Goal: Task Accomplishment & Management: Manage account settings

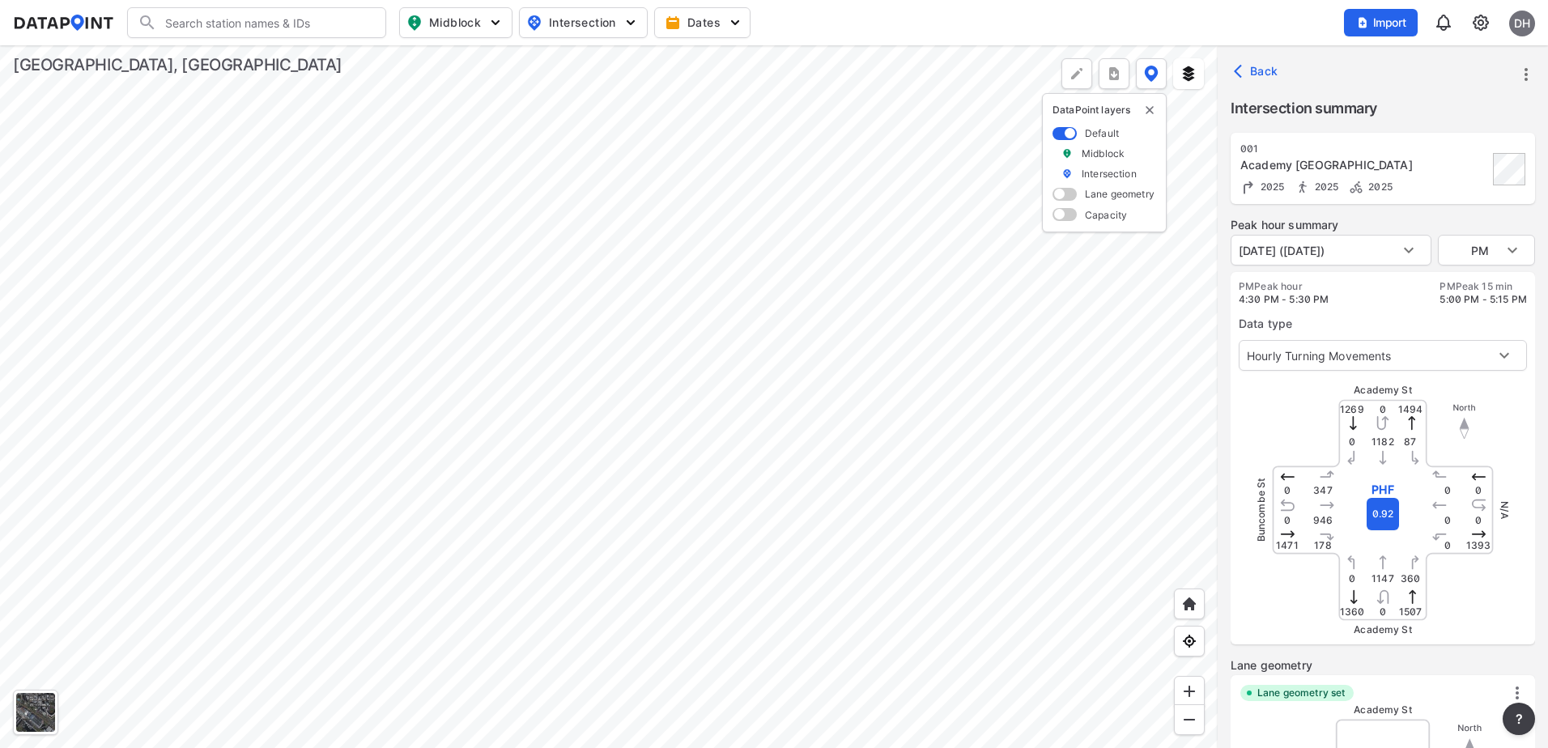
click at [600, 291] on div at bounding box center [609, 396] width 1218 height 703
click at [443, 401] on div at bounding box center [609, 396] width 1218 height 703
click at [483, 368] on div at bounding box center [609, 396] width 1218 height 703
click at [489, 293] on div at bounding box center [609, 396] width 1218 height 703
click at [559, 577] on div at bounding box center [609, 396] width 1218 height 703
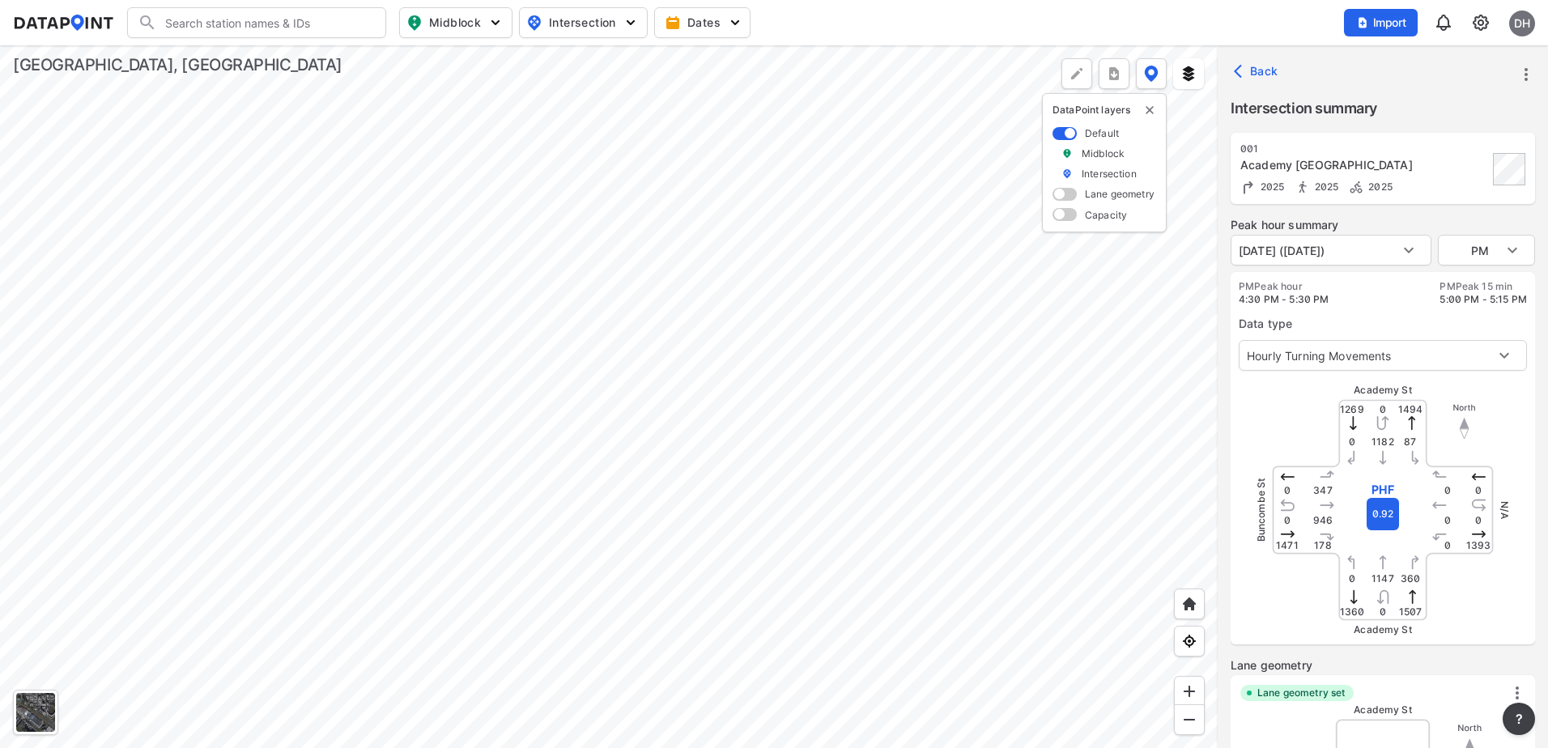
click at [456, 640] on div at bounding box center [609, 396] width 1218 height 703
click at [826, 411] on div at bounding box center [609, 396] width 1218 height 703
click at [728, 482] on div at bounding box center [609, 396] width 1218 height 703
click at [896, 265] on div at bounding box center [609, 396] width 1218 height 703
click at [642, 503] on div at bounding box center [609, 396] width 1218 height 703
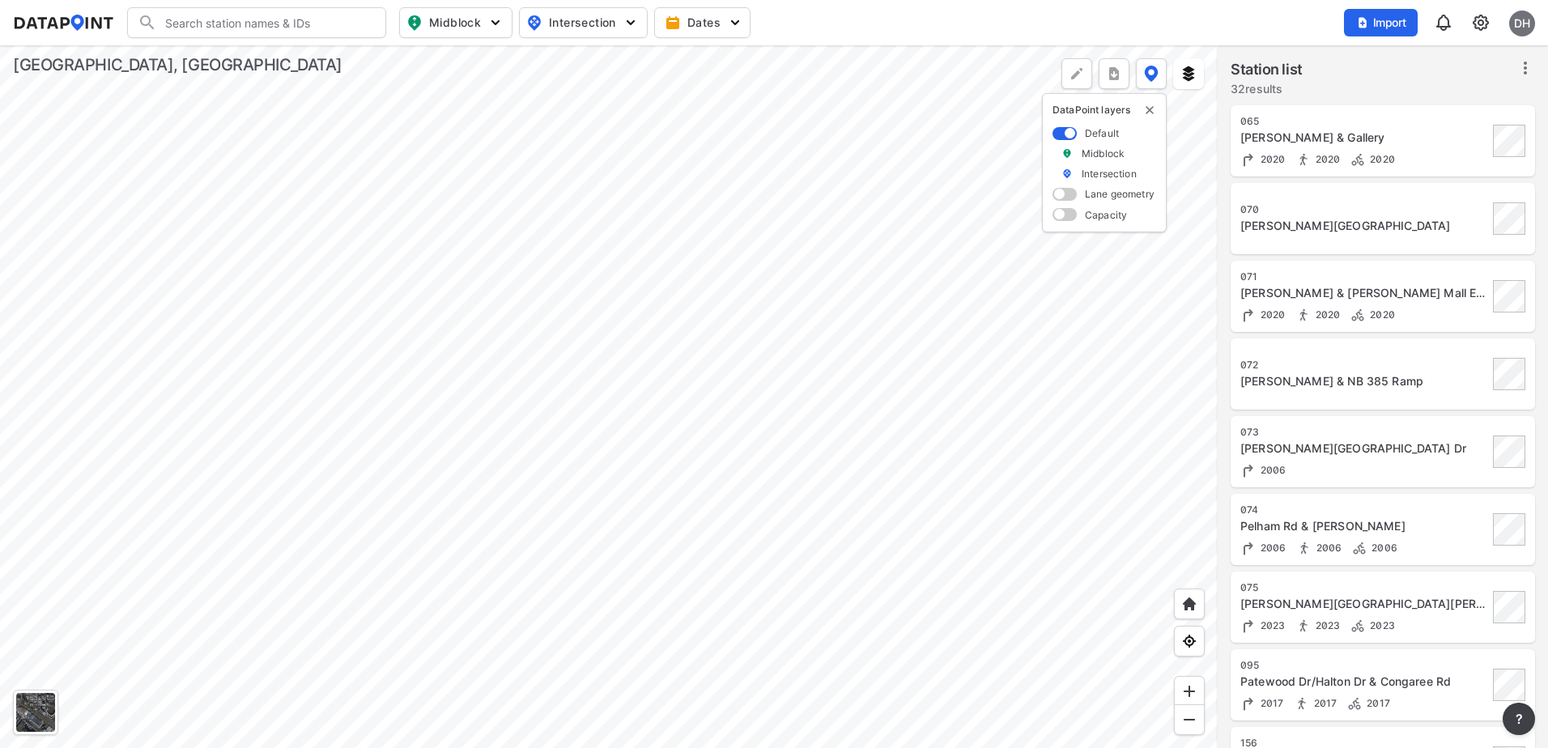
click at [780, 295] on div at bounding box center [609, 396] width 1218 height 703
click at [800, 383] on div at bounding box center [609, 396] width 1218 height 703
click at [721, 266] on div at bounding box center [609, 396] width 1218 height 703
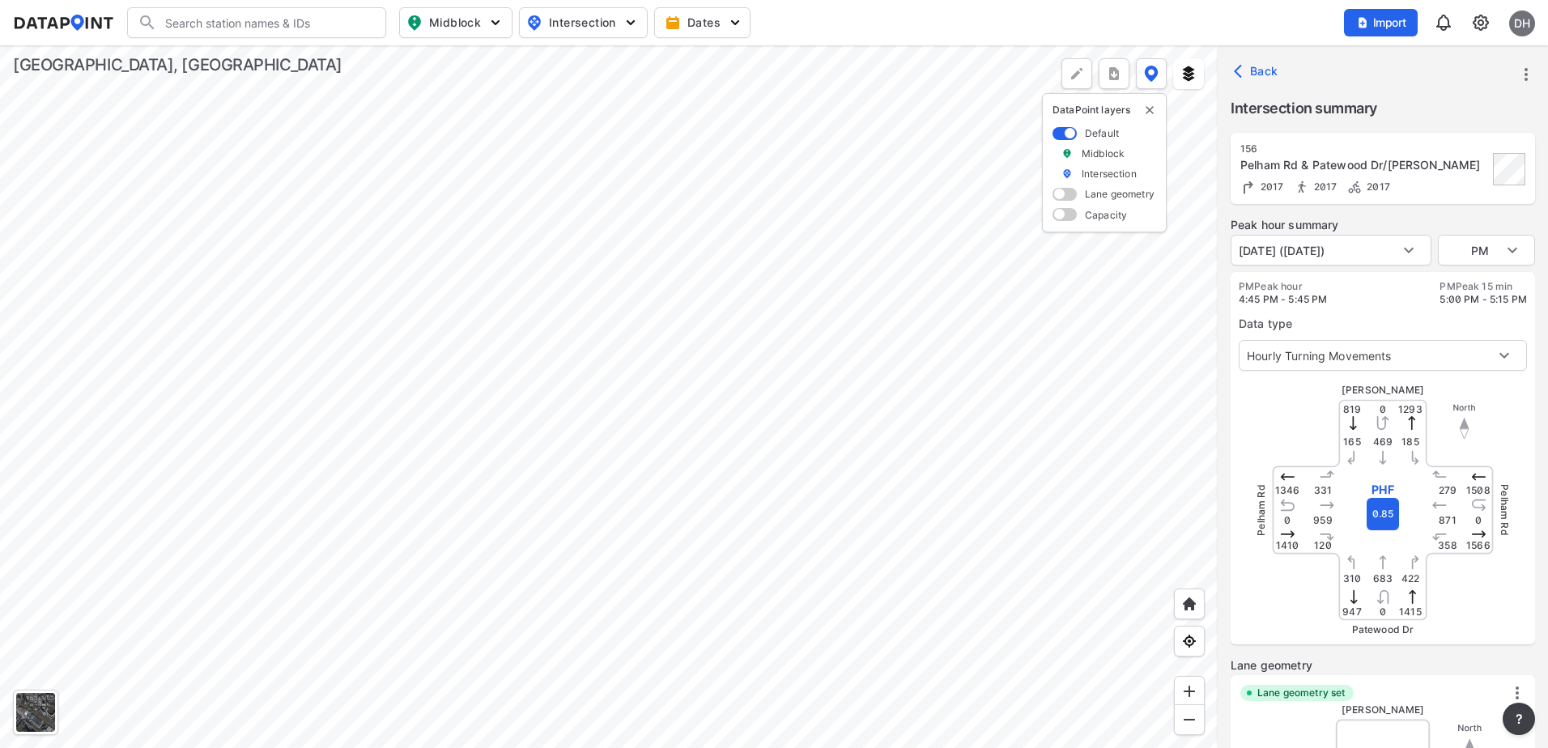
type input "2394"
click at [1366, 257] on body "Search Please enter a search term. Midblock Intersection Dates Import DH Import…" at bounding box center [774, 374] width 1548 height 748
click at [1406, 20] on div at bounding box center [774, 374] width 1548 height 748
click at [1370, 22] on span "Import" at bounding box center [1381, 23] width 54 height 16
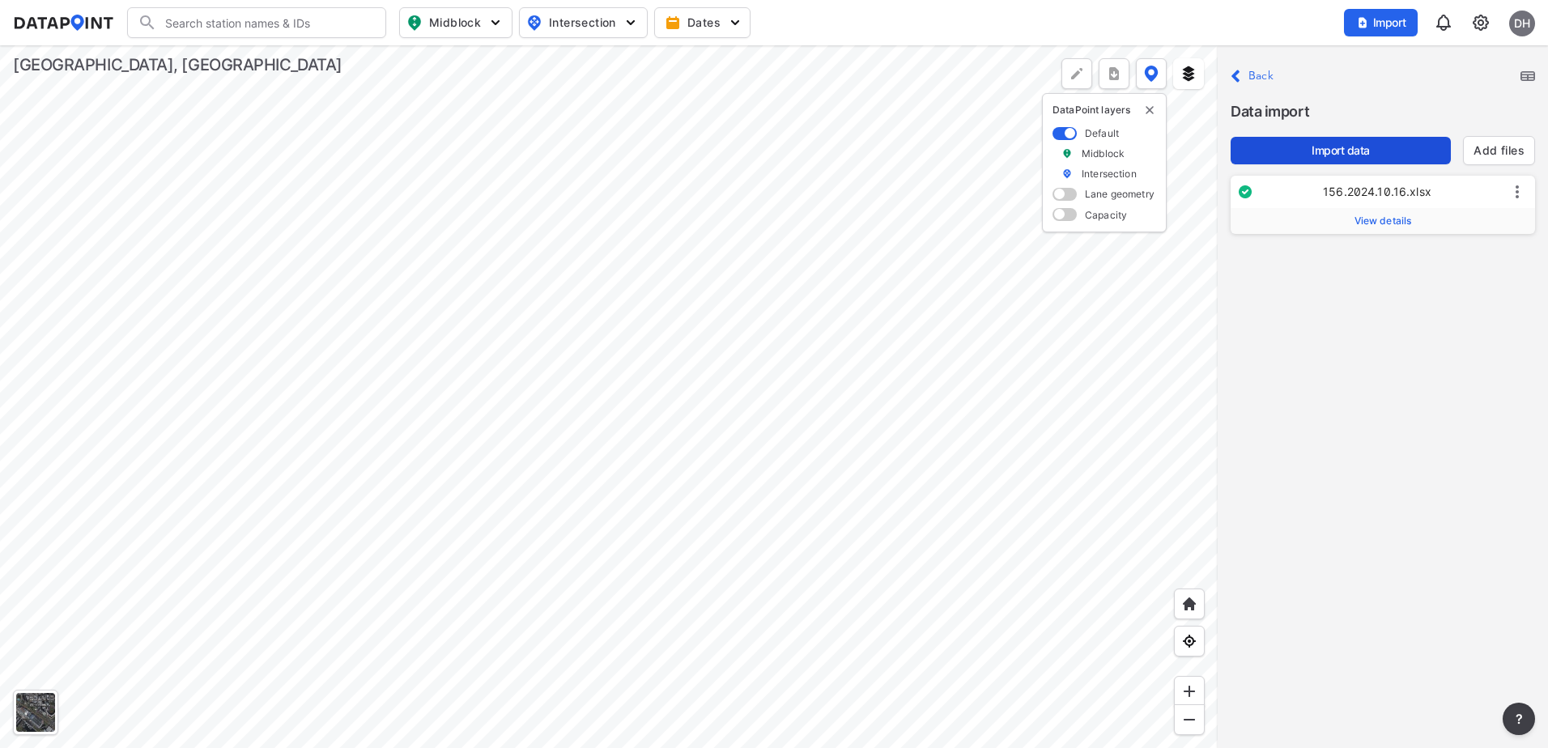
click at [1377, 143] on span "Import data" at bounding box center [1341, 151] width 194 height 16
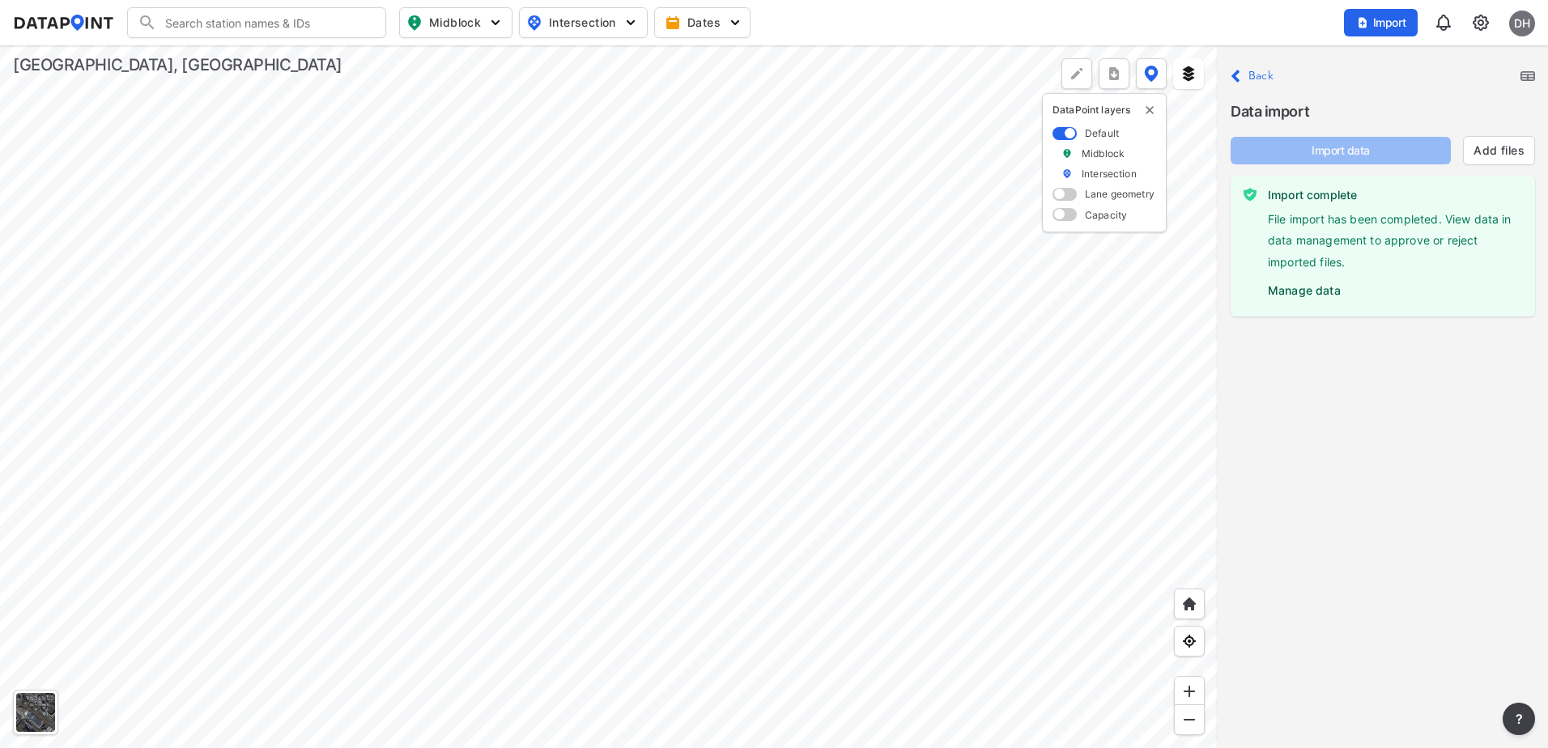
click at [1482, 18] on img at bounding box center [1480, 22] width 19 height 19
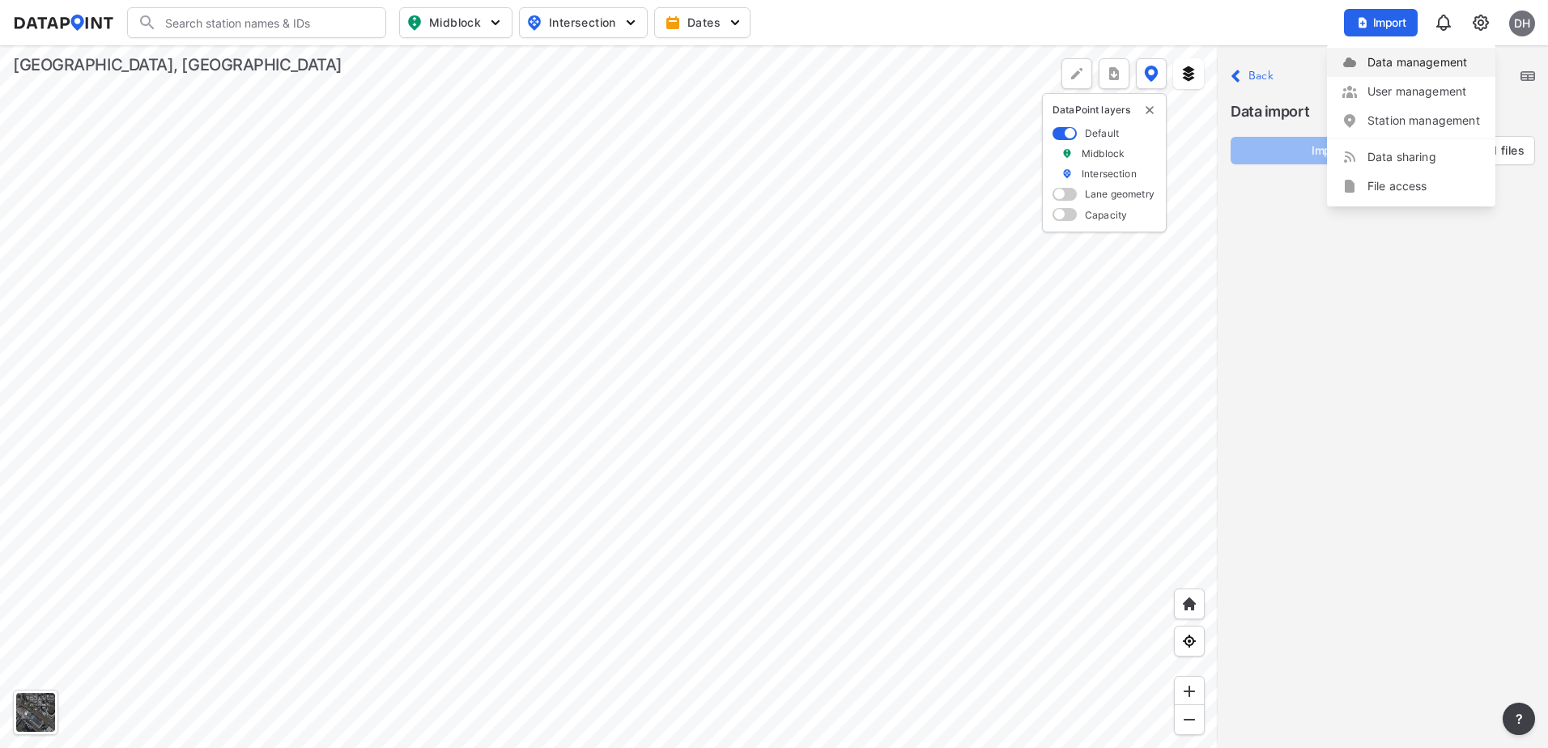
click at [1406, 71] on p "Data management" at bounding box center [1411, 62] width 168 height 29
click at [1386, 63] on link "Data management" at bounding box center [1411, 62] width 139 height 16
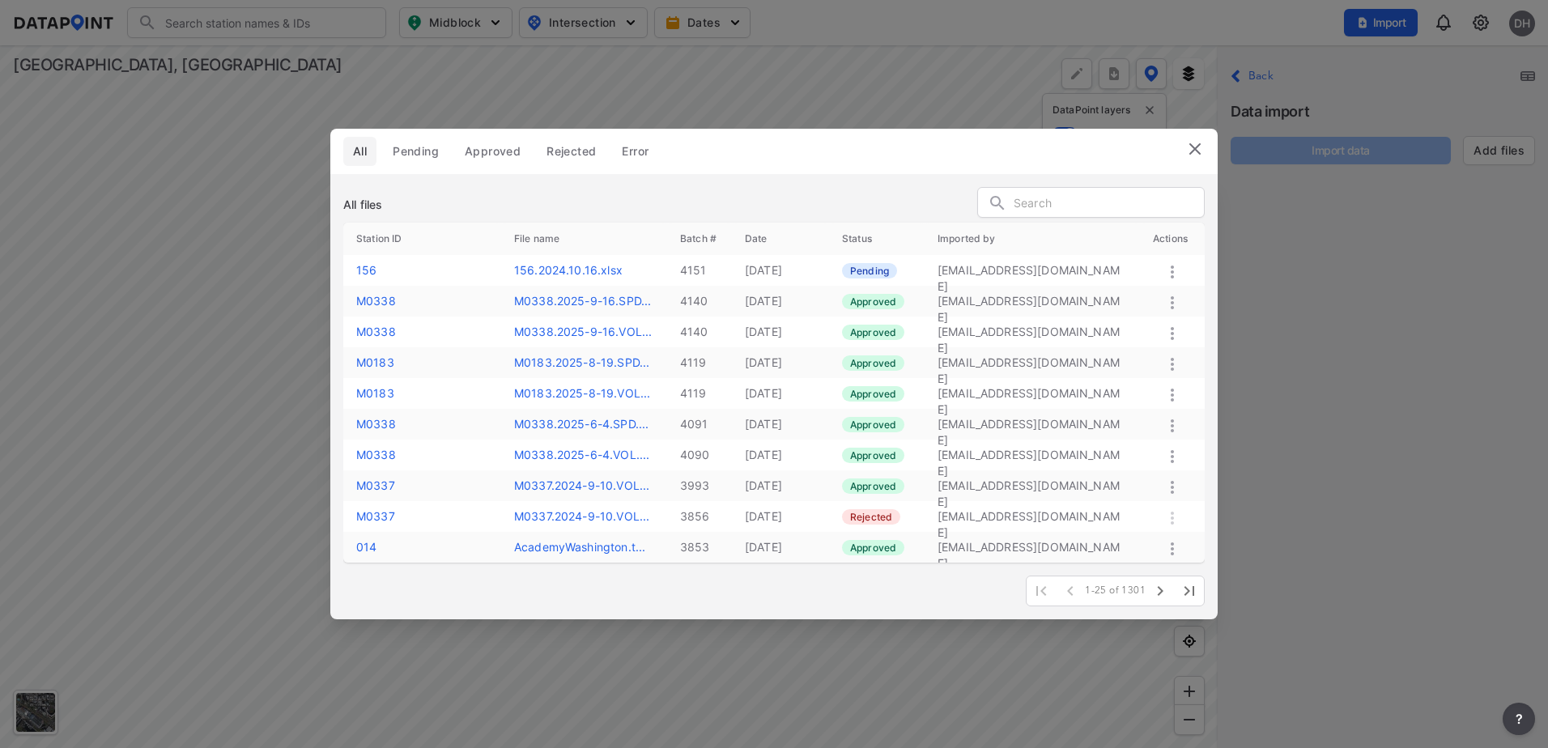
click at [1168, 266] on icon at bounding box center [1172, 271] width 19 height 19
click at [1147, 290] on label "Approve" at bounding box center [1146, 284] width 46 height 16
click at [1190, 146] on img at bounding box center [1194, 148] width 19 height 19
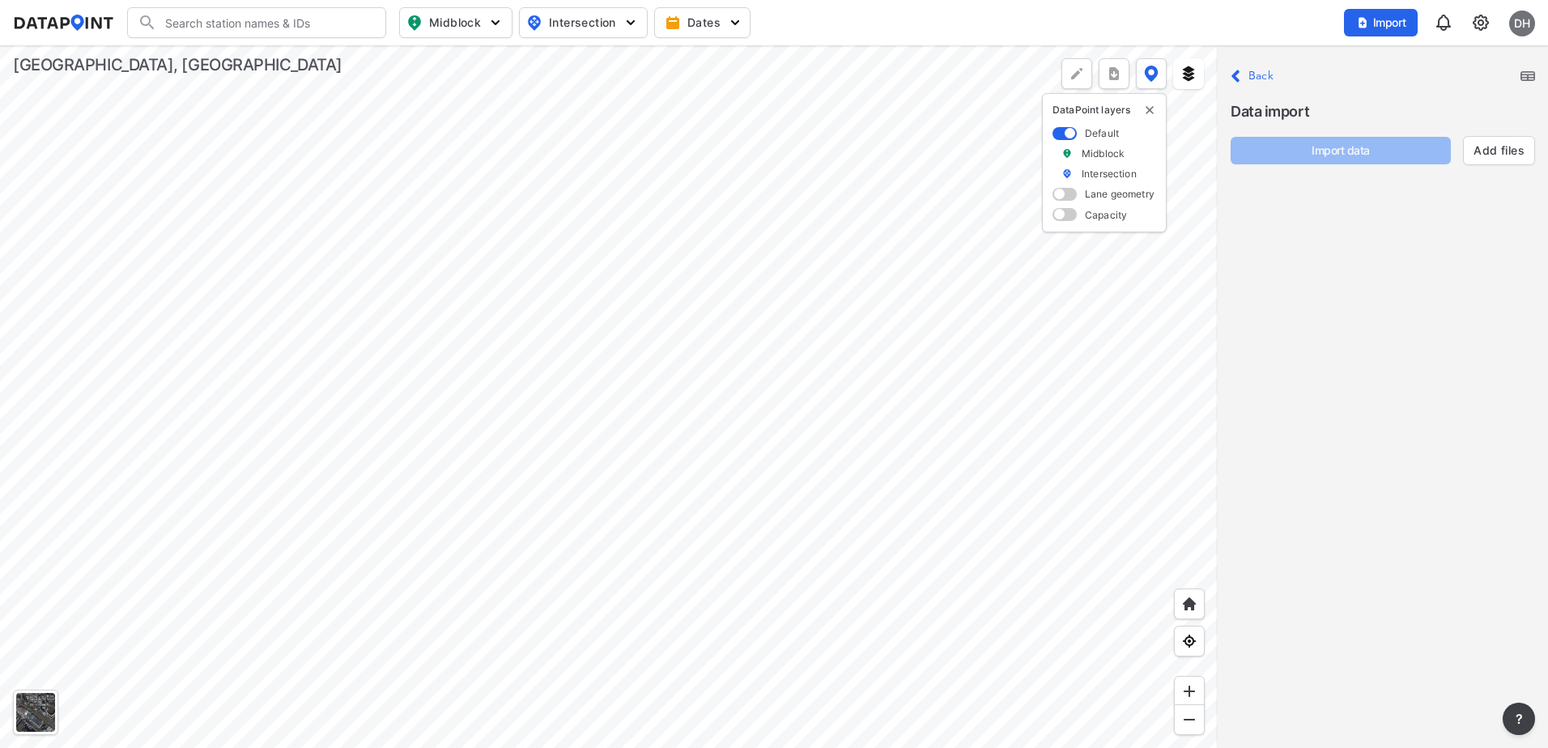
click at [1236, 81] on icon at bounding box center [1236, 76] width 8 height 12
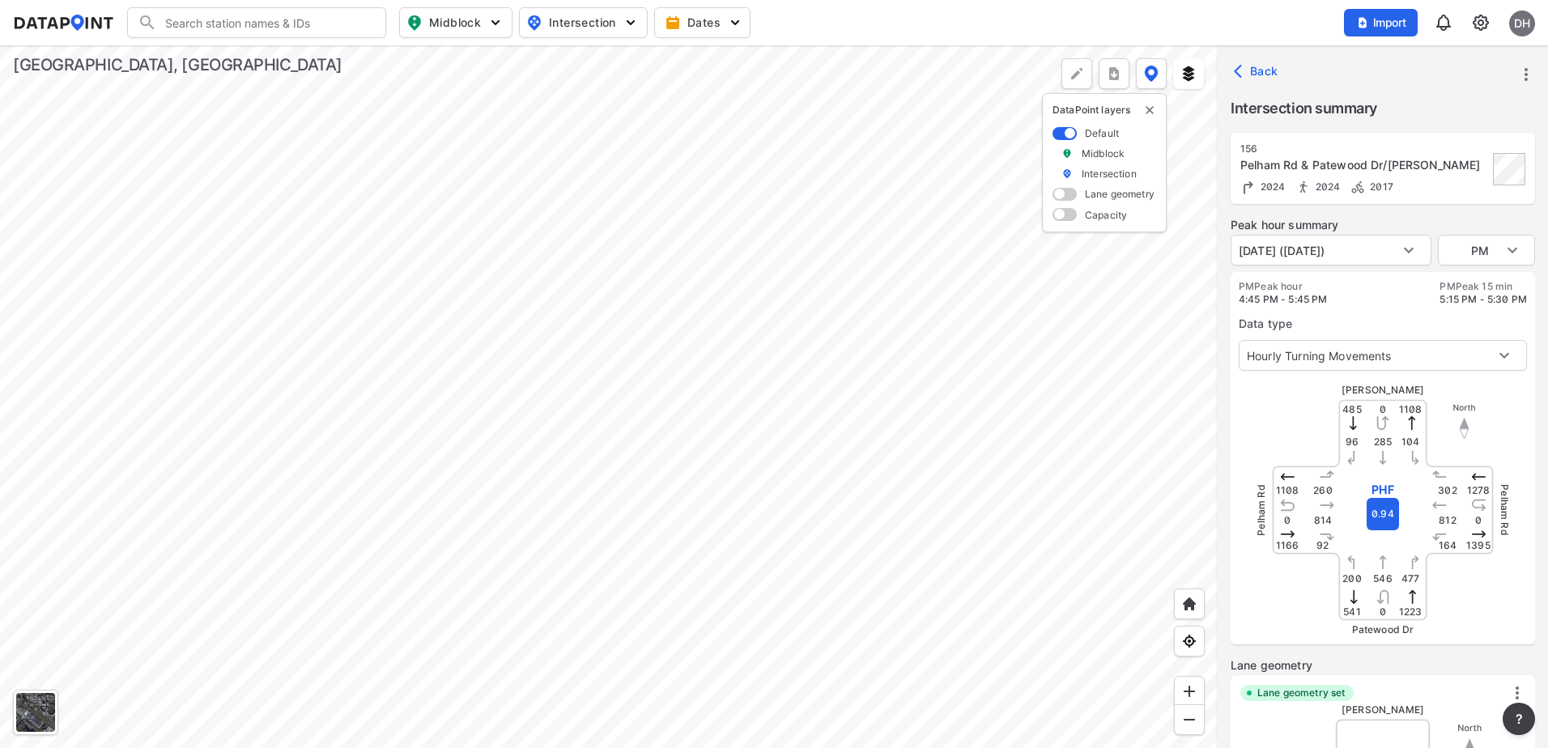
type input "5686"
click at [1524, 74] on icon "more" at bounding box center [1526, 74] width 19 height 19
click at [1332, 64] on div at bounding box center [774, 374] width 1548 height 748
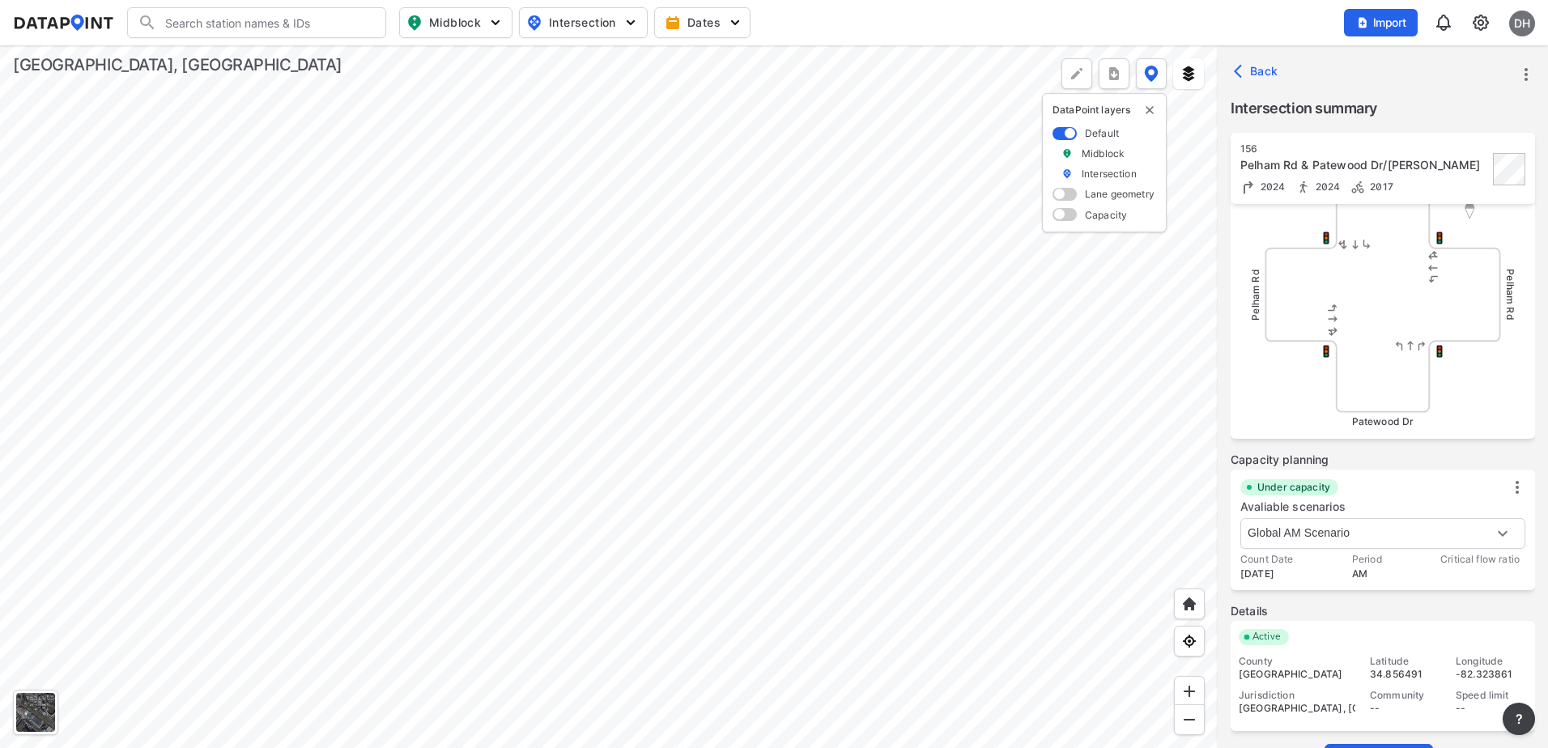
scroll to position [587, 0]
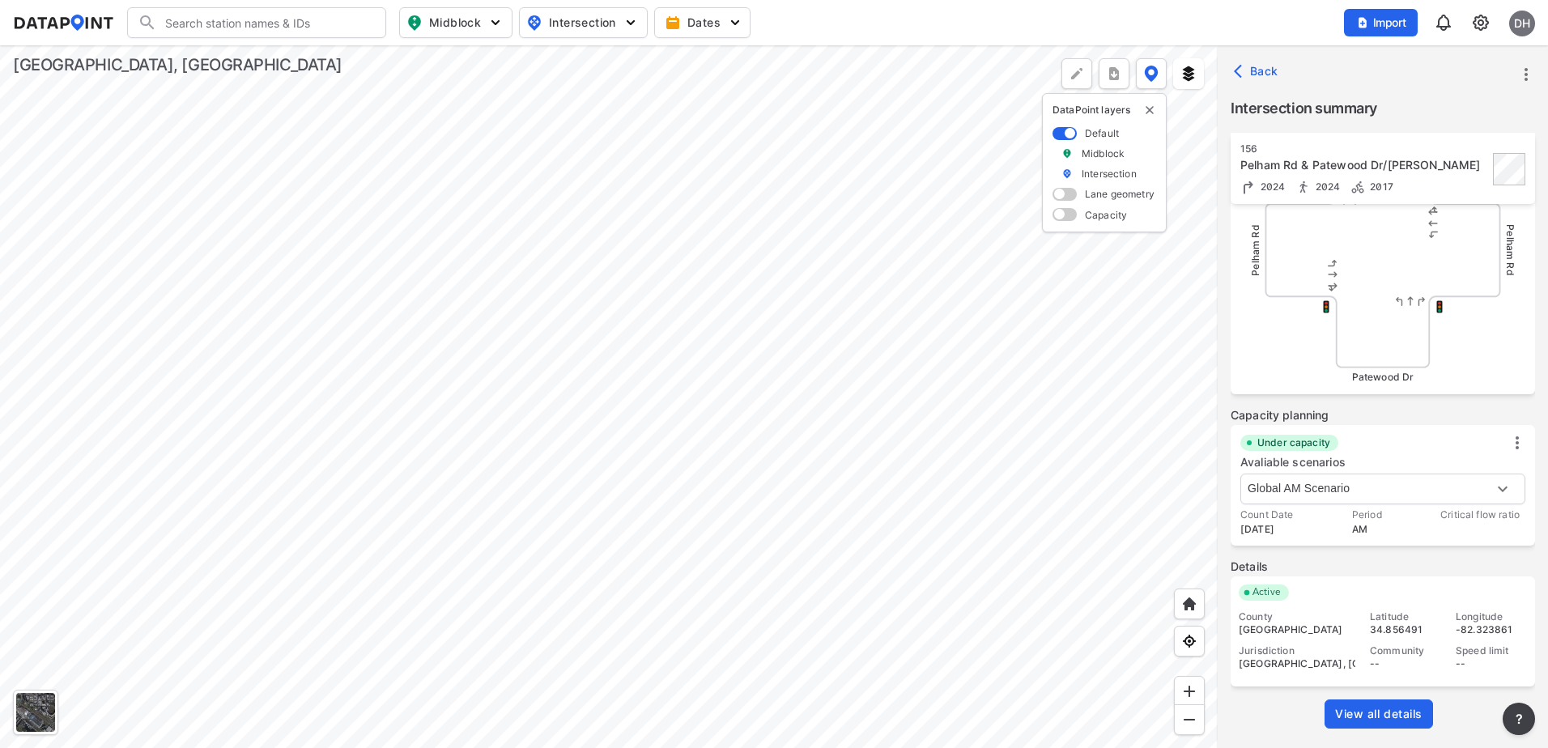
click at [1372, 723] on link "View all details" at bounding box center [1379, 714] width 108 height 29
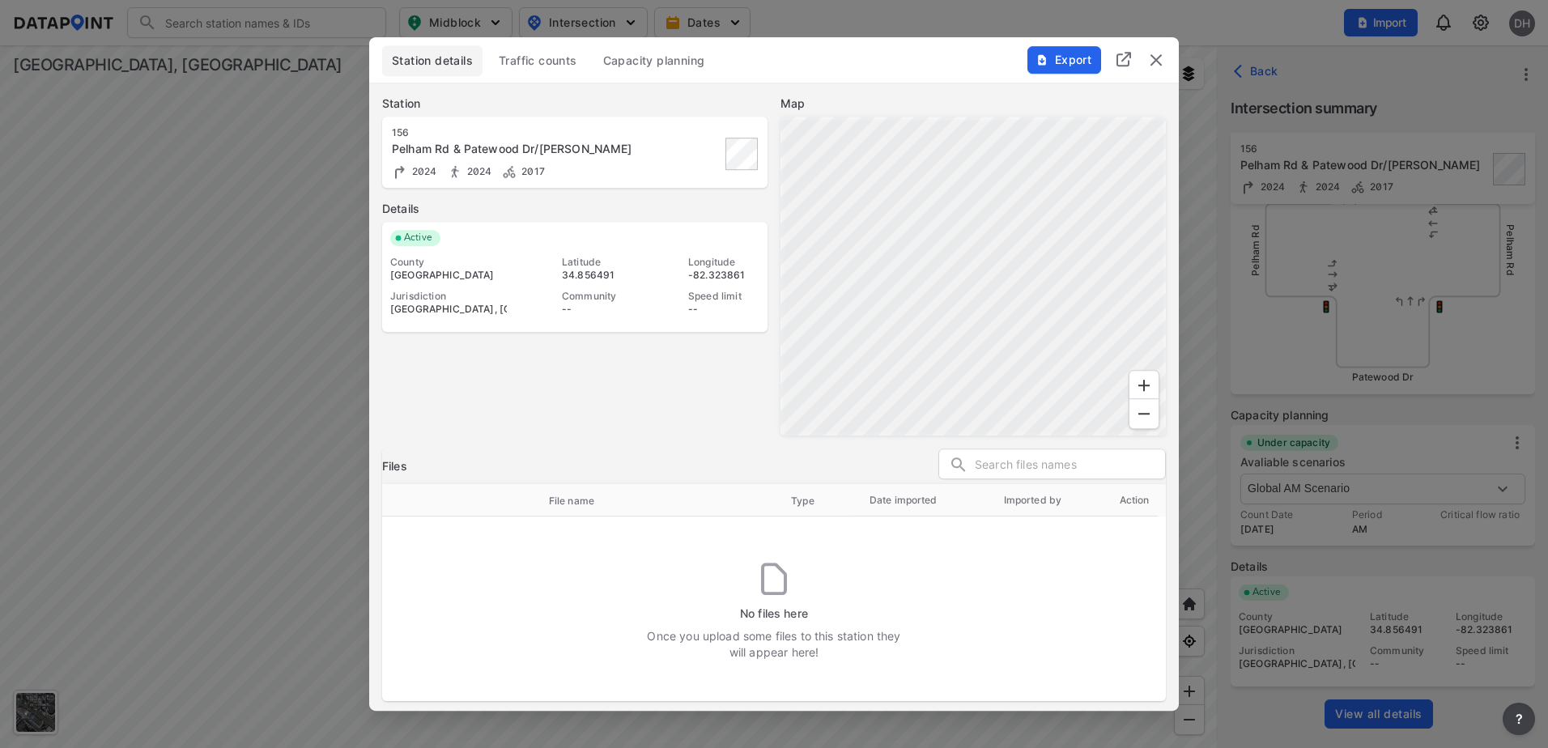
click at [552, 56] on span "Traffic counts" at bounding box center [538, 61] width 79 height 16
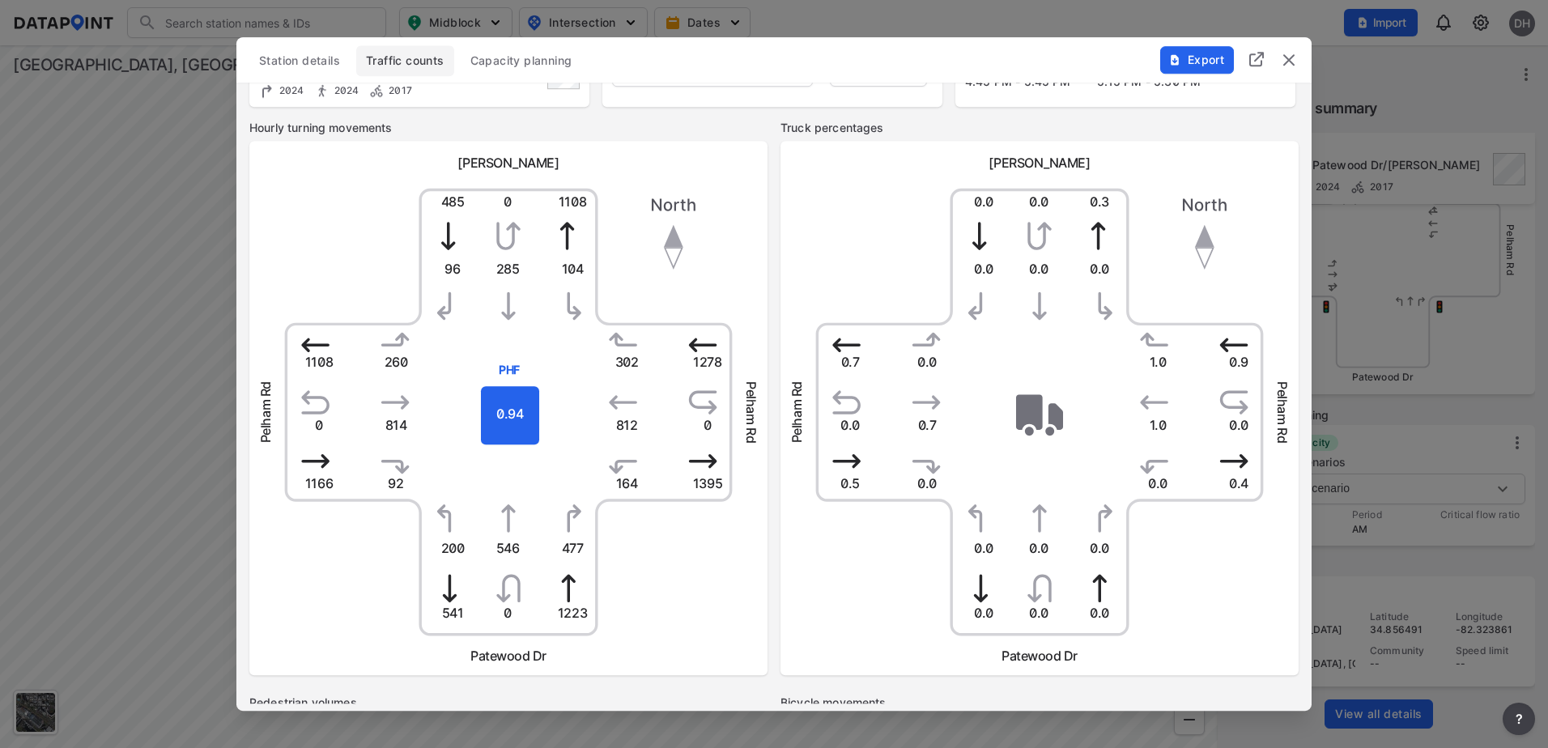
scroll to position [0, 0]
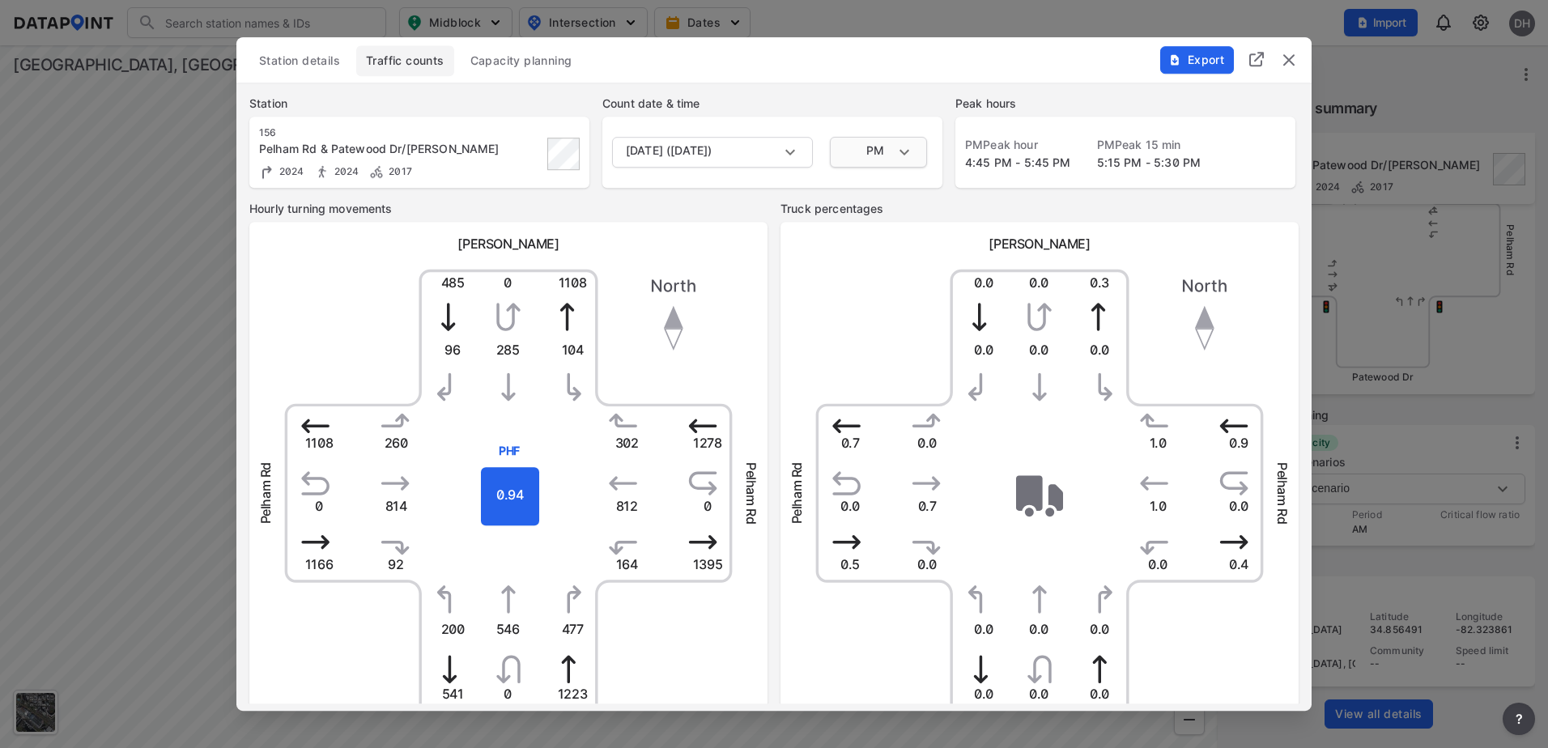
click at [863, 151] on body "Search Please enter a search term. Midblock Intersection Dates Import DH Import…" at bounding box center [774, 374] width 1548 height 748
click at [1051, 57] on div at bounding box center [774, 374] width 1548 height 748
click at [1220, 53] on span "Export" at bounding box center [1196, 60] width 54 height 16
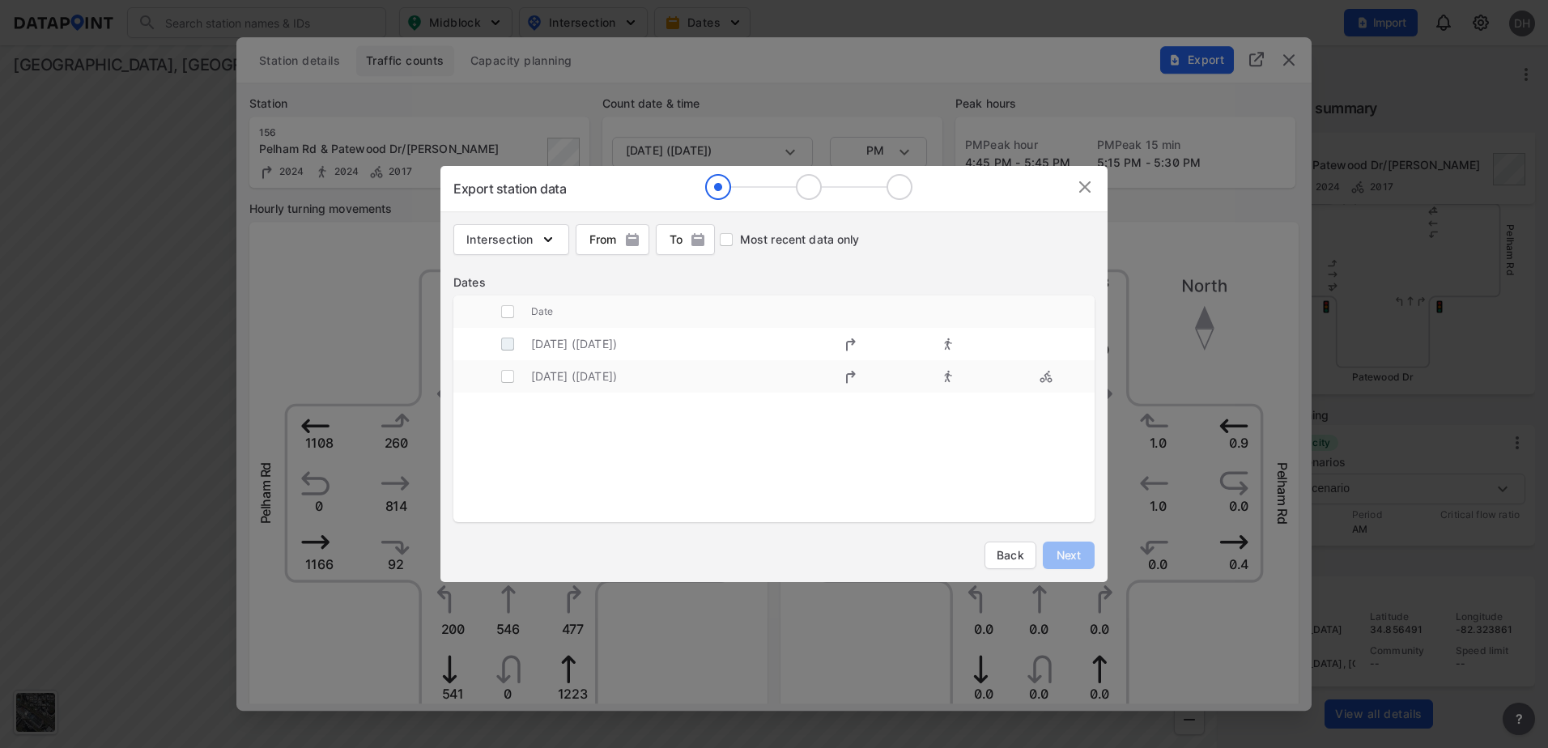
click at [505, 349] on input "decorative checkbox" at bounding box center [507, 344] width 31 height 31
checkbox input "true"
click at [537, 244] on span "Intersection" at bounding box center [511, 240] width 90 height 16
click at [540, 240] on span "Intersection" at bounding box center [511, 240] width 90 height 16
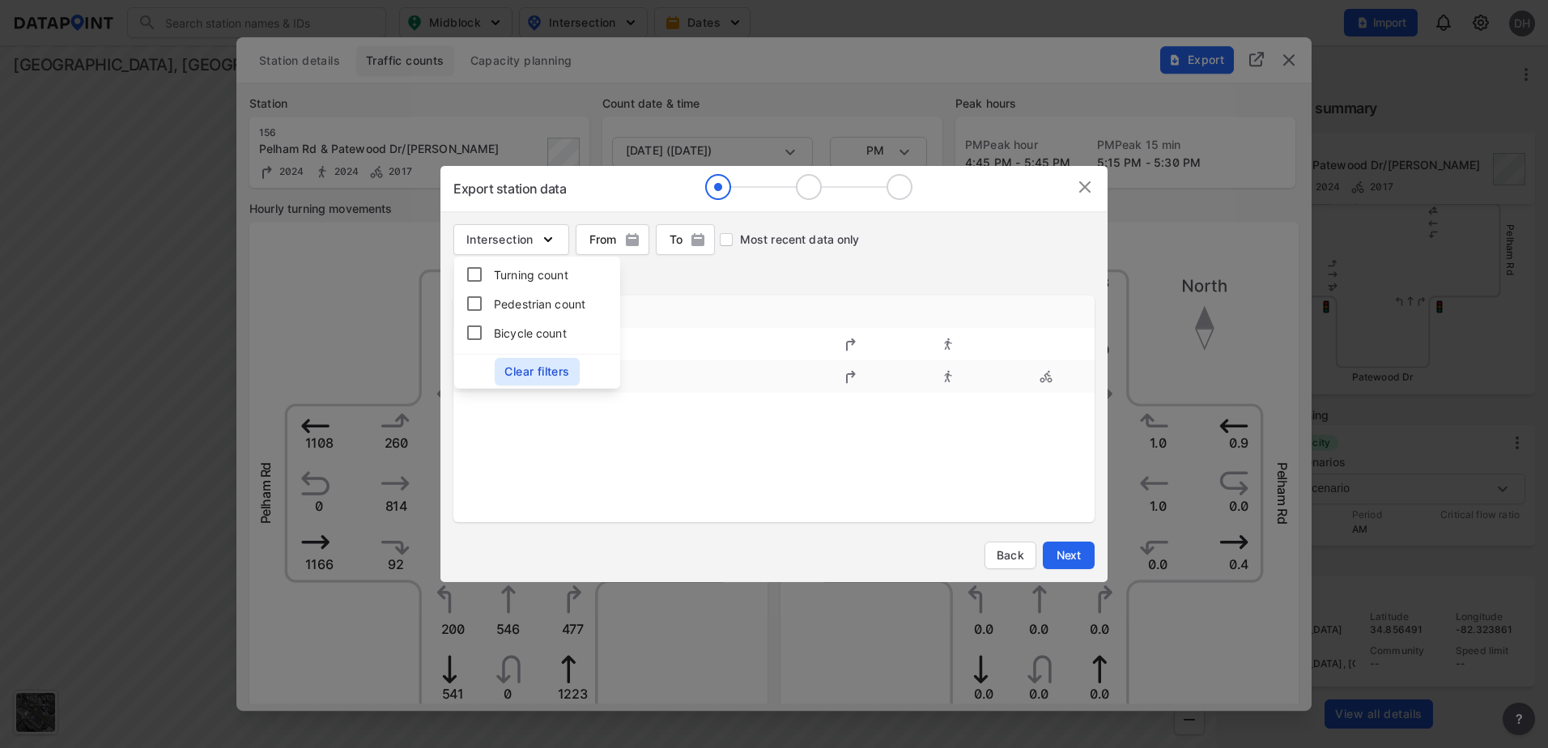
click at [477, 274] on input "Turning count" at bounding box center [476, 274] width 36 height 19
checkbox input "true"
click at [623, 238] on span "button" at bounding box center [613, 240] width 74 height 16
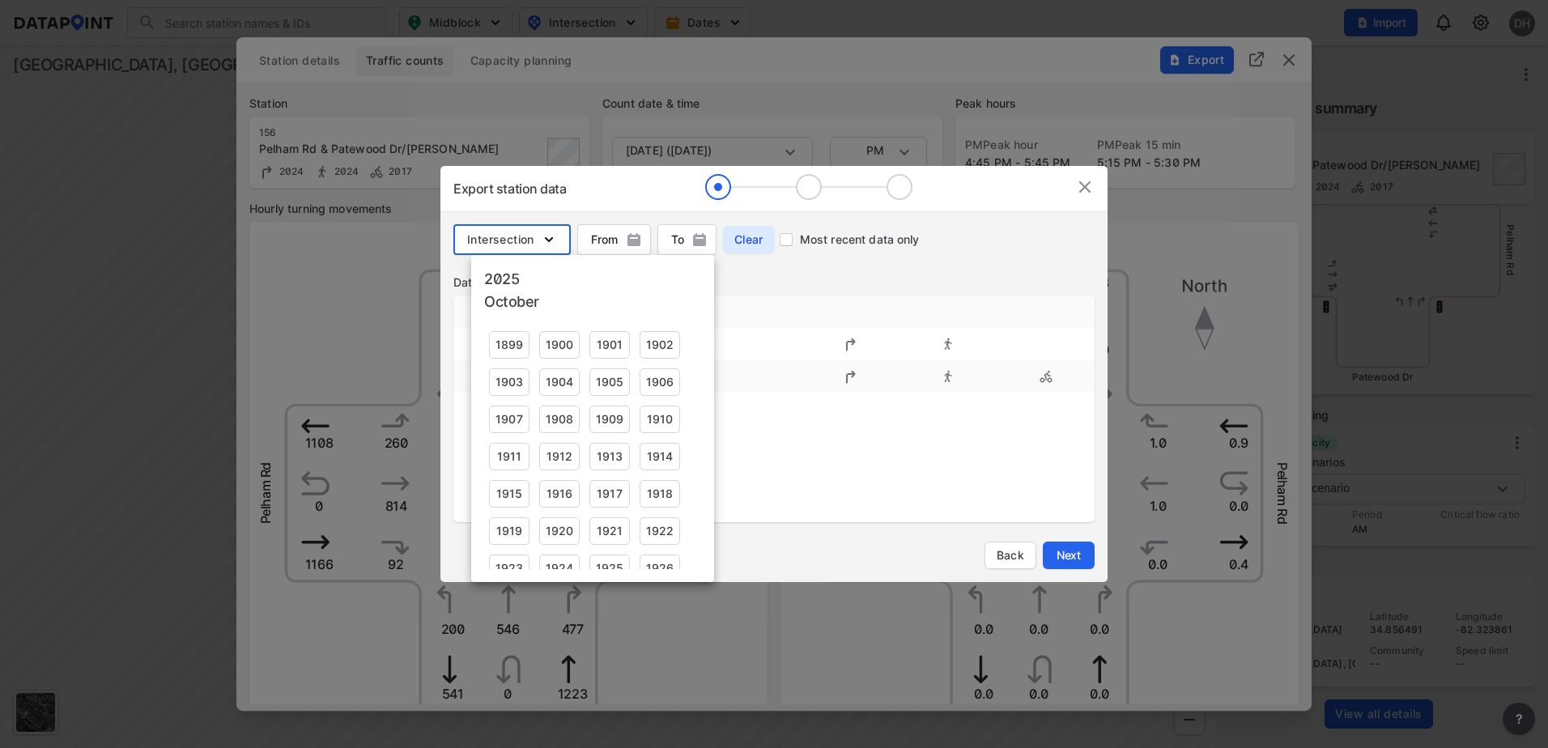
scroll to position [1052, 0]
click at [563, 448] on div "2024" at bounding box center [559, 448] width 40 height 28
type input "October 2024"
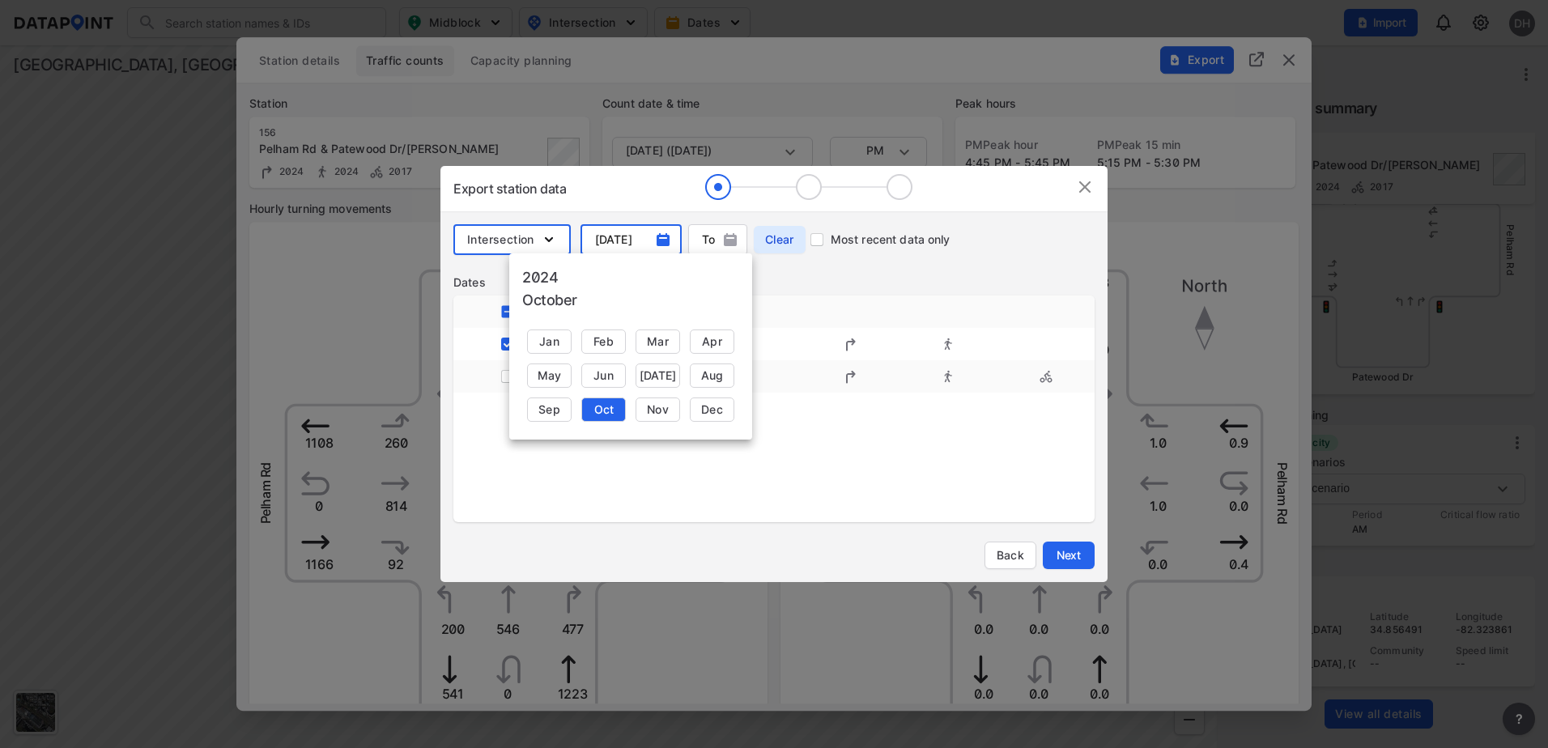
click at [602, 415] on div "Oct" at bounding box center [603, 410] width 45 height 24
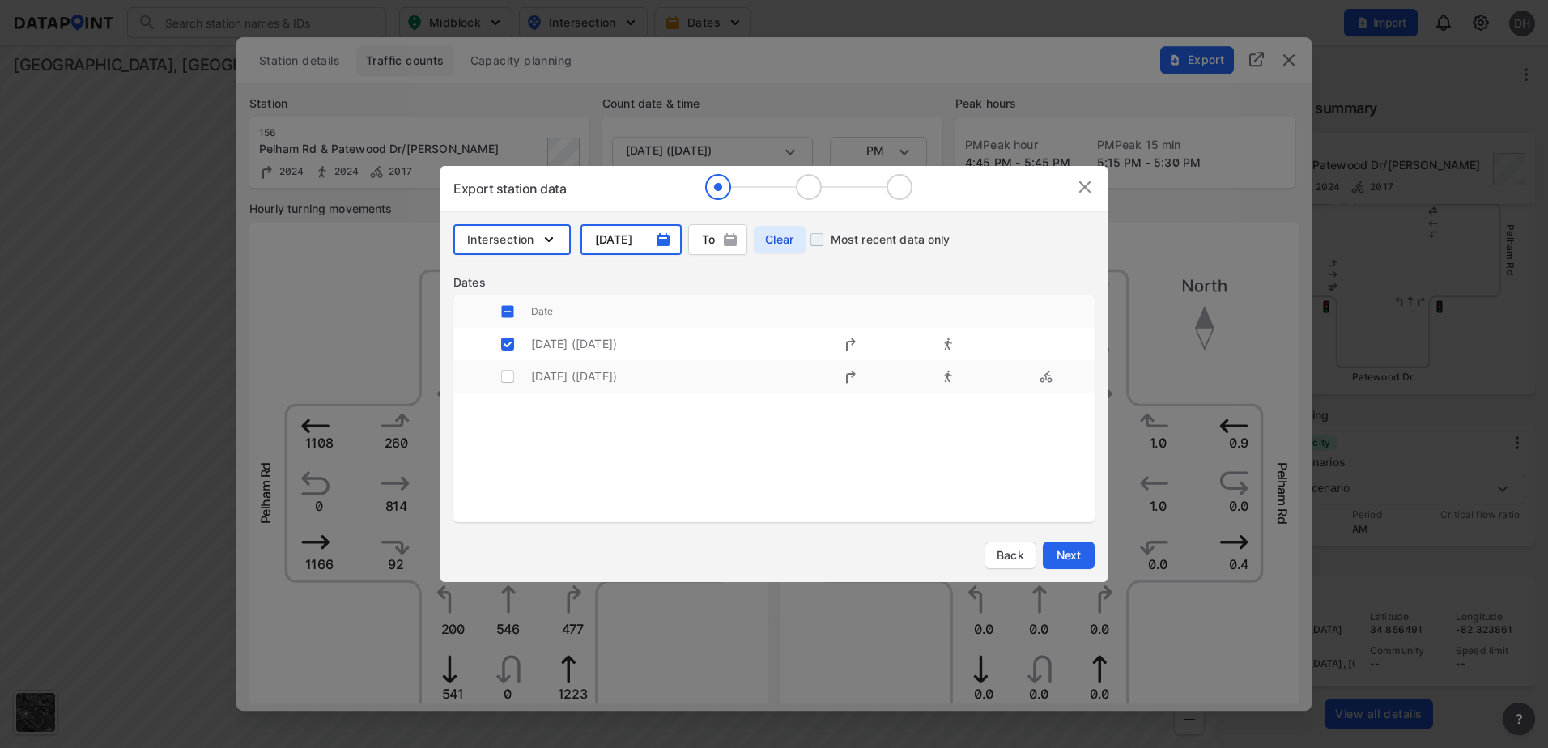
click at [817, 240] on input "Most recent data only" at bounding box center [817, 240] width 28 height 28
checkbox input "true"
click at [1053, 552] on span "Next" at bounding box center [1069, 555] width 32 height 16
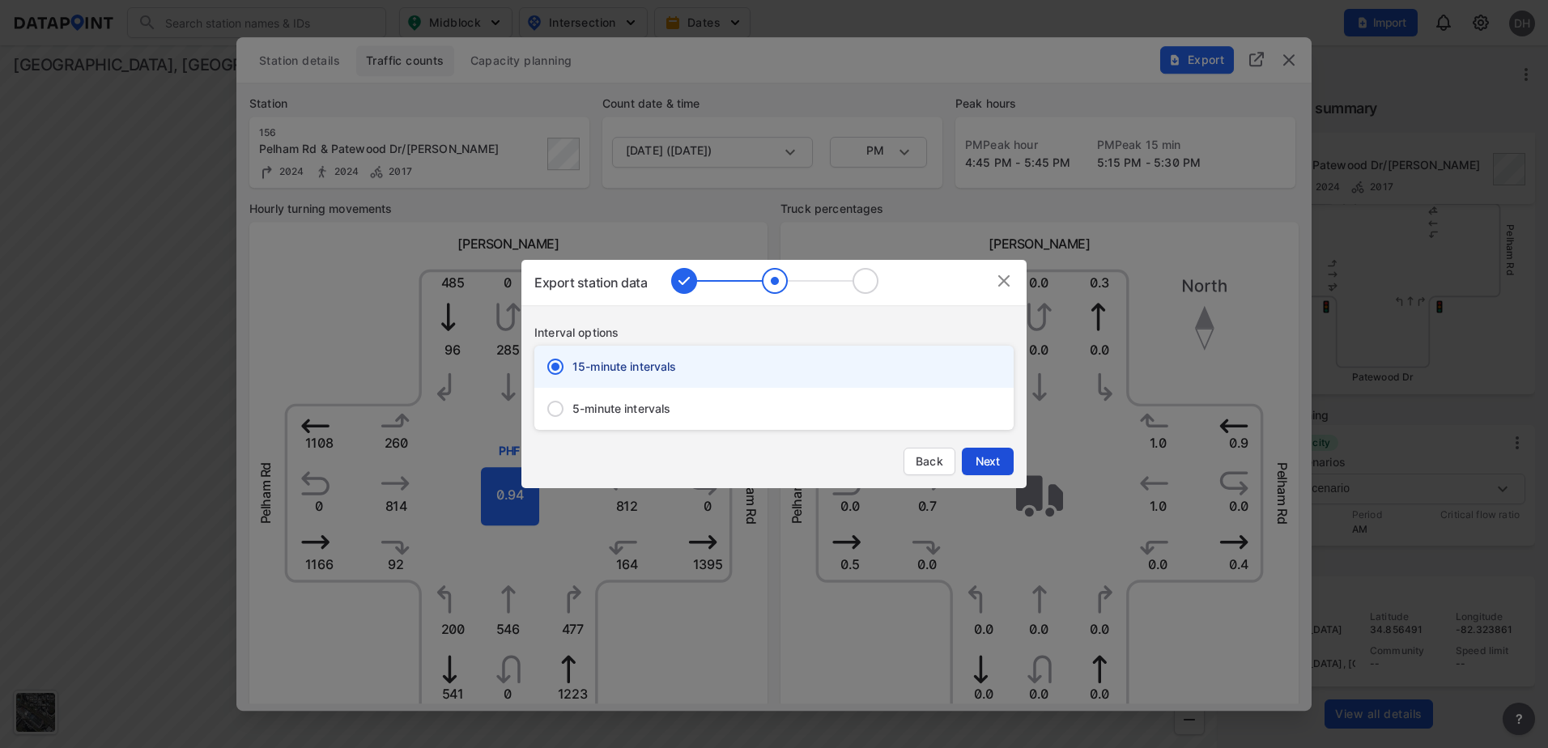
click at [985, 456] on span "Next" at bounding box center [988, 461] width 32 height 16
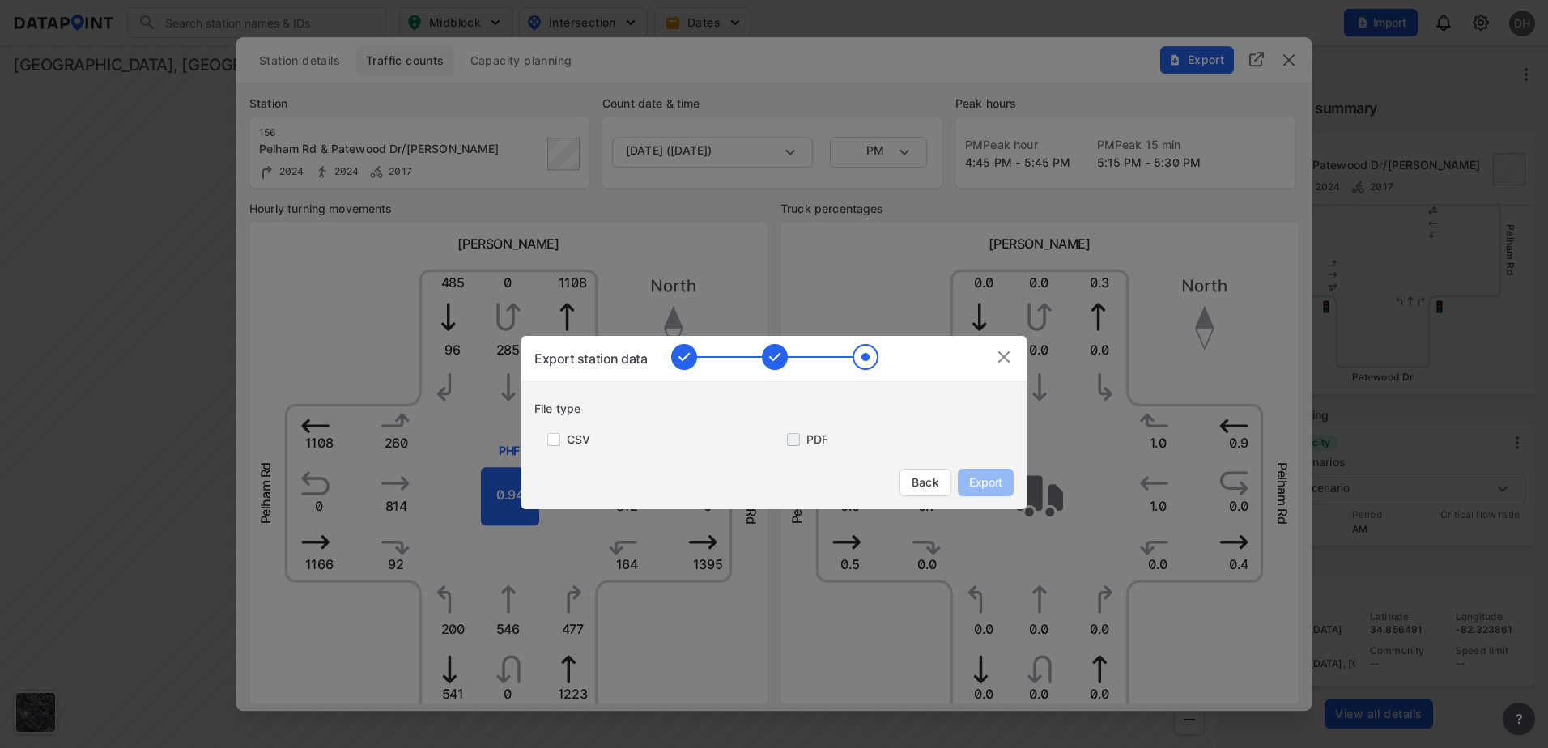
click at [799, 438] on input "primary checkbox" at bounding box center [790, 439] width 32 height 13
checkbox input "true"
click at [997, 483] on span "Export" at bounding box center [986, 482] width 36 height 16
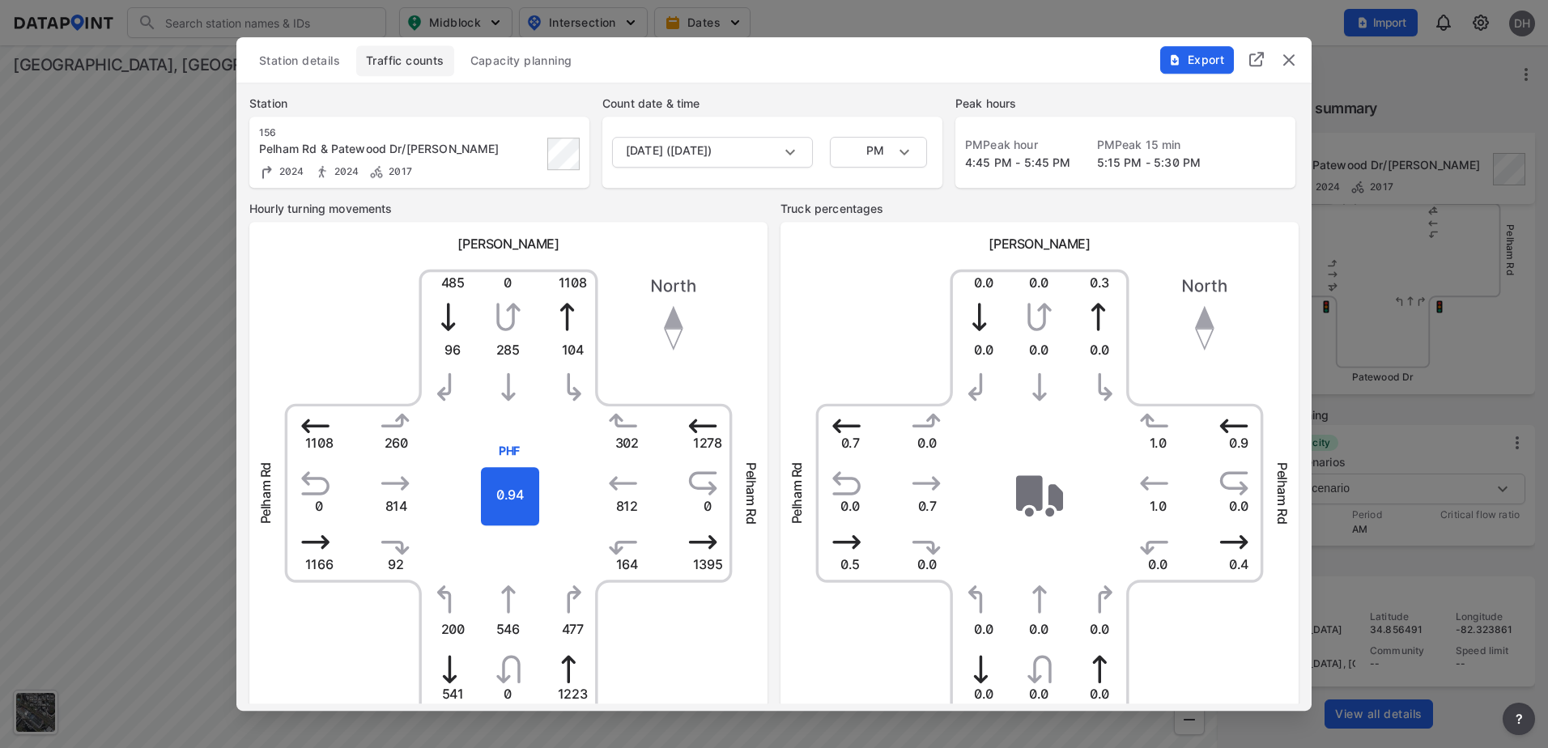
click at [860, 68] on div "Station details Traffic counts Capacity planning" at bounding box center [773, 60] width 1049 height 31
click at [1206, 62] on span "Export" at bounding box center [1196, 60] width 54 height 16
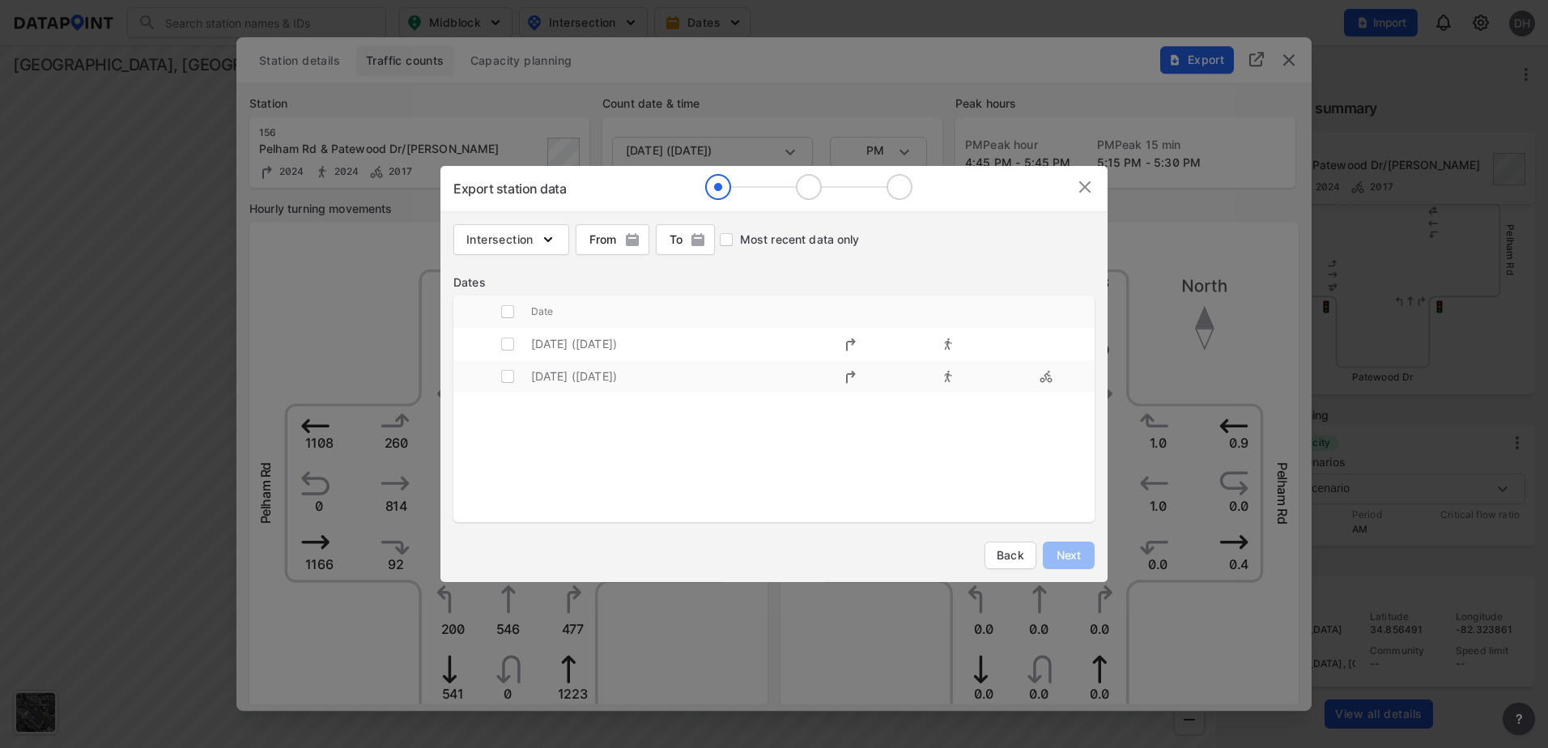
click at [535, 244] on span "Intersection" at bounding box center [511, 240] width 90 height 16
click at [968, 504] on tbody "2024 October 16 (Wednesday) 2017 March 23 (Thursday)" at bounding box center [773, 429] width 641 height 202
click at [1094, 187] on img at bounding box center [1084, 186] width 19 height 19
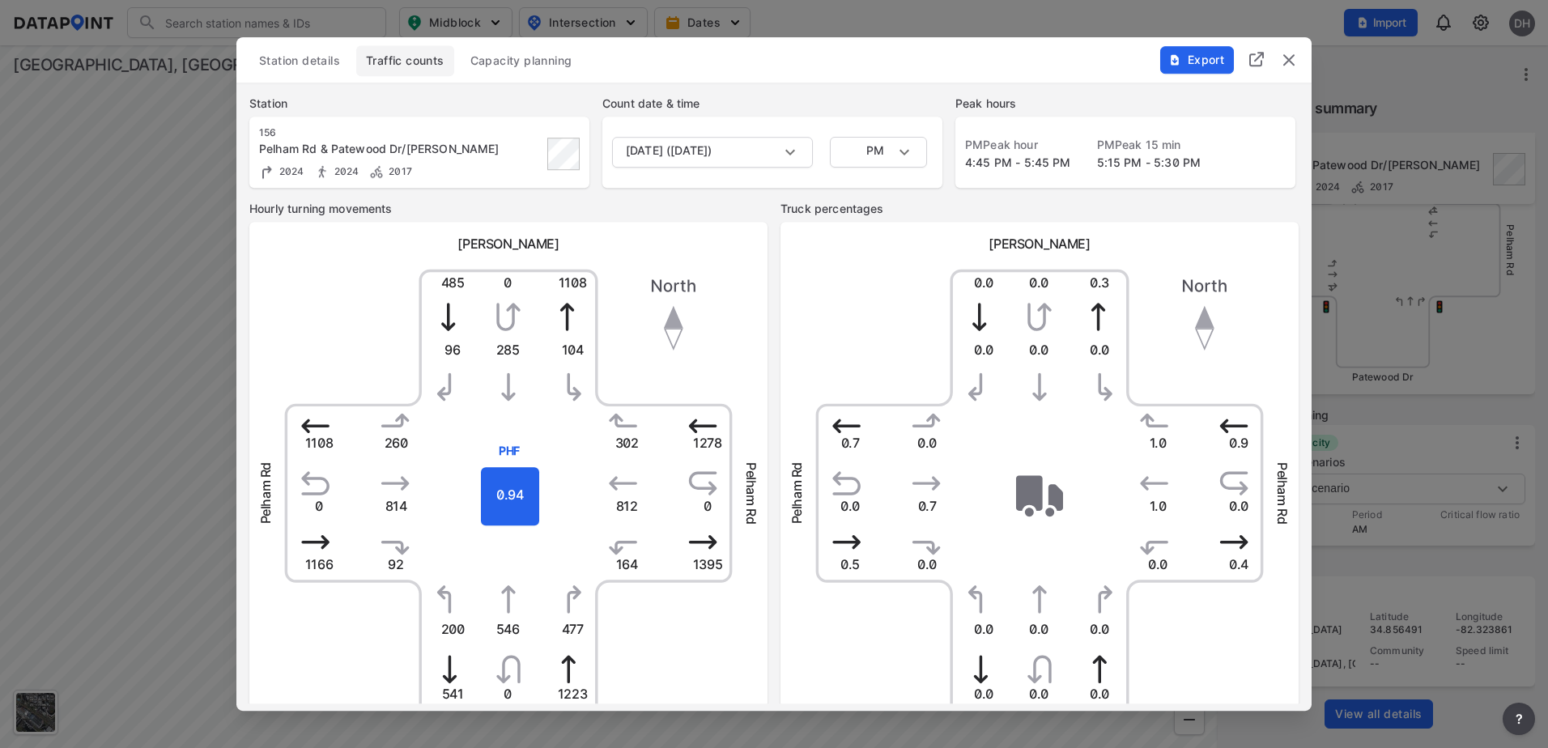
click at [1291, 65] on img "delete" at bounding box center [1288, 59] width 19 height 19
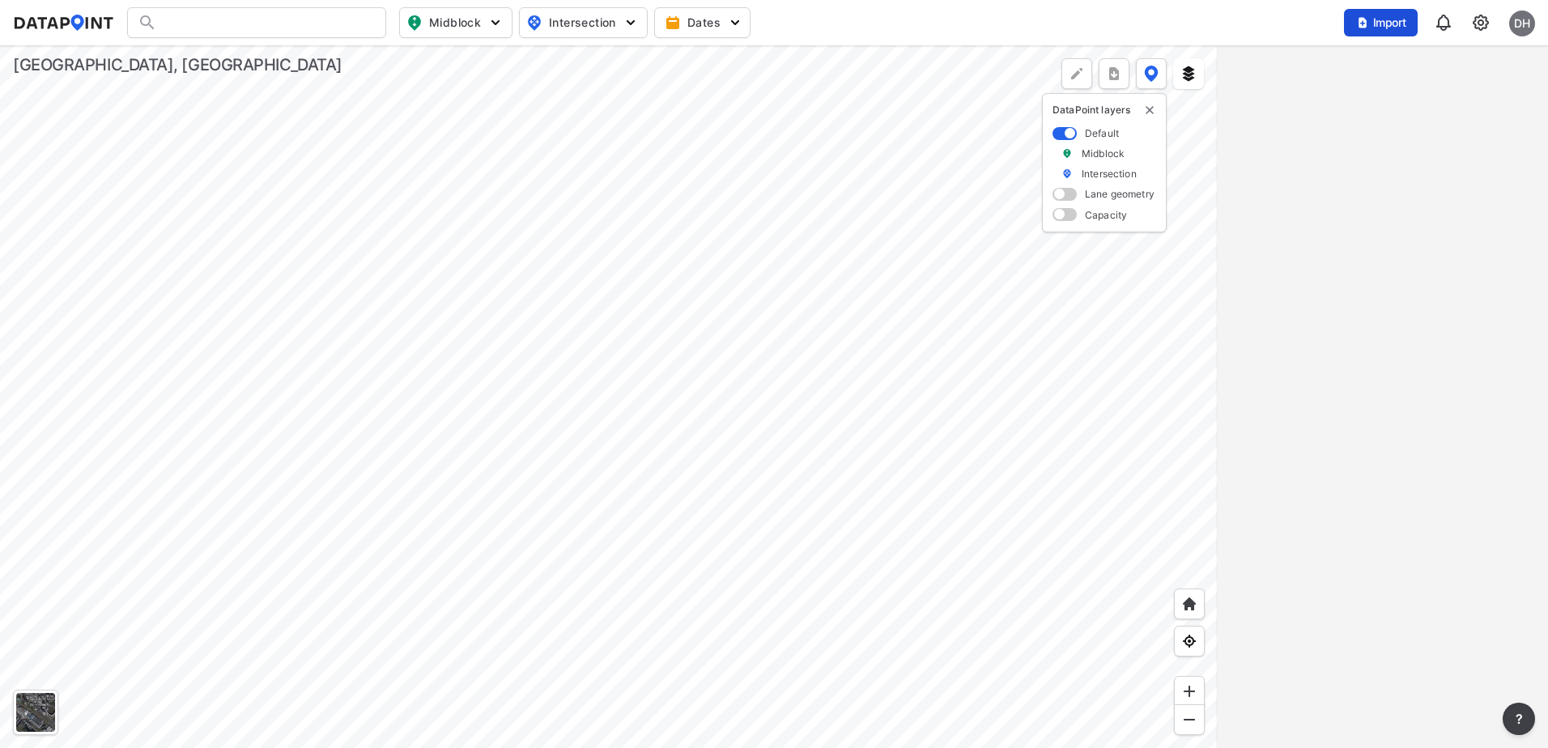
click at [1401, 14] on button "Import" at bounding box center [1381, 23] width 74 height 28
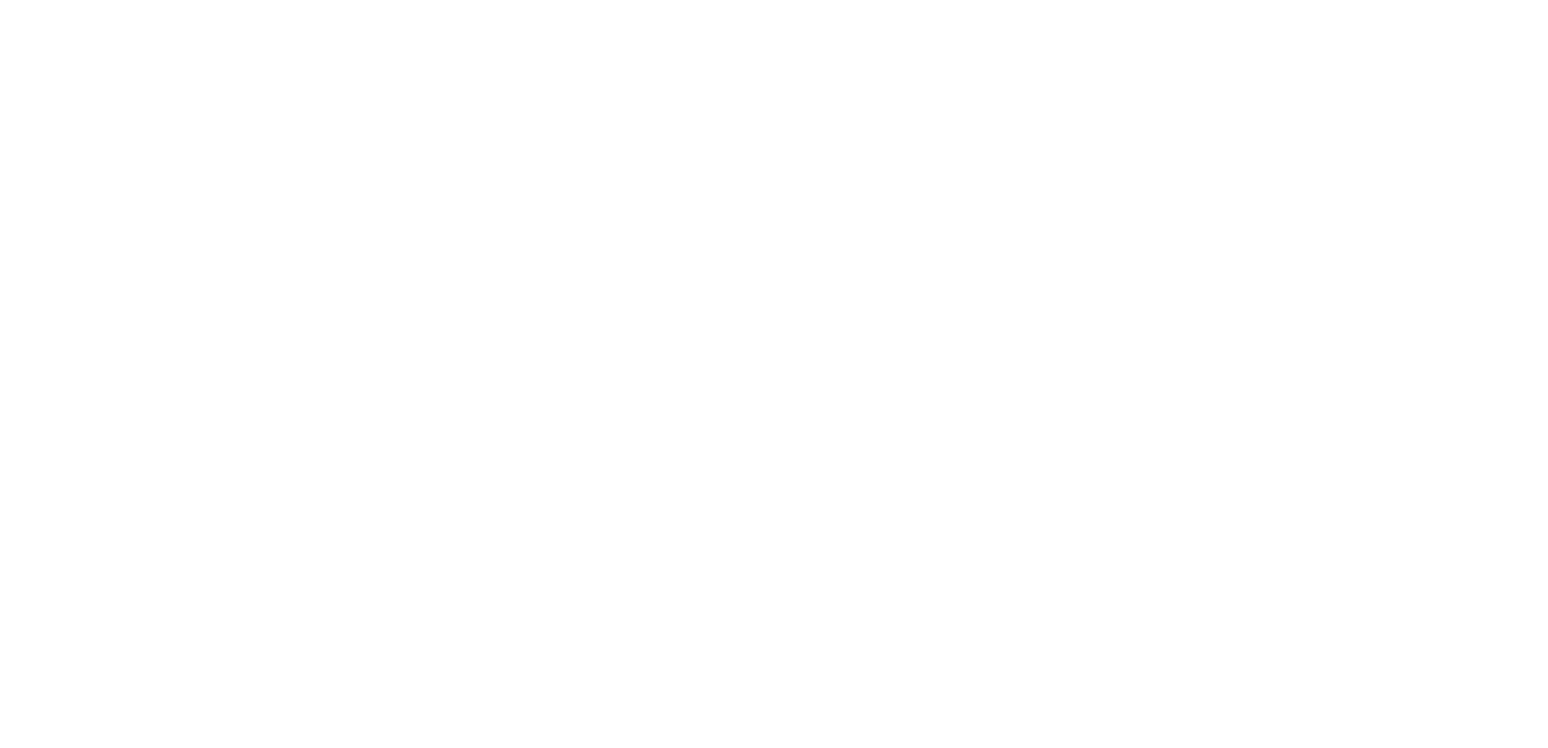
drag, startPoint x: 794, startPoint y: 178, endPoint x: 769, endPoint y: 193, distance: 29.0
click at [772, 0] on html at bounding box center [774, 0] width 1548 height 0
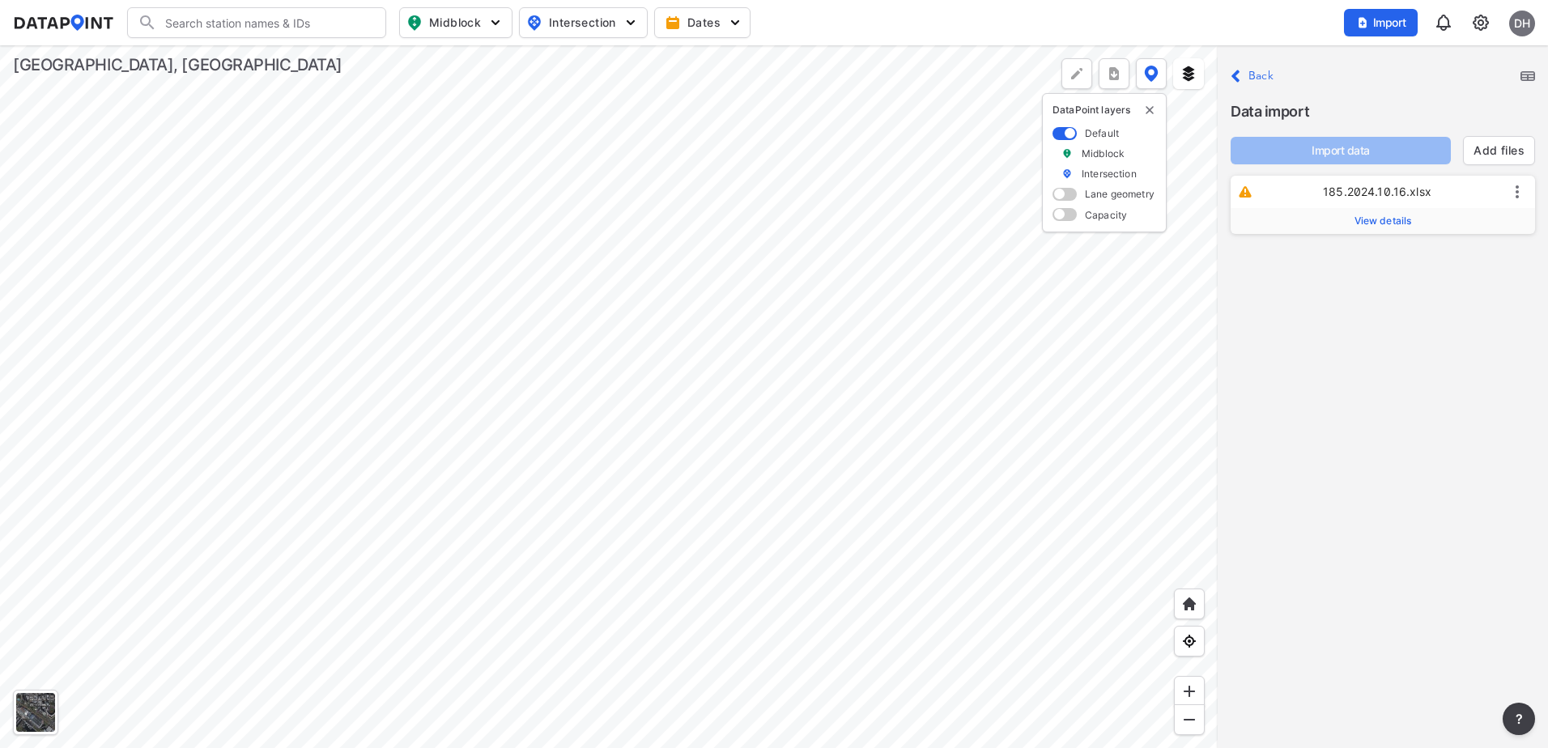
click at [1388, 224] on span "View details" at bounding box center [1383, 221] width 57 height 13
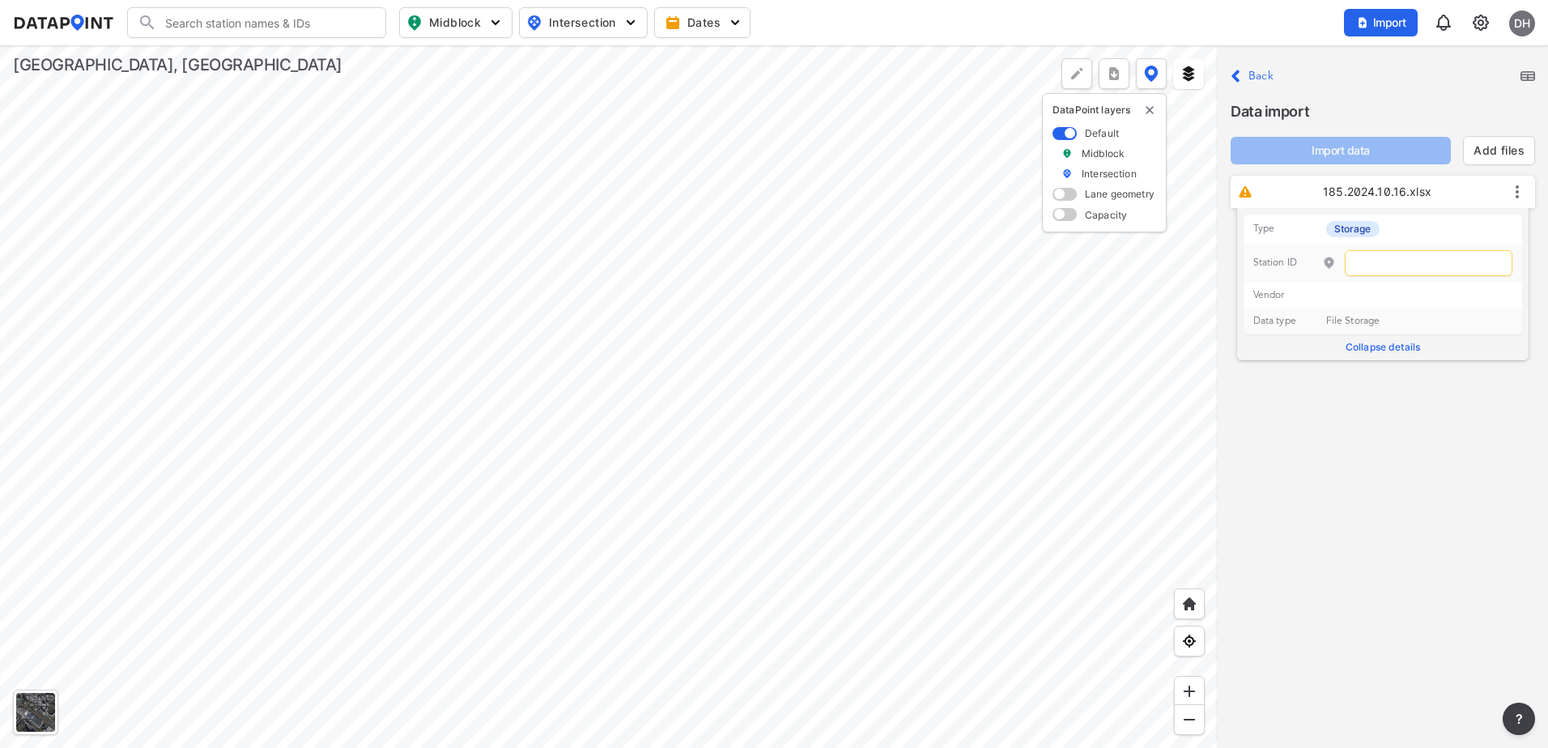
click at [1340, 457] on div "Close Back Data import Import data Add files 185.2024.10.16.xlsx Type Storage S…" at bounding box center [1383, 396] width 330 height 703
click at [1253, 74] on label "Back" at bounding box center [1261, 75] width 25 height 11
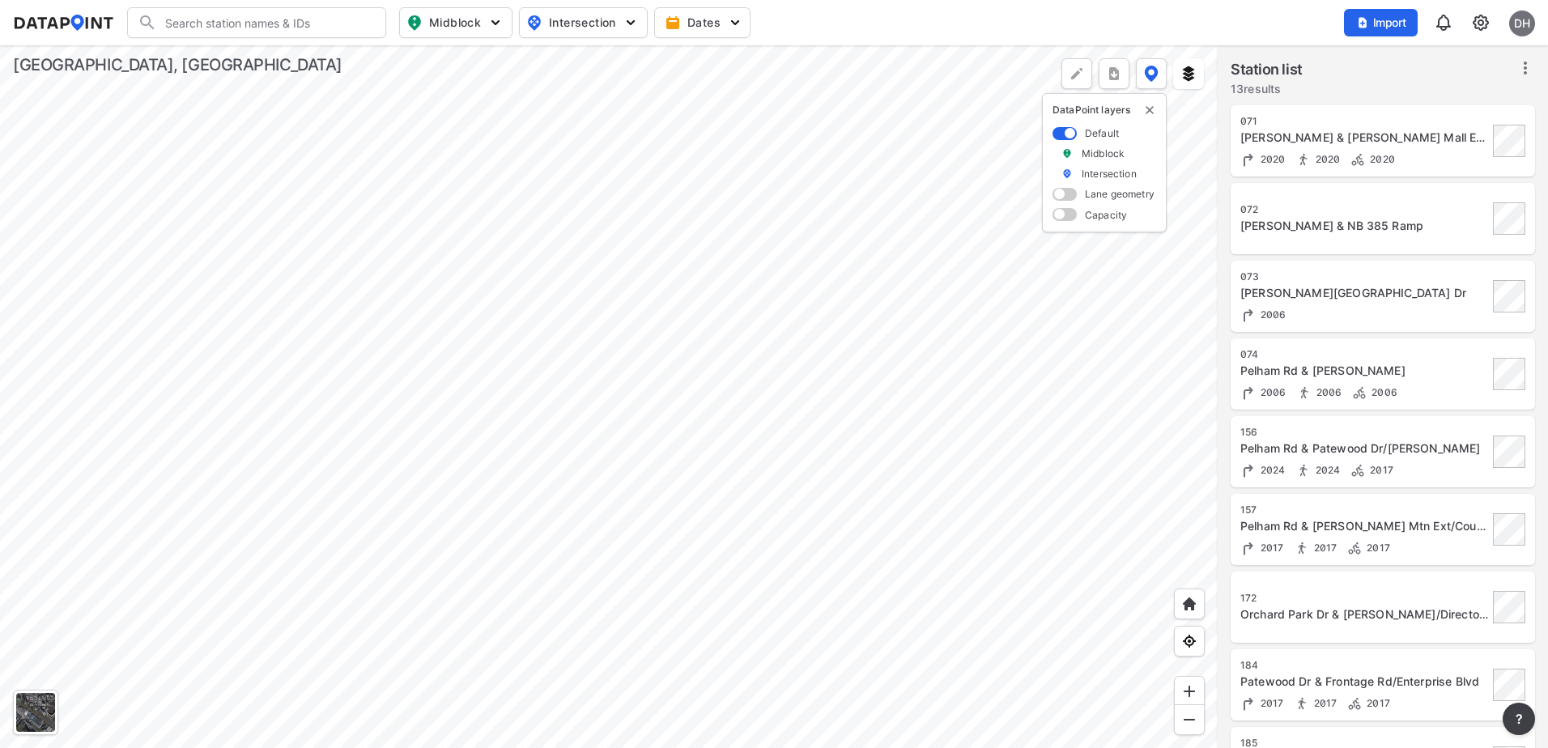
click at [1483, 21] on img at bounding box center [1480, 22] width 19 height 19
click at [1440, 57] on link "Data management" at bounding box center [1411, 62] width 139 height 16
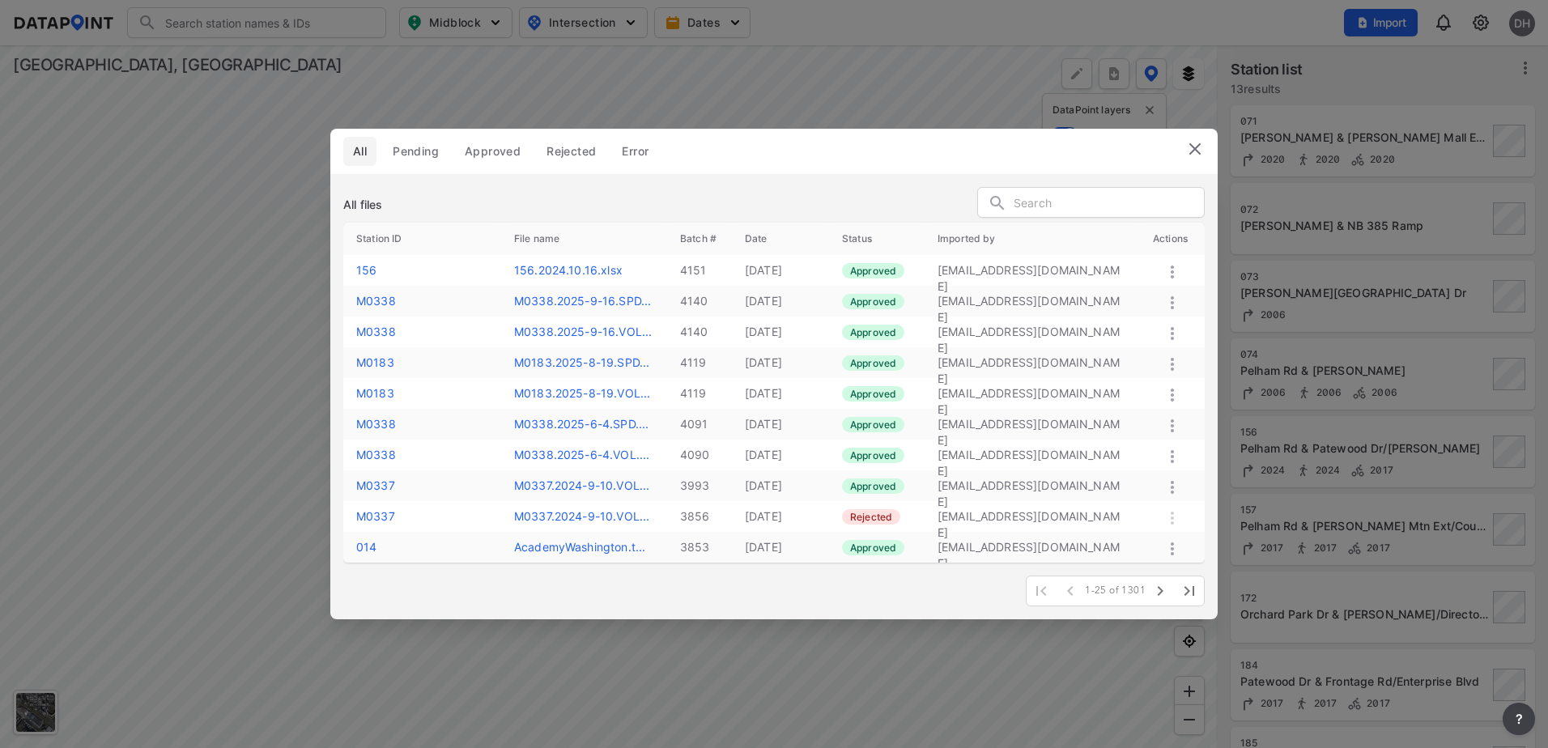
click at [1202, 147] on img at bounding box center [1194, 148] width 19 height 19
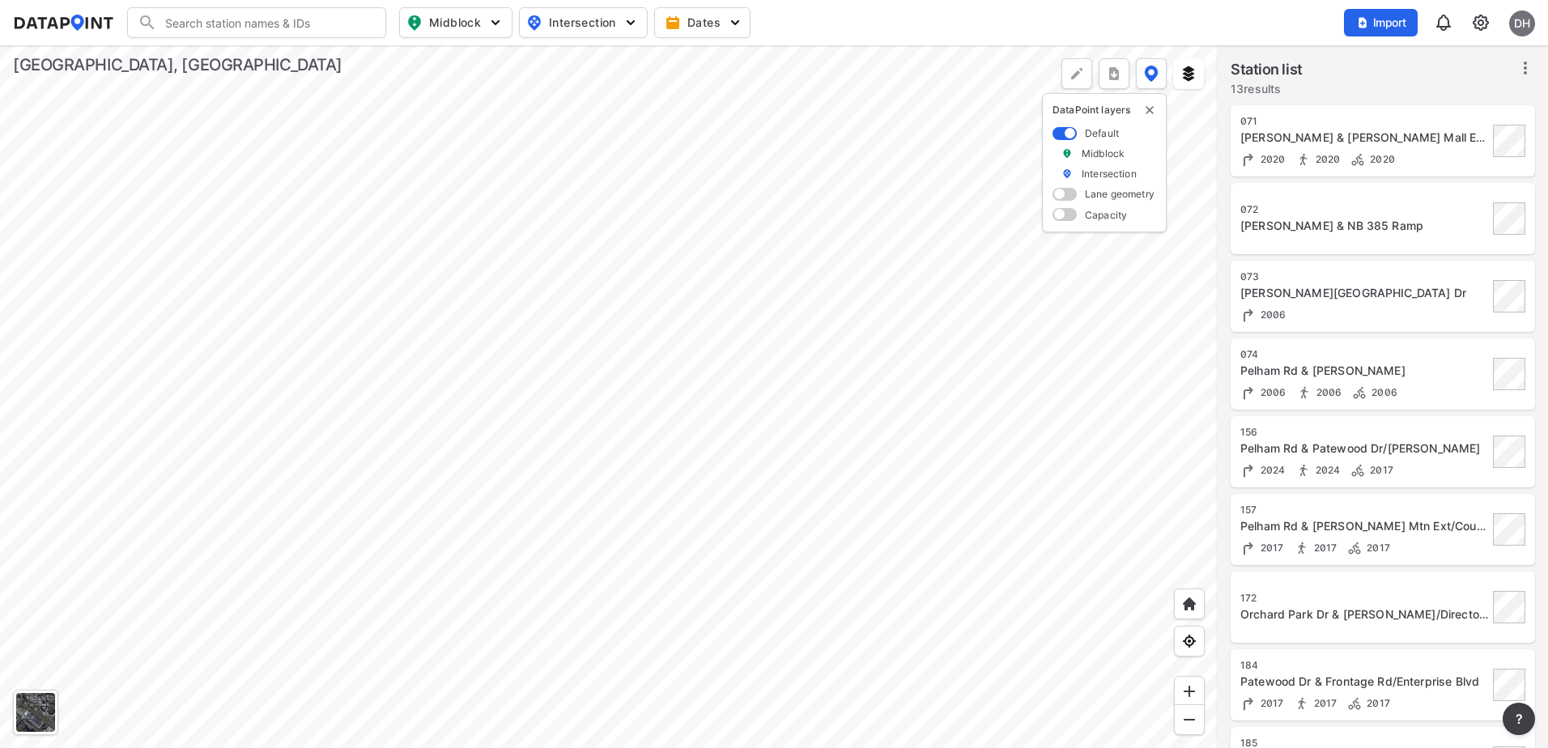
click at [742, 470] on div at bounding box center [609, 396] width 1218 height 703
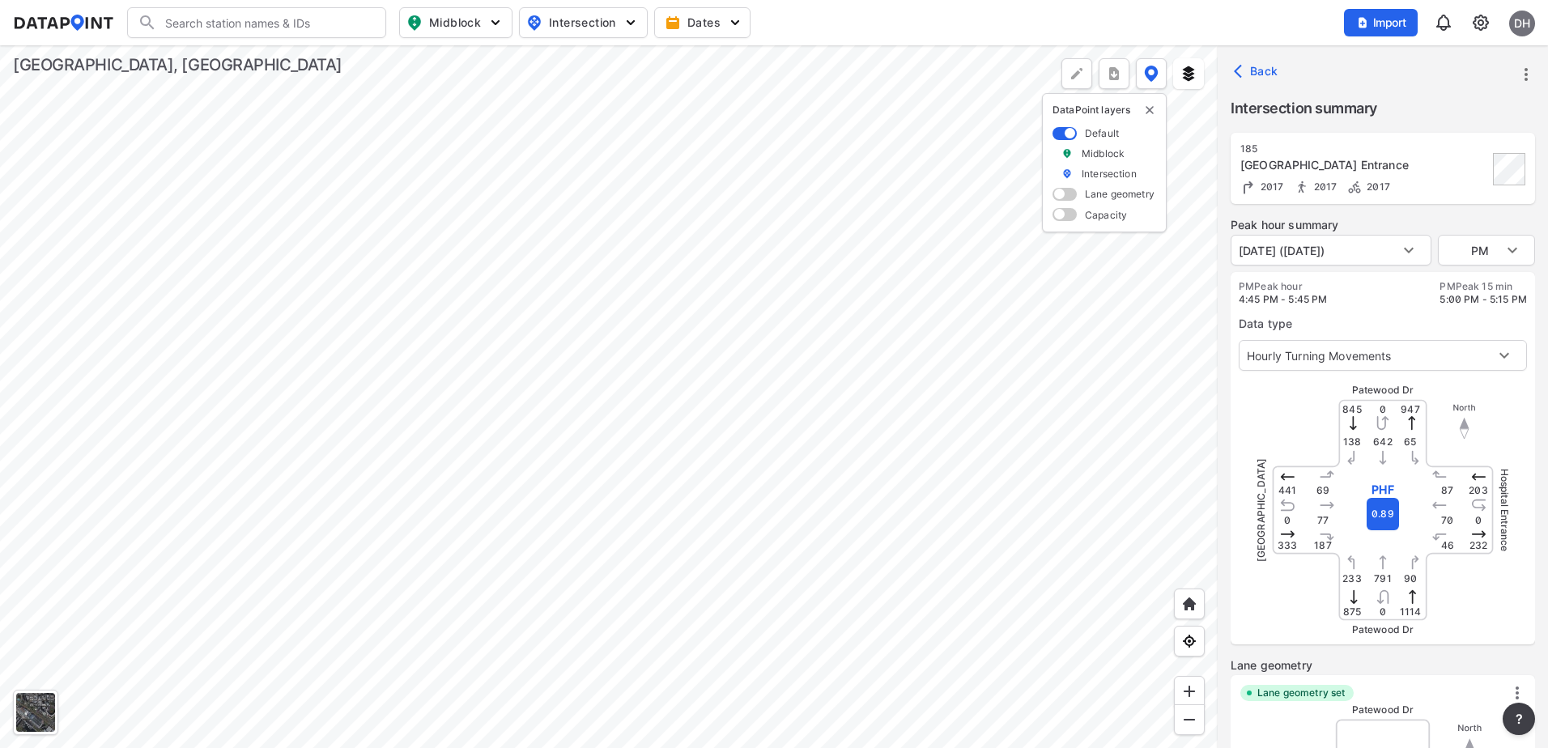
type input "2284"
click at [1382, 19] on span "Import" at bounding box center [1381, 23] width 54 height 16
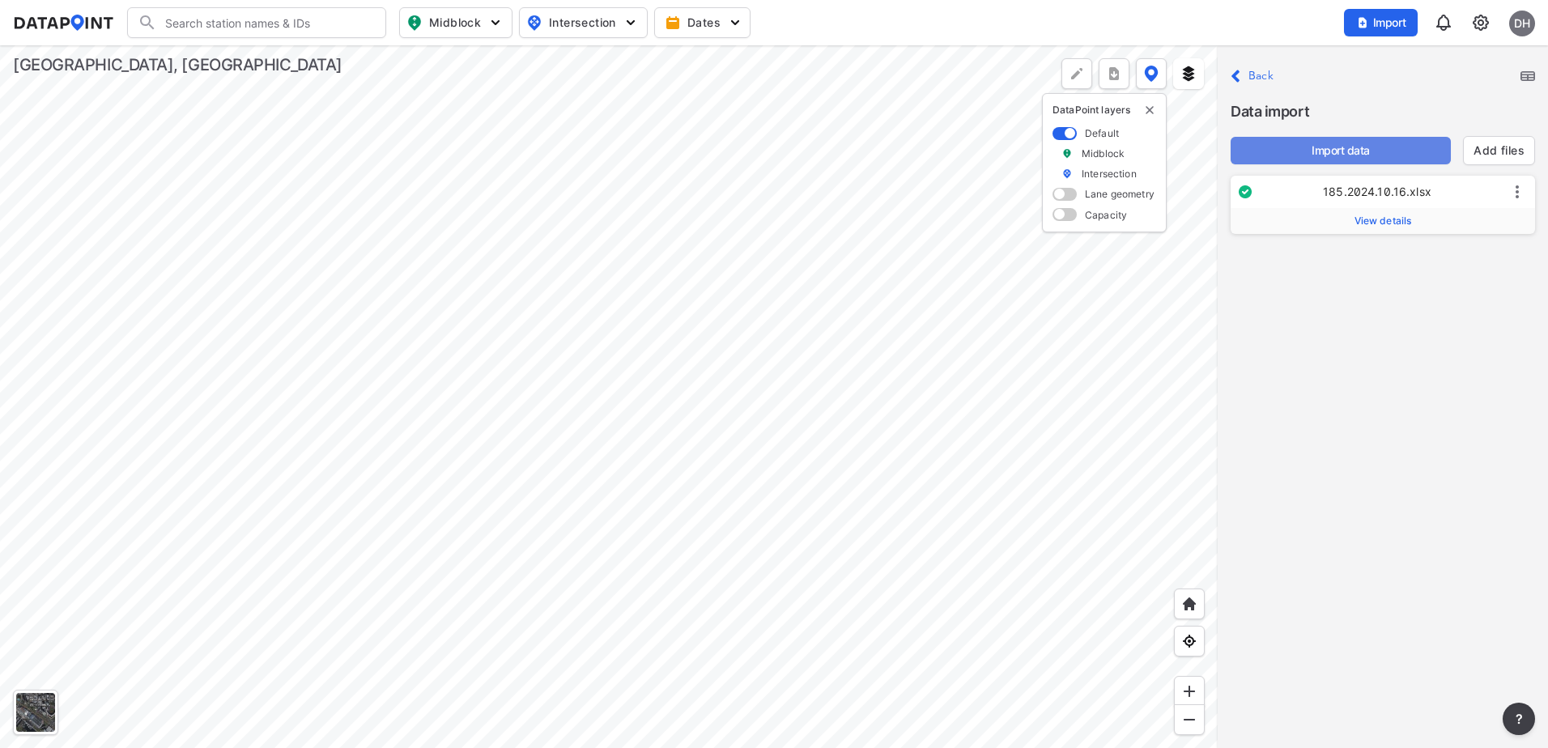
click at [1325, 147] on span "Import data" at bounding box center [1341, 151] width 194 height 16
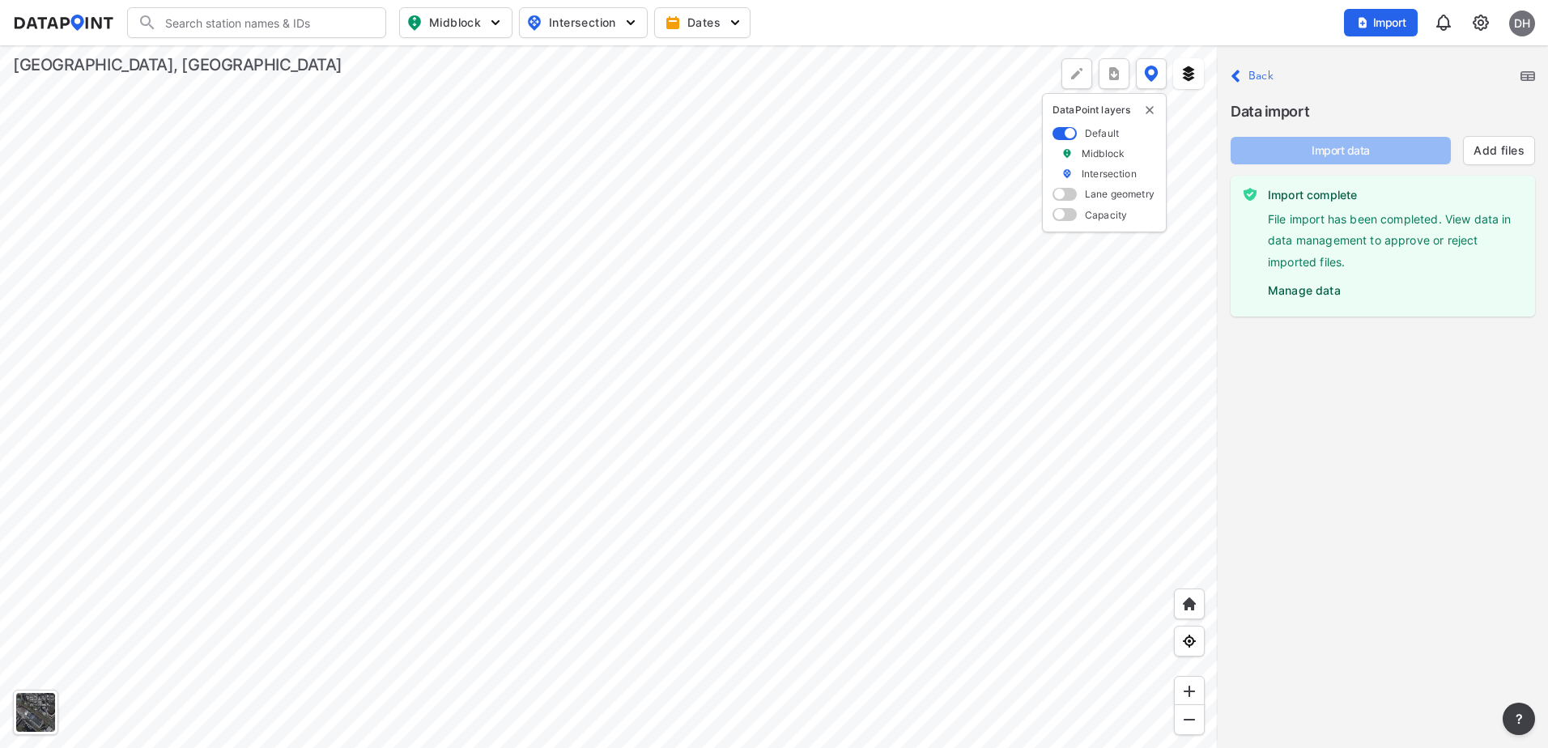
click at [1261, 79] on label "Back" at bounding box center [1261, 75] width 25 height 11
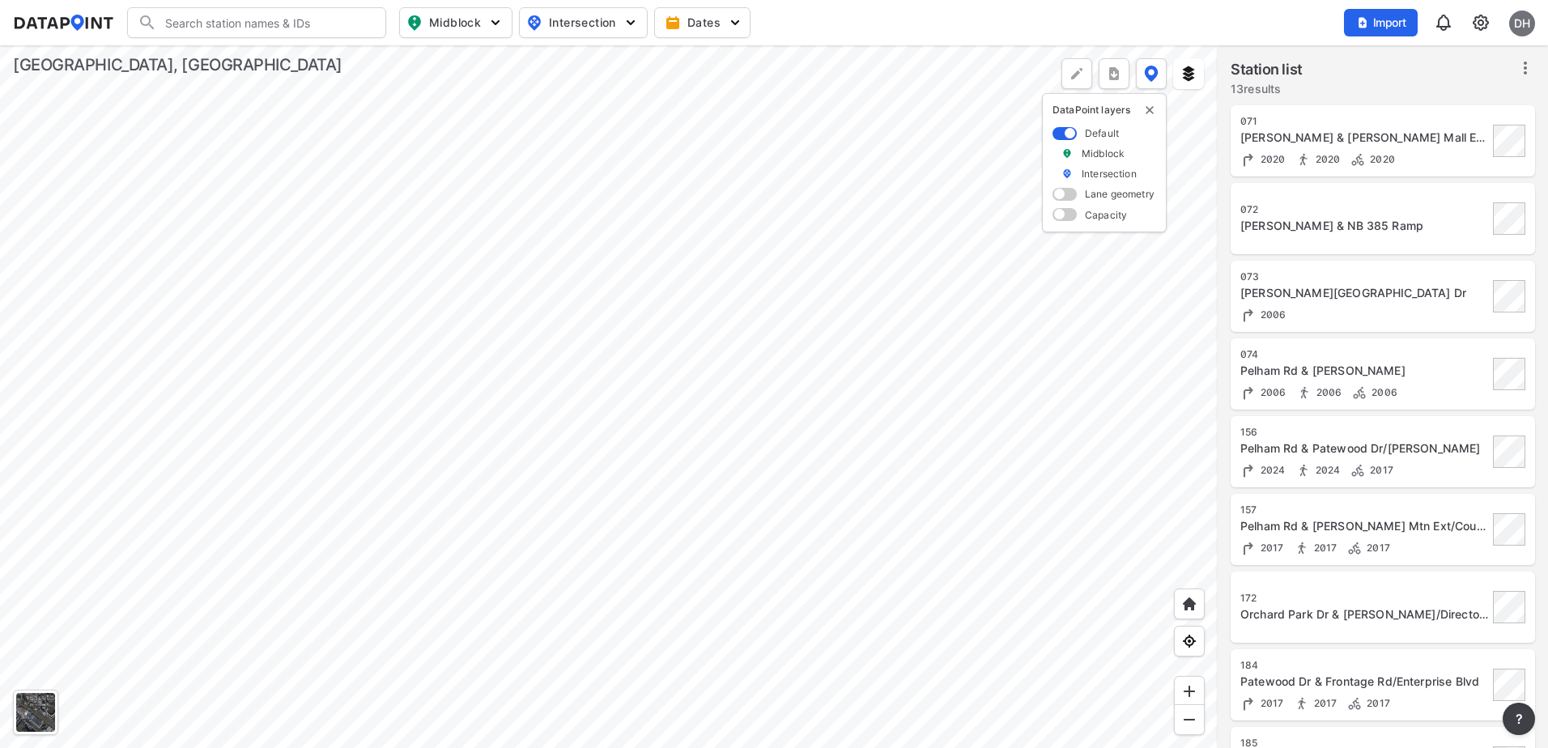
click at [863, 189] on div at bounding box center [609, 396] width 1218 height 703
click at [902, 410] on div at bounding box center [609, 396] width 1218 height 703
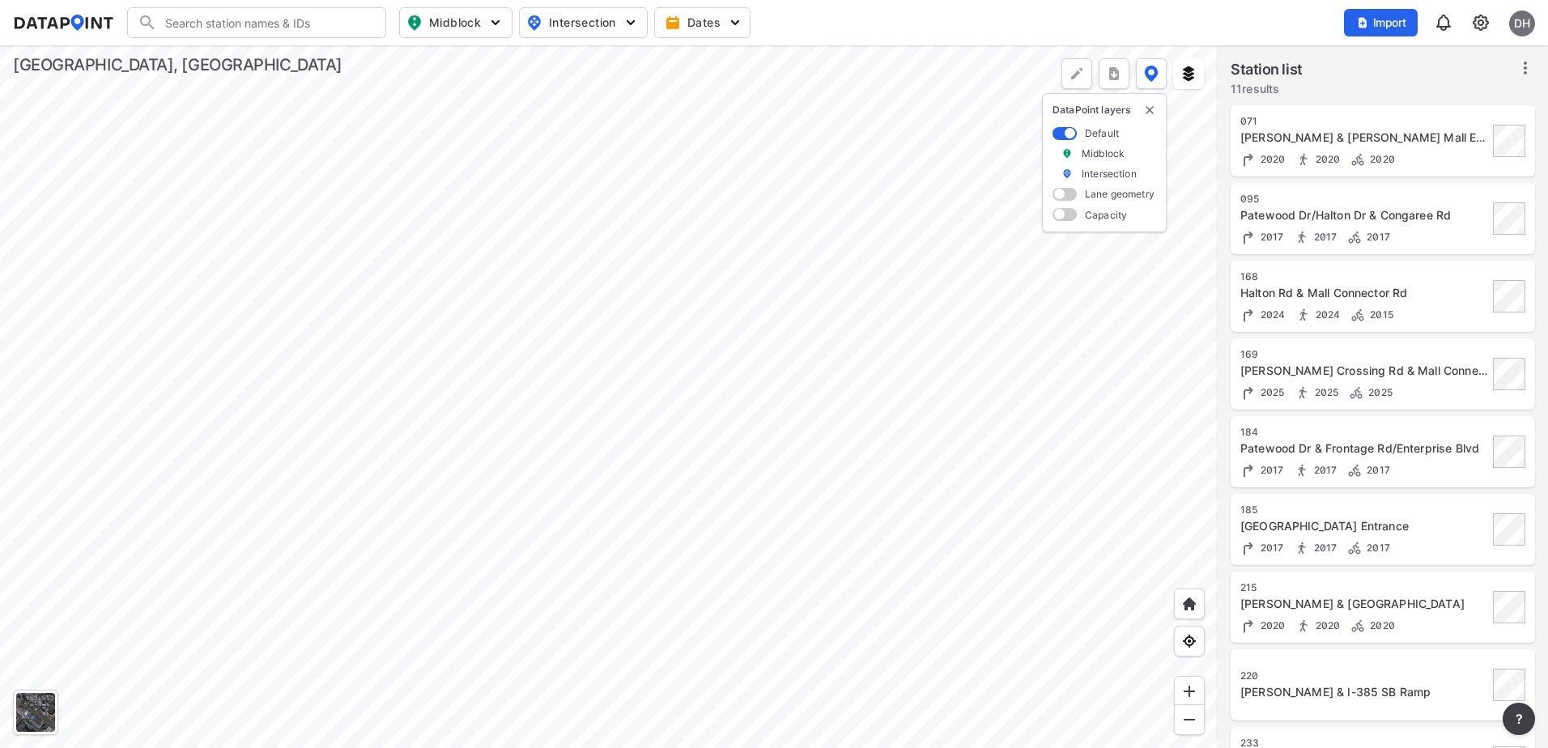
click at [815, 585] on div at bounding box center [609, 396] width 1218 height 703
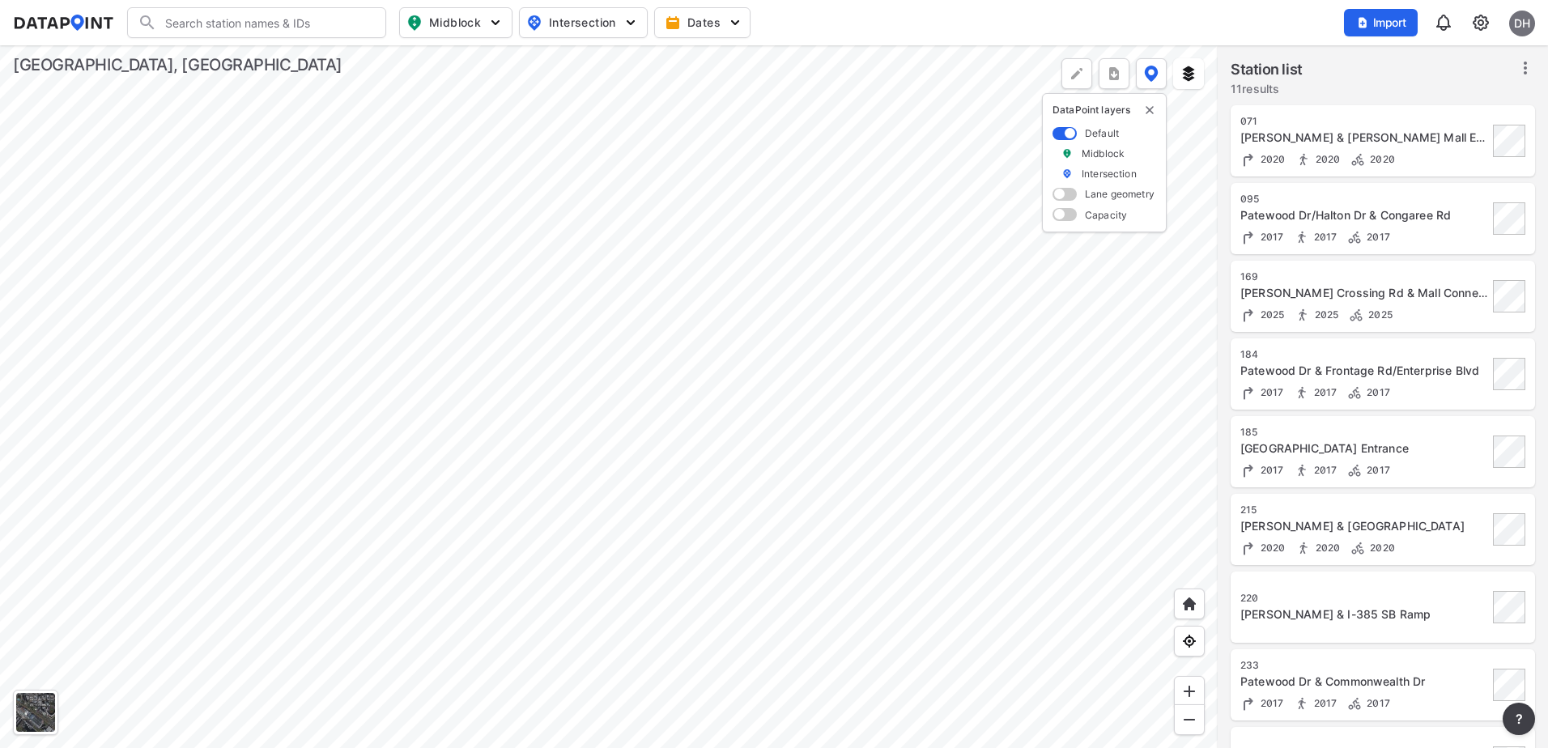
click at [743, 589] on div at bounding box center [609, 396] width 1218 height 703
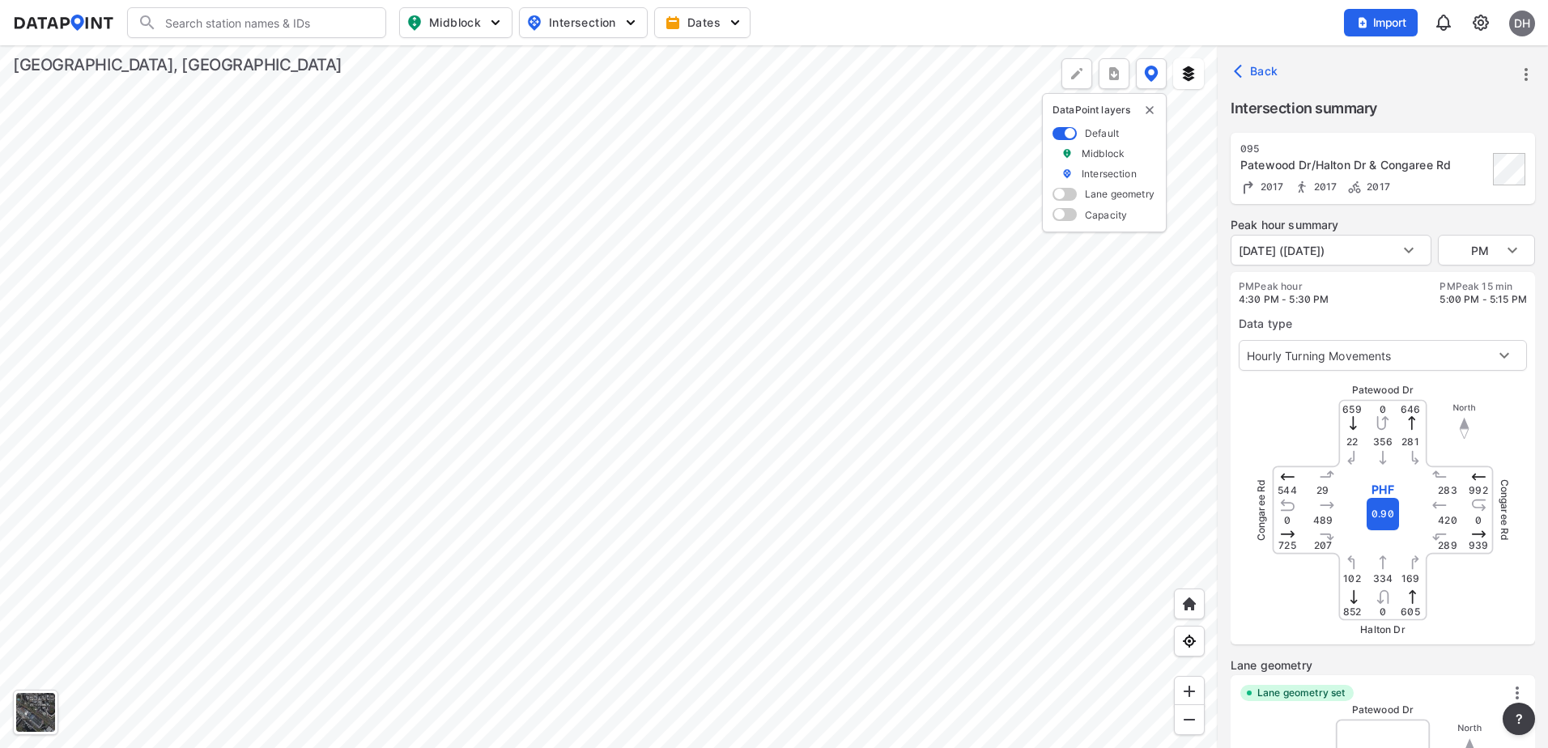
type input "2386"
click at [1372, 26] on span "Import" at bounding box center [1381, 23] width 54 height 16
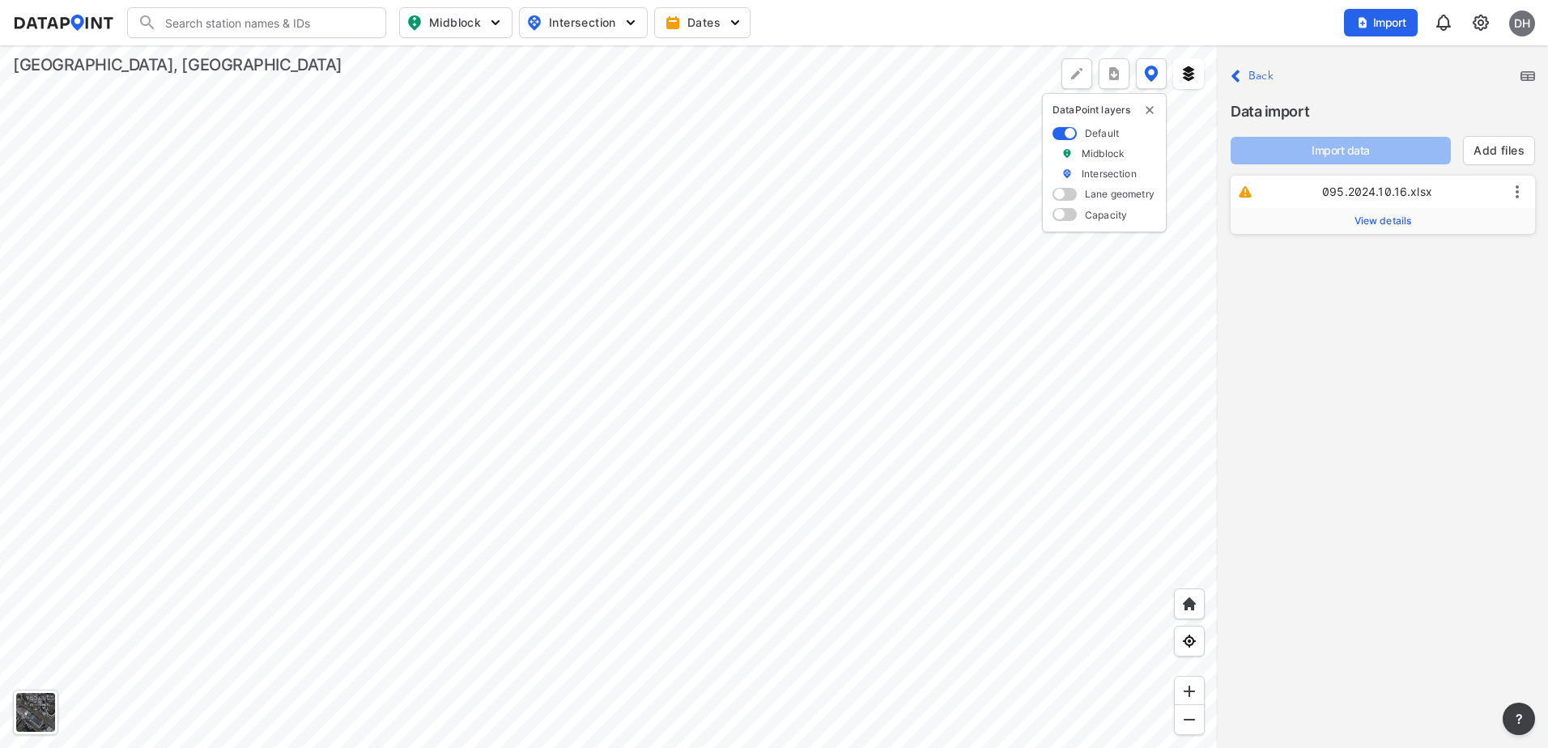
click at [1513, 189] on icon at bounding box center [1517, 191] width 19 height 19
click at [1435, 300] on div "Close Back Data import Import data Add files 095.2024.10.16.xlsx View details D…" at bounding box center [1383, 396] width 330 height 703
click at [1514, 189] on icon at bounding box center [1517, 191] width 19 height 19
click at [1466, 212] on label "Delete" at bounding box center [1478, 206] width 35 height 16
click at [1387, 212] on div "Close Back Data import Import data Add files" at bounding box center [1383, 396] width 330 height 703
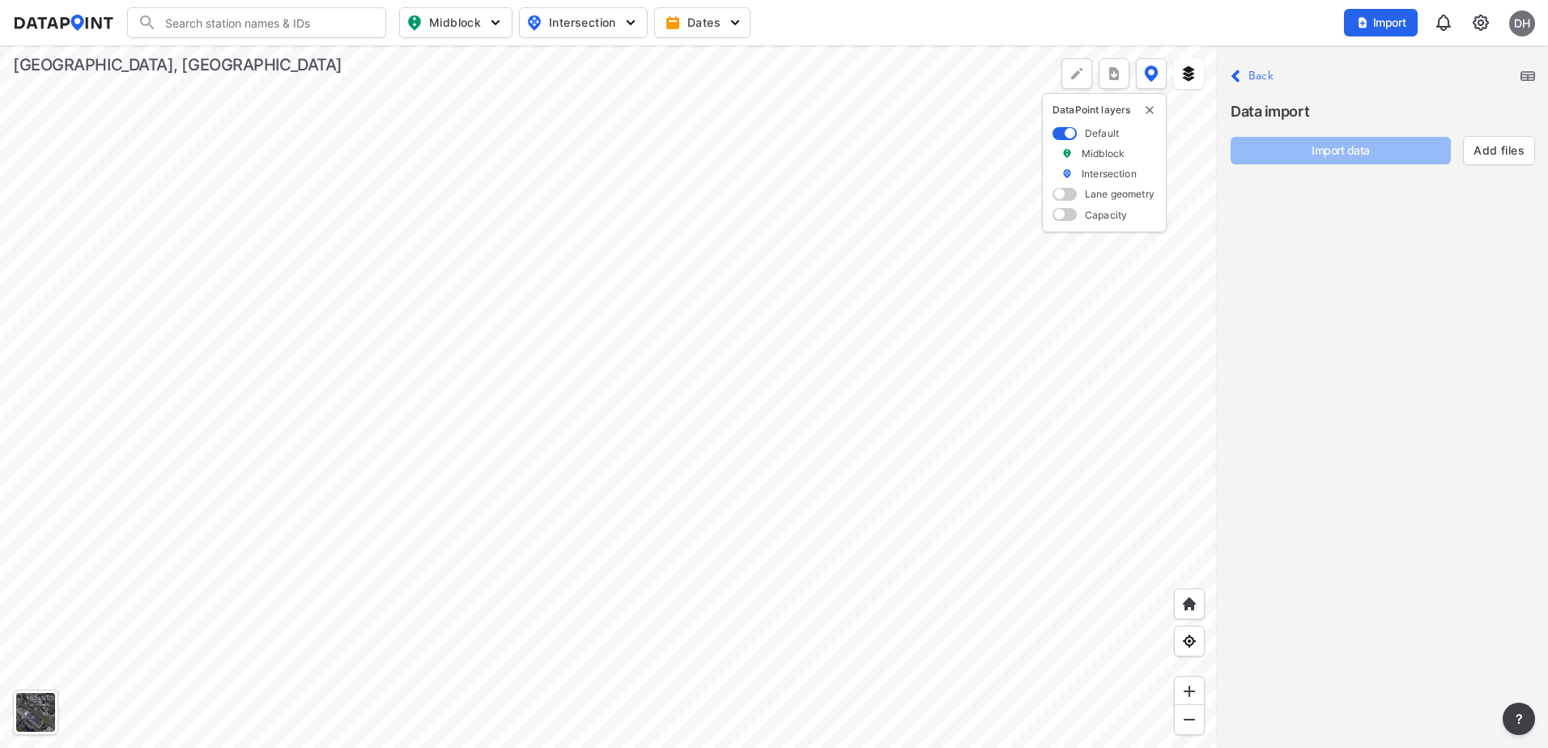
click at [1256, 79] on label "Back" at bounding box center [1261, 75] width 25 height 11
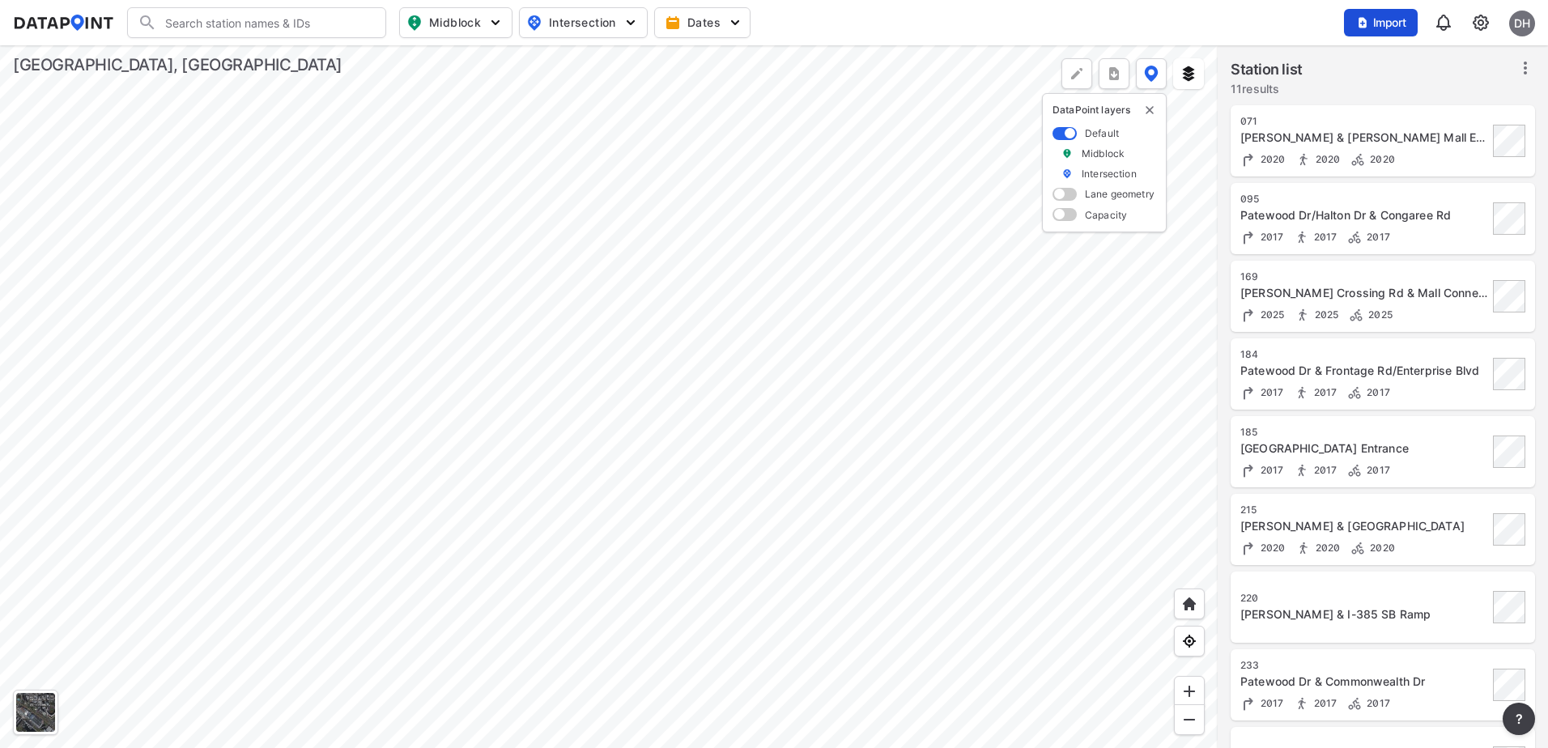
click at [1385, 17] on span "Import" at bounding box center [1381, 23] width 54 height 16
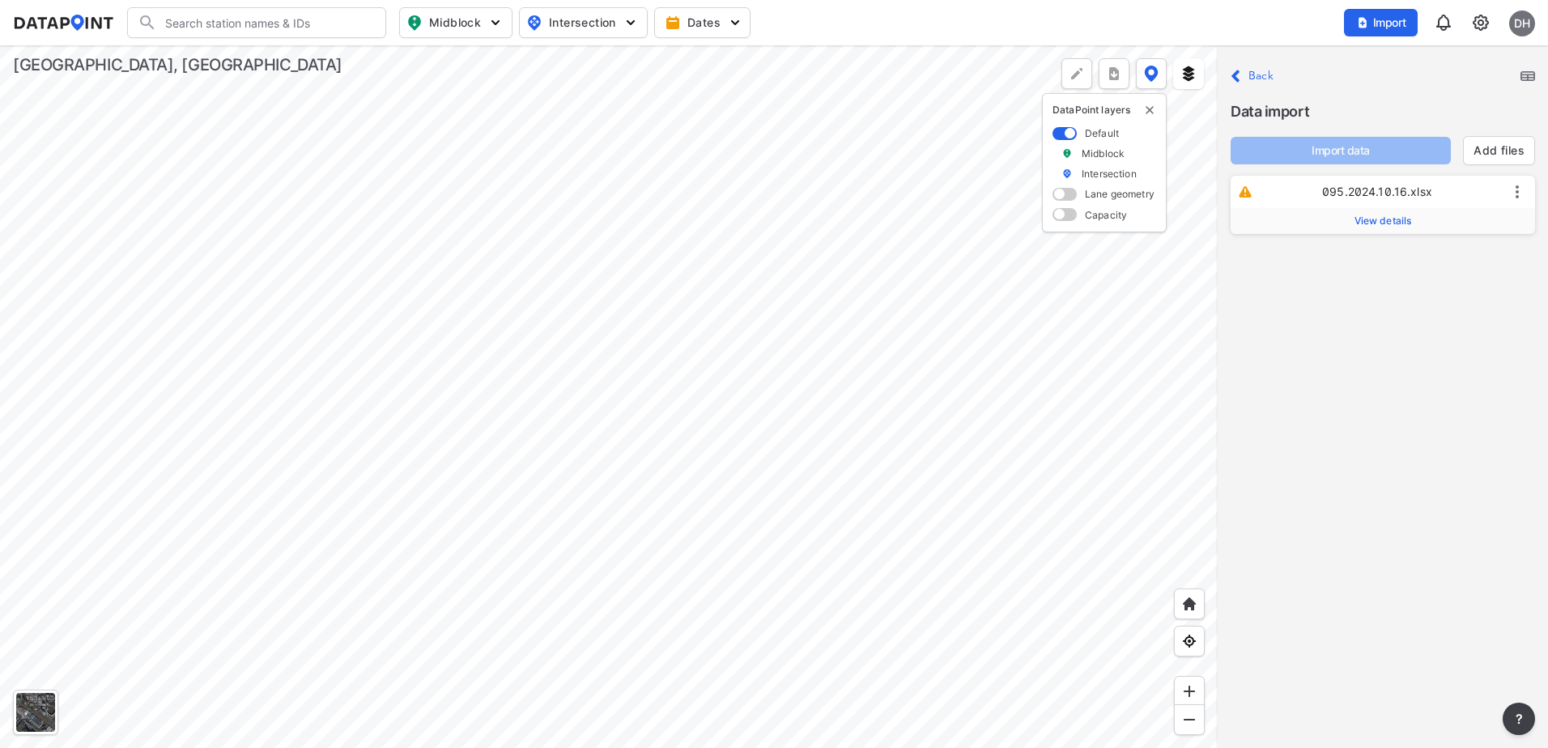
click at [1524, 185] on icon at bounding box center [1517, 191] width 19 height 19
click at [1479, 211] on label "Delete" at bounding box center [1488, 203] width 35 height 16
click at [1243, 70] on p "Close Back" at bounding box center [1252, 77] width 43 height 22
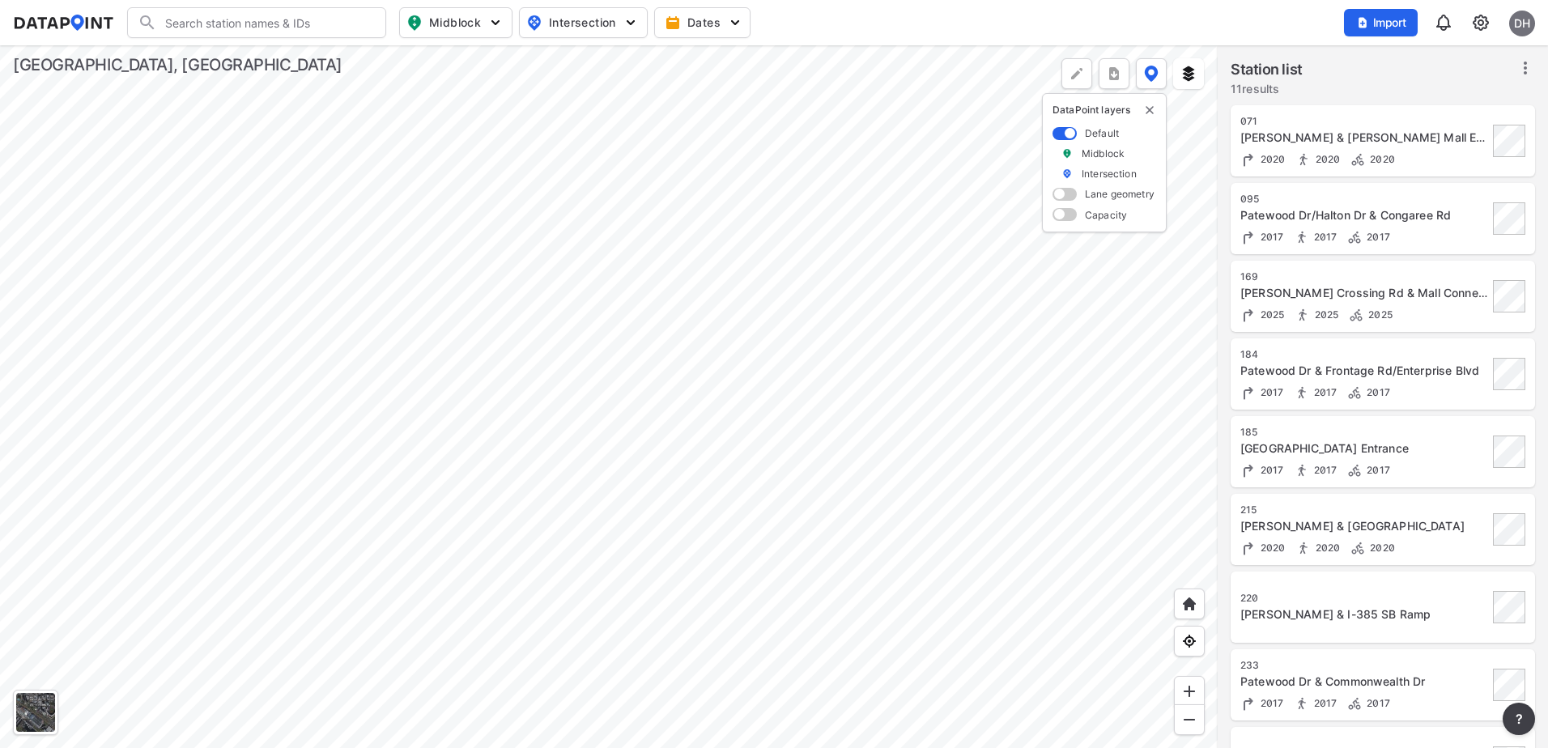
click at [739, 583] on div at bounding box center [609, 396] width 1218 height 703
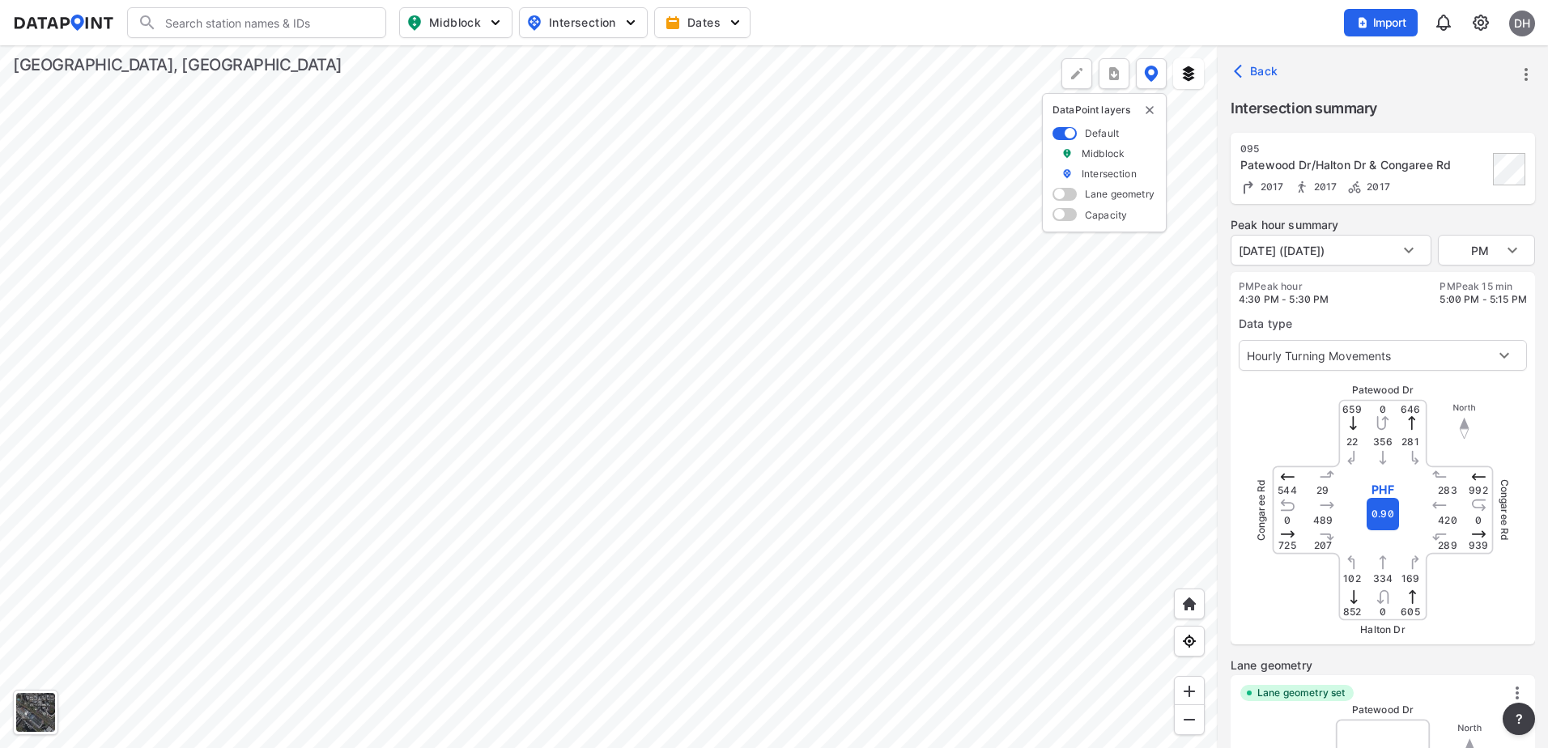
type input "2386"
click at [1383, 19] on span "Import" at bounding box center [1381, 23] width 54 height 16
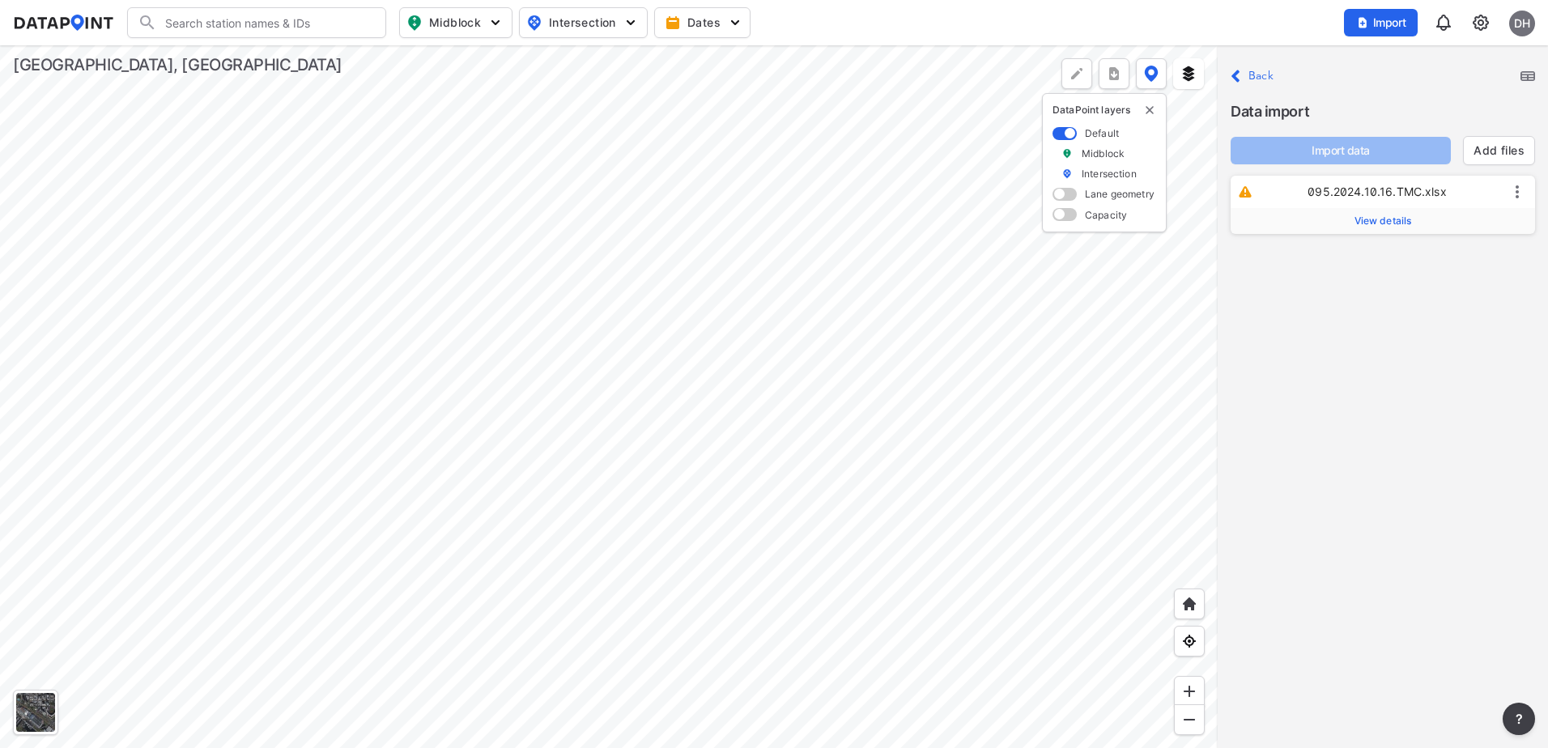
click at [1400, 225] on span "View details" at bounding box center [1383, 221] width 57 height 13
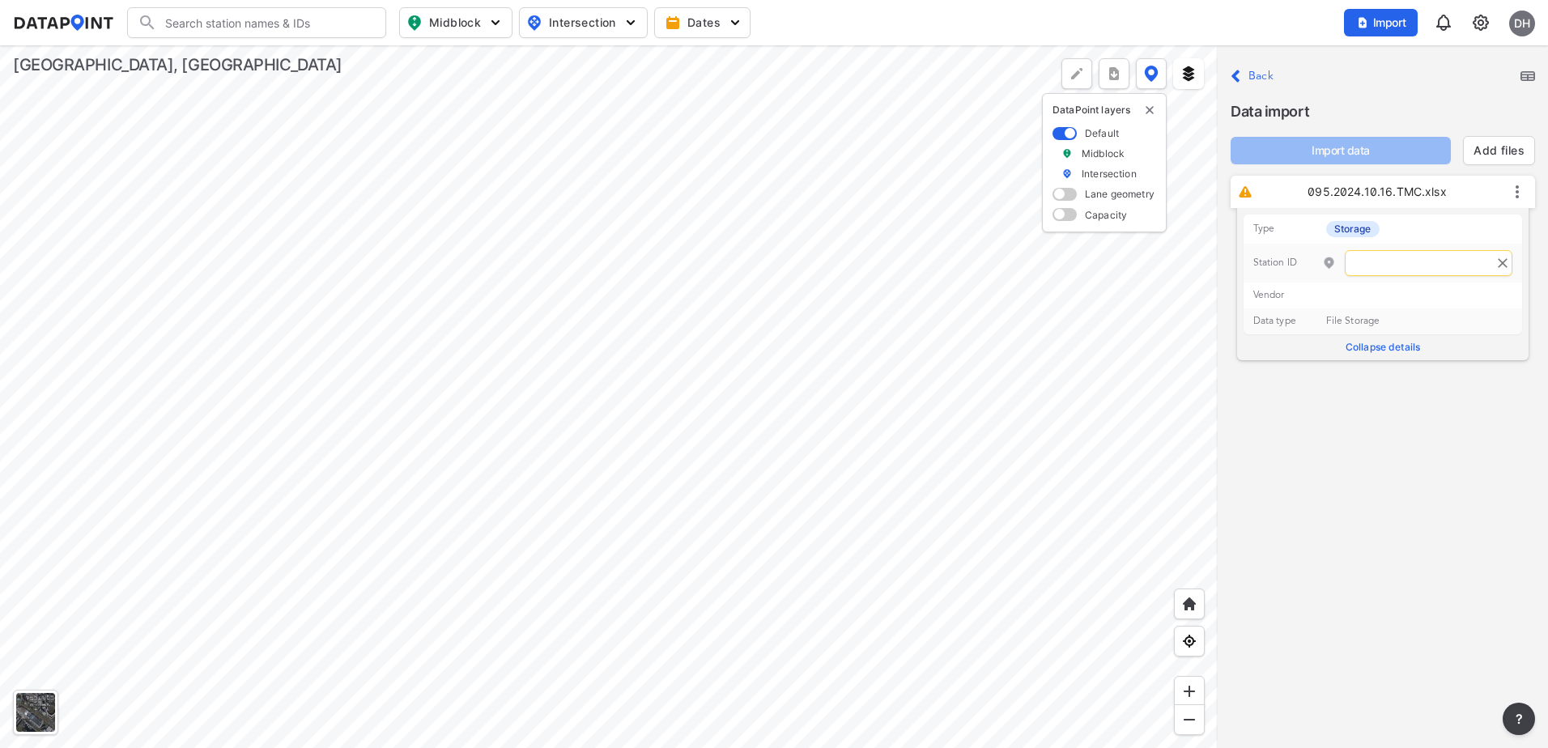
click at [1391, 259] on input "text" at bounding box center [1429, 263] width 168 height 26
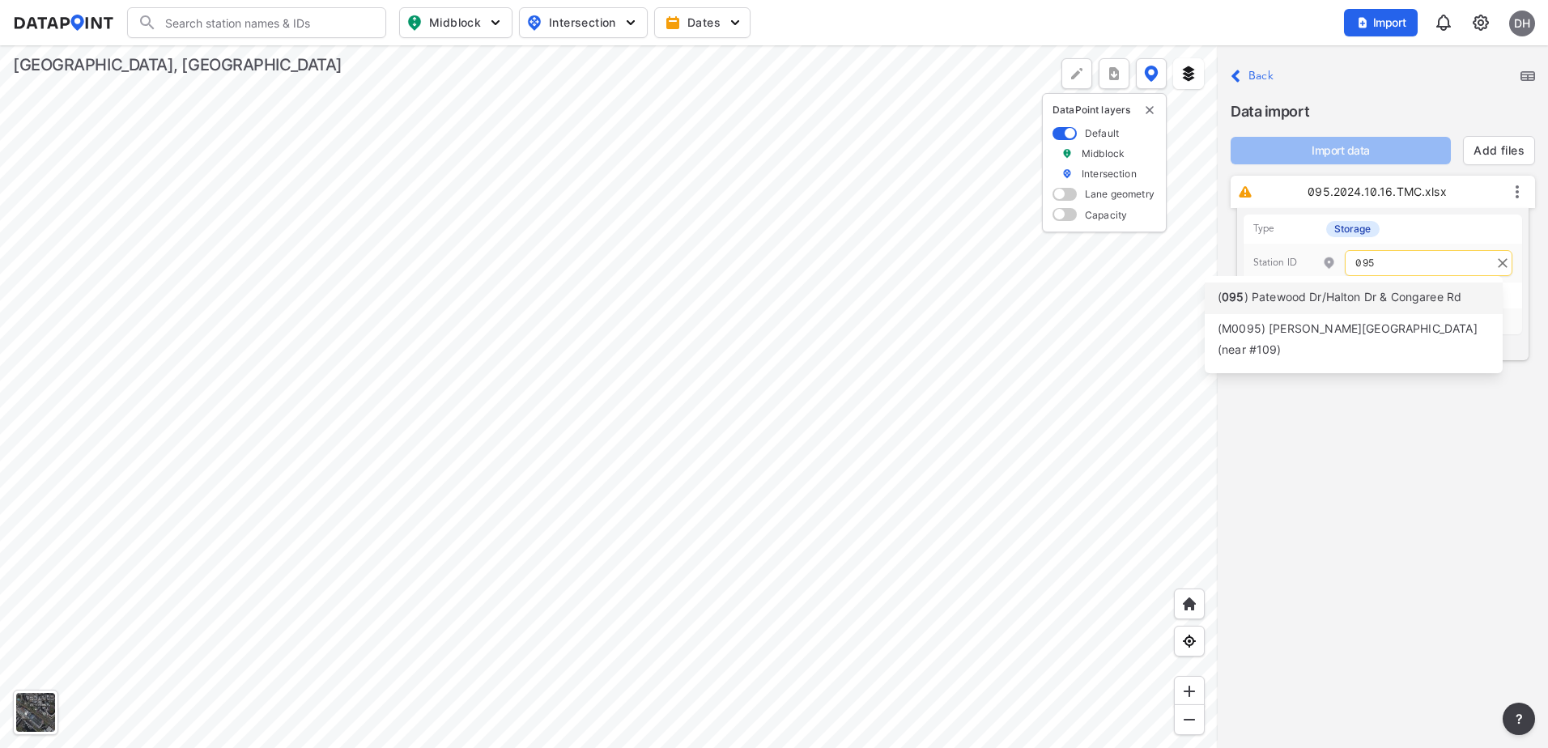
click at [1359, 301] on span ") Patewood Dr/Halton Dr & Congaree Rd" at bounding box center [1353, 297] width 218 height 14
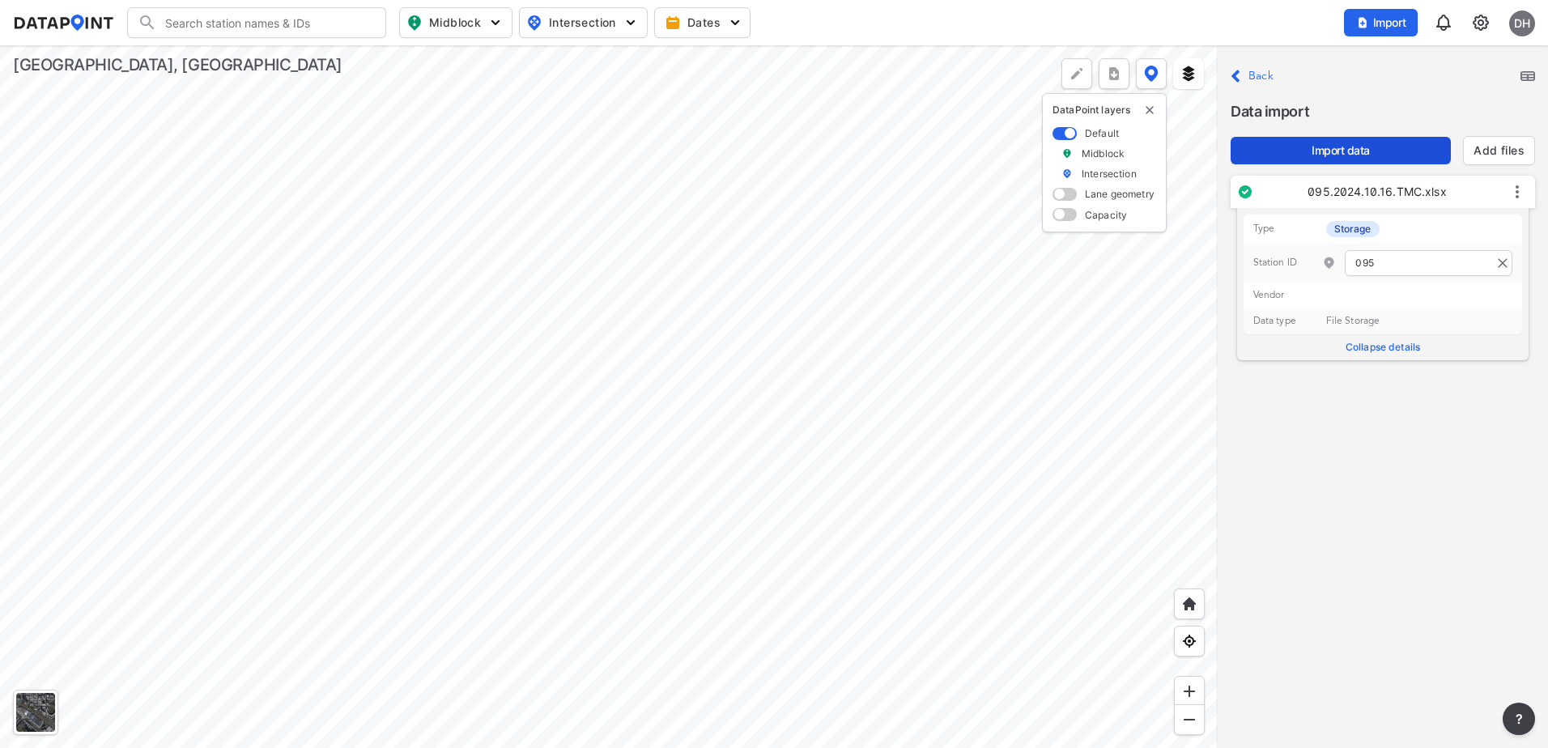
type input "095"
click at [1383, 150] on span "Import data" at bounding box center [1341, 151] width 194 height 16
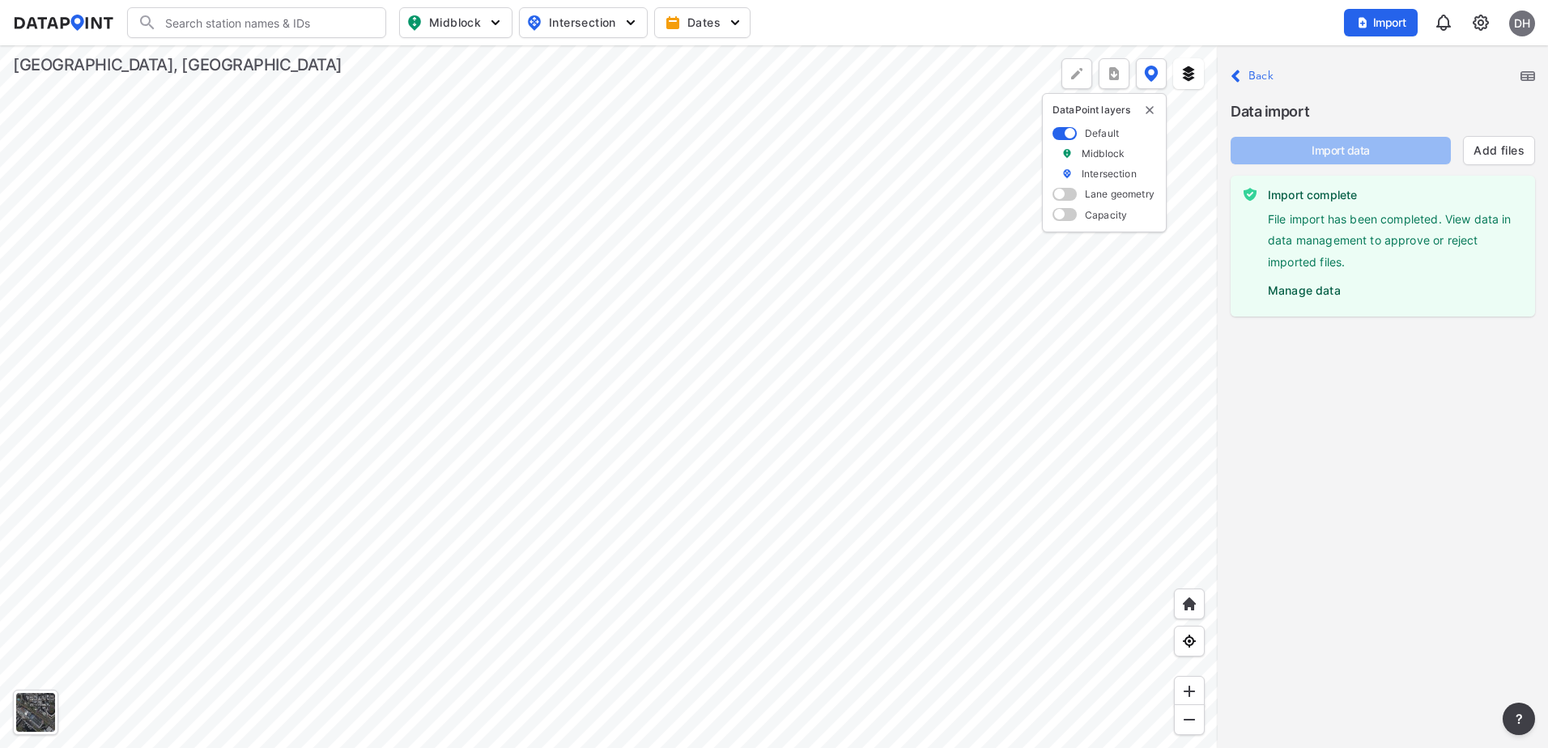
click at [1222, 71] on div "Close Back Data import Import data Add files" at bounding box center [1383, 108] width 330 height 126
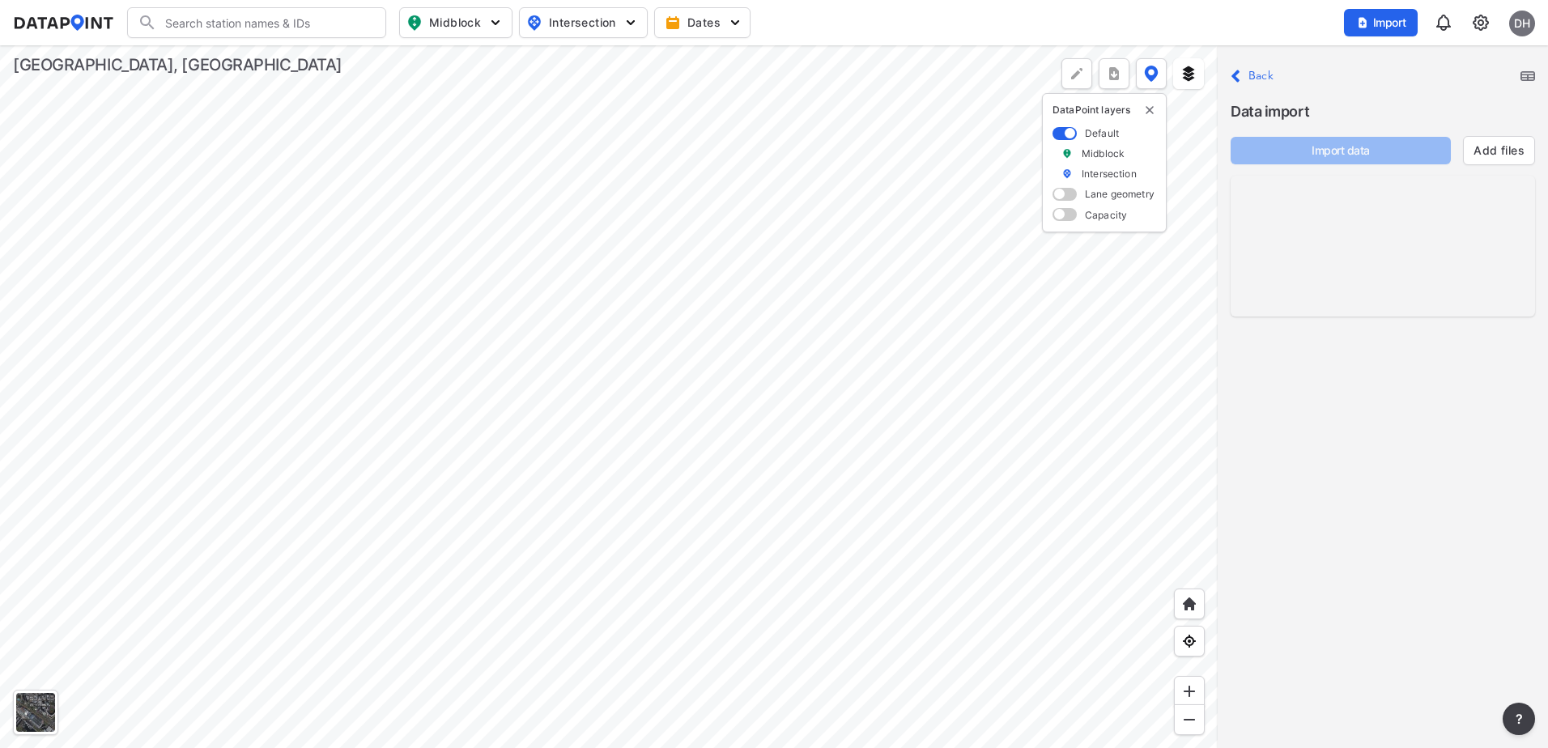
click at [1244, 75] on p "Close Back" at bounding box center [1252, 77] width 43 height 22
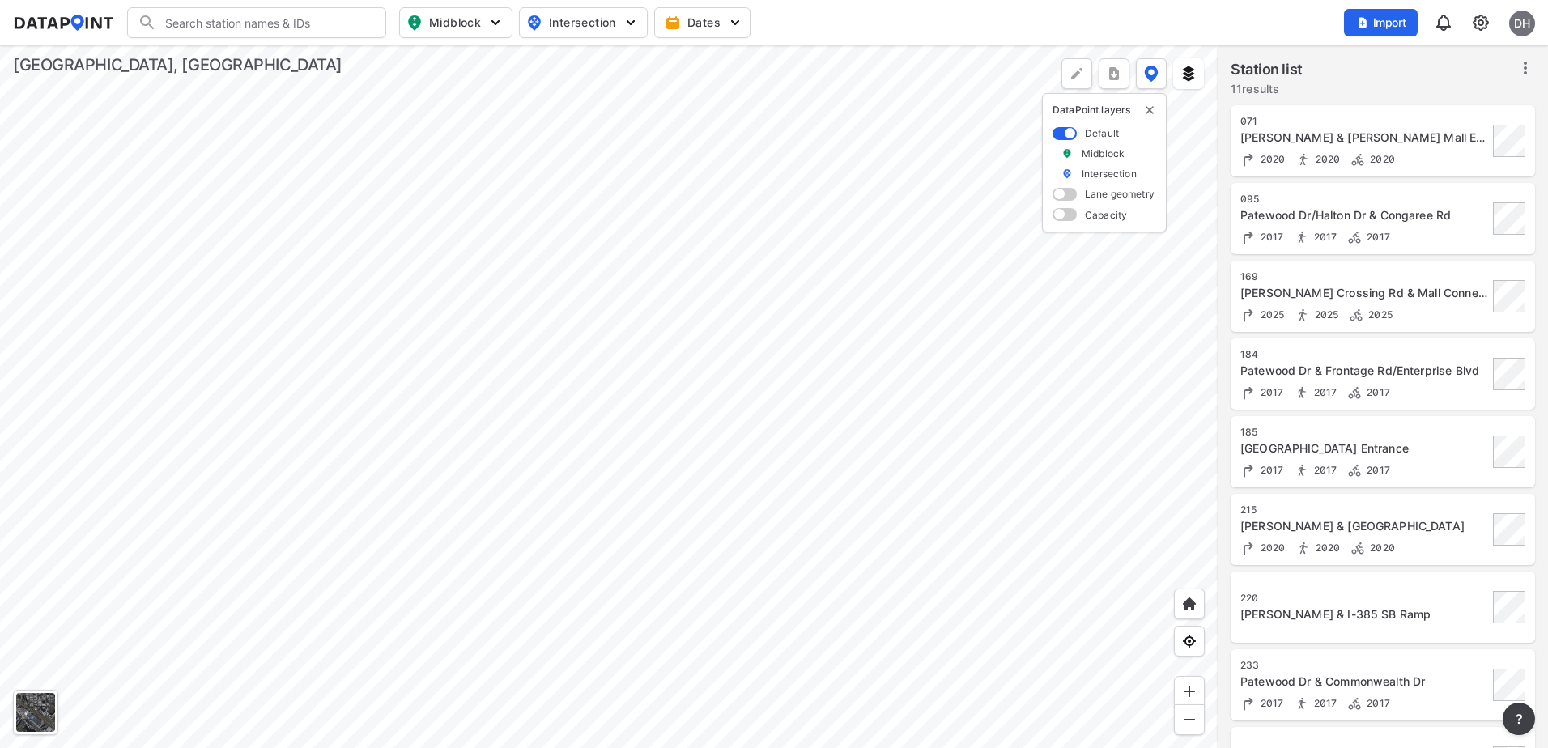
click at [800, 155] on div at bounding box center [609, 396] width 1218 height 703
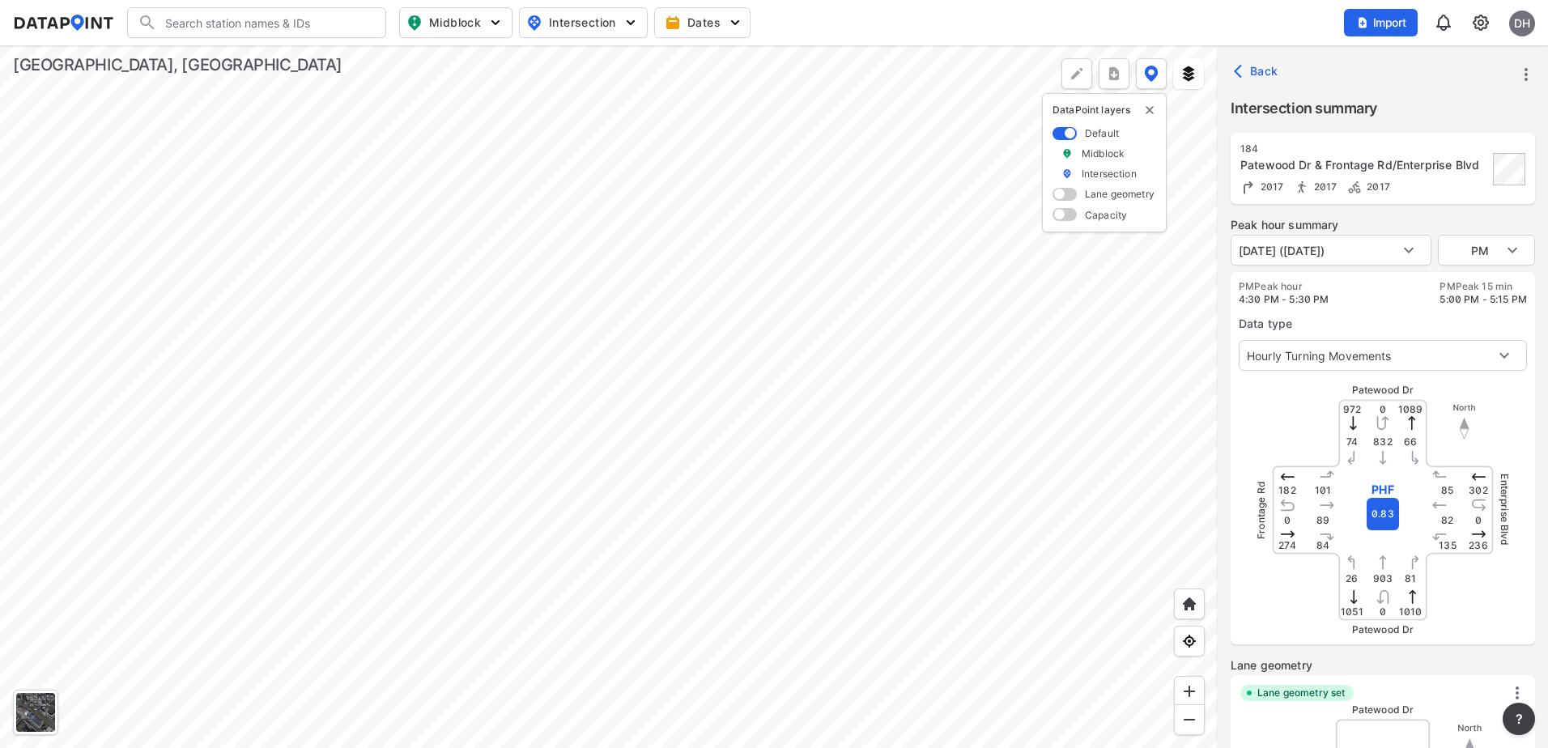
type input "2281"
click at [1373, 19] on span "Import" at bounding box center [1381, 23] width 54 height 16
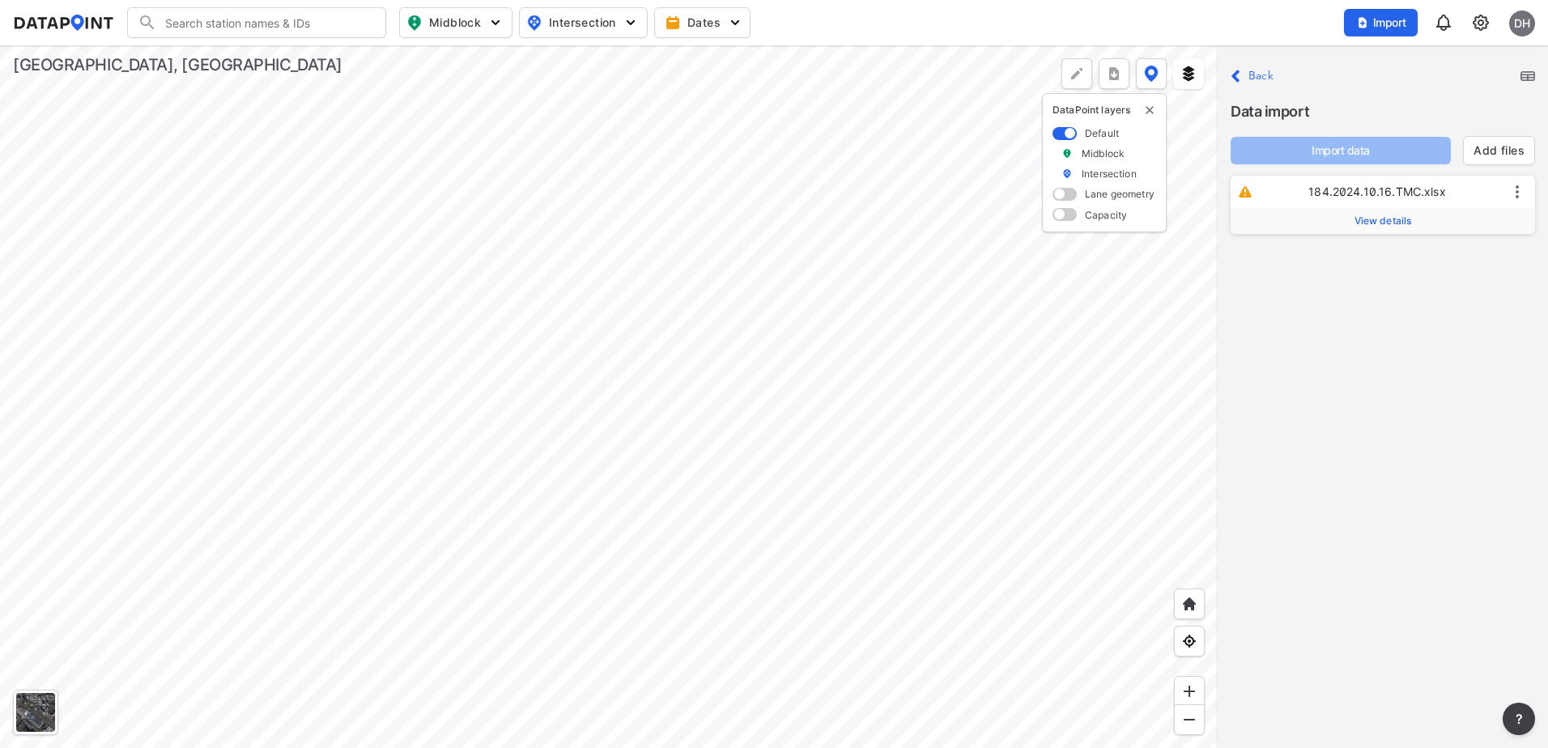
click at [1382, 223] on span "View details" at bounding box center [1383, 221] width 57 height 13
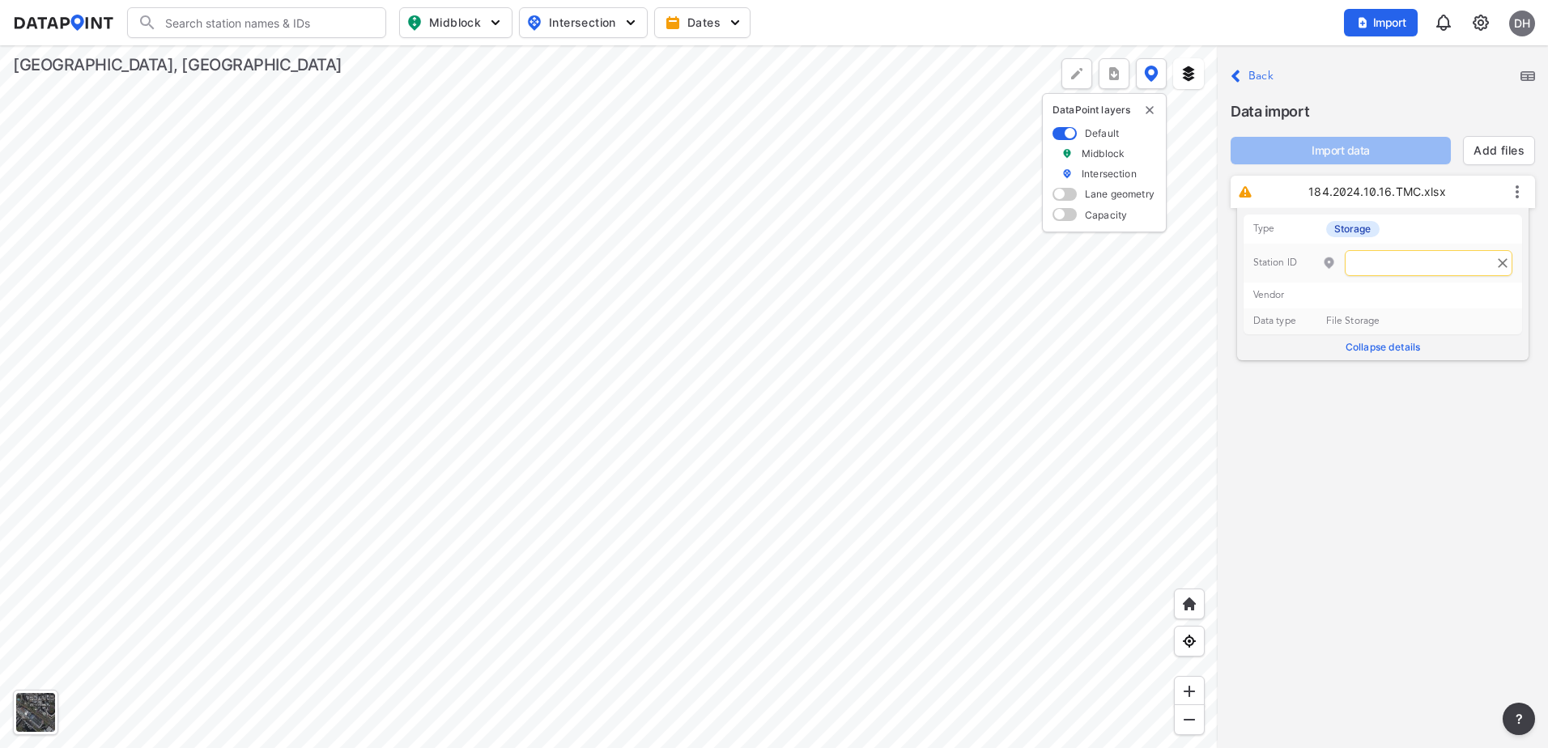
click at [1368, 263] on input "text" at bounding box center [1429, 263] width 168 height 26
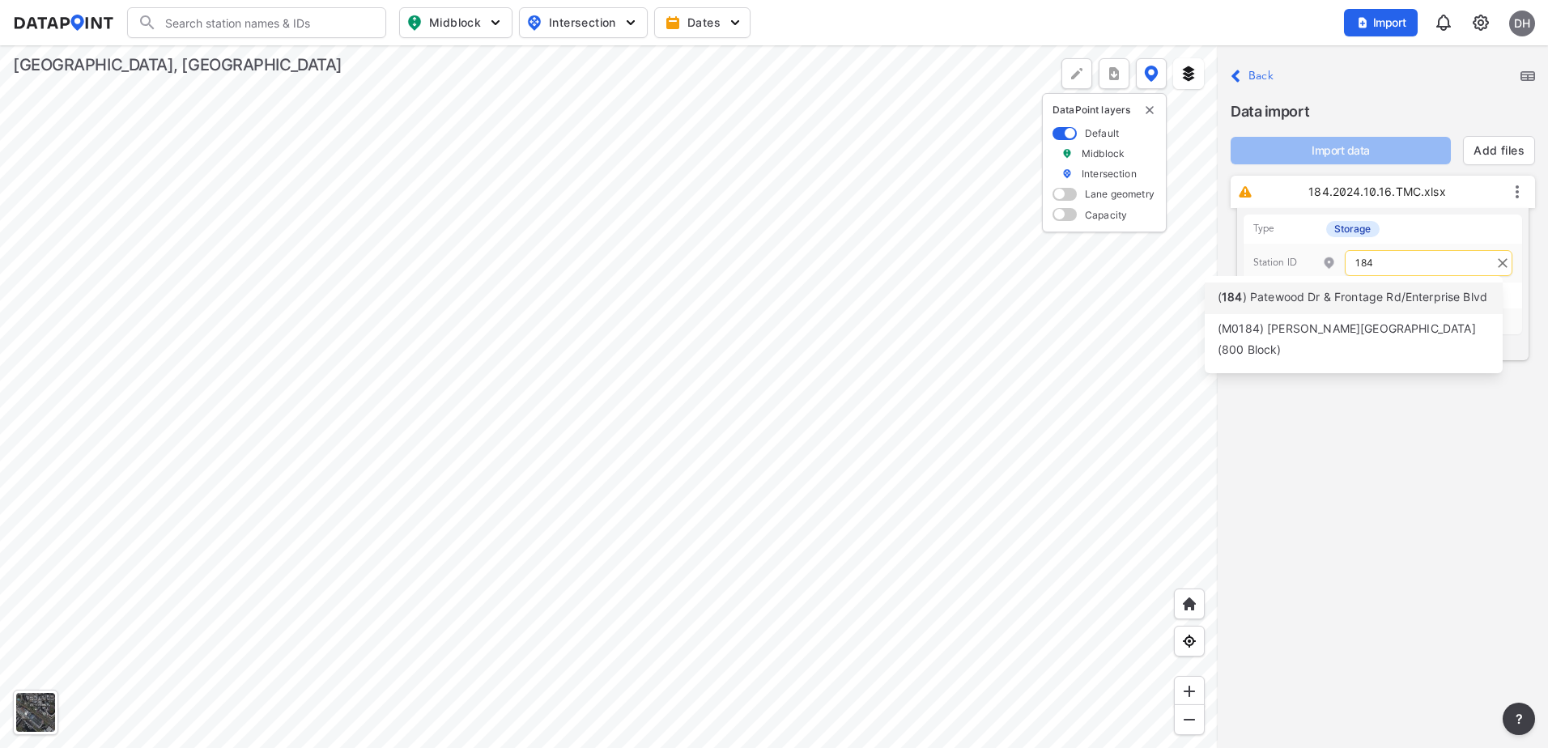
click at [1346, 300] on span ") Patewood Dr & Frontage Rd/Enterprise Blvd" at bounding box center [1365, 297] width 245 height 14
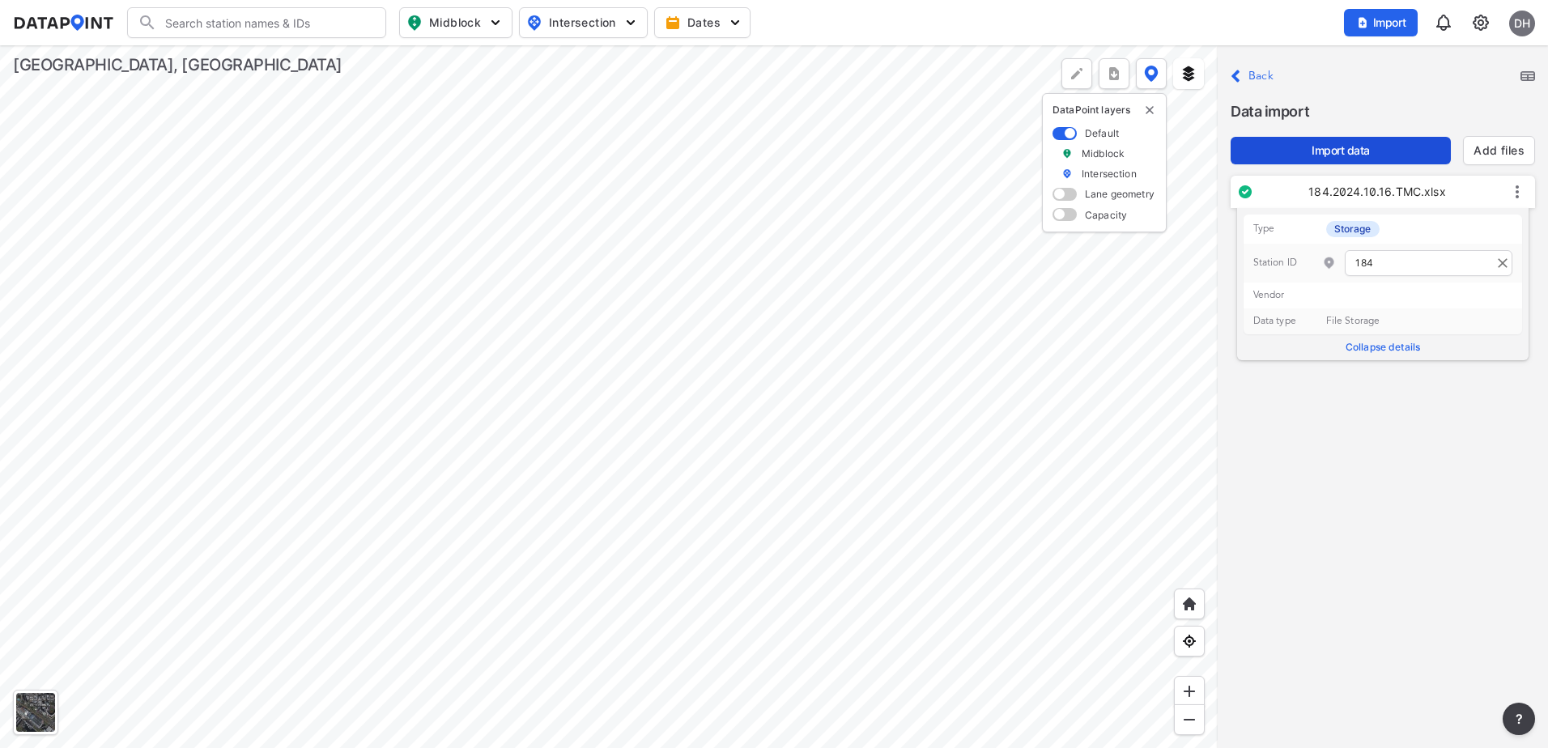
type input "184"
click at [1376, 155] on span "Import data" at bounding box center [1341, 151] width 194 height 16
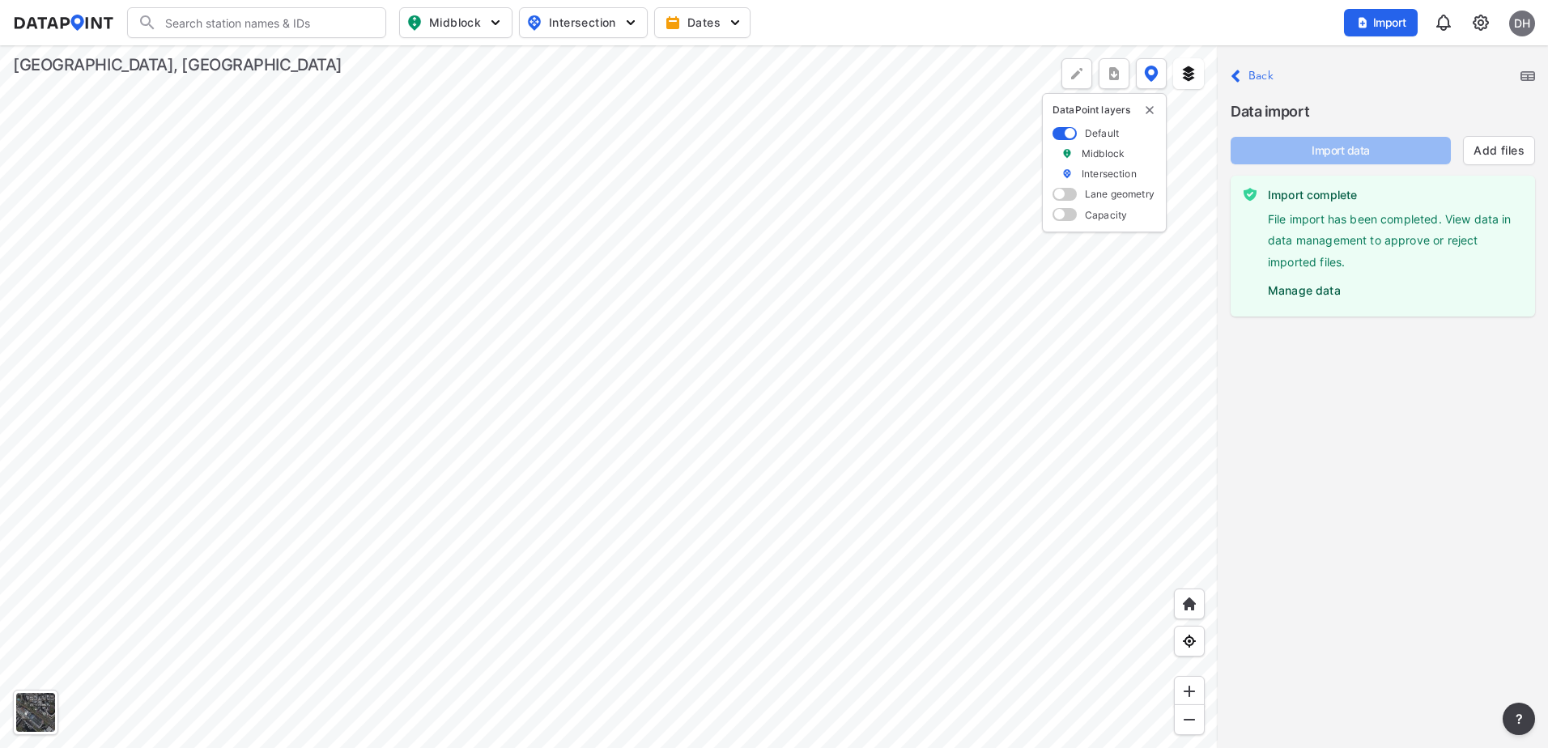
click at [1249, 73] on label "Back" at bounding box center [1261, 75] width 25 height 11
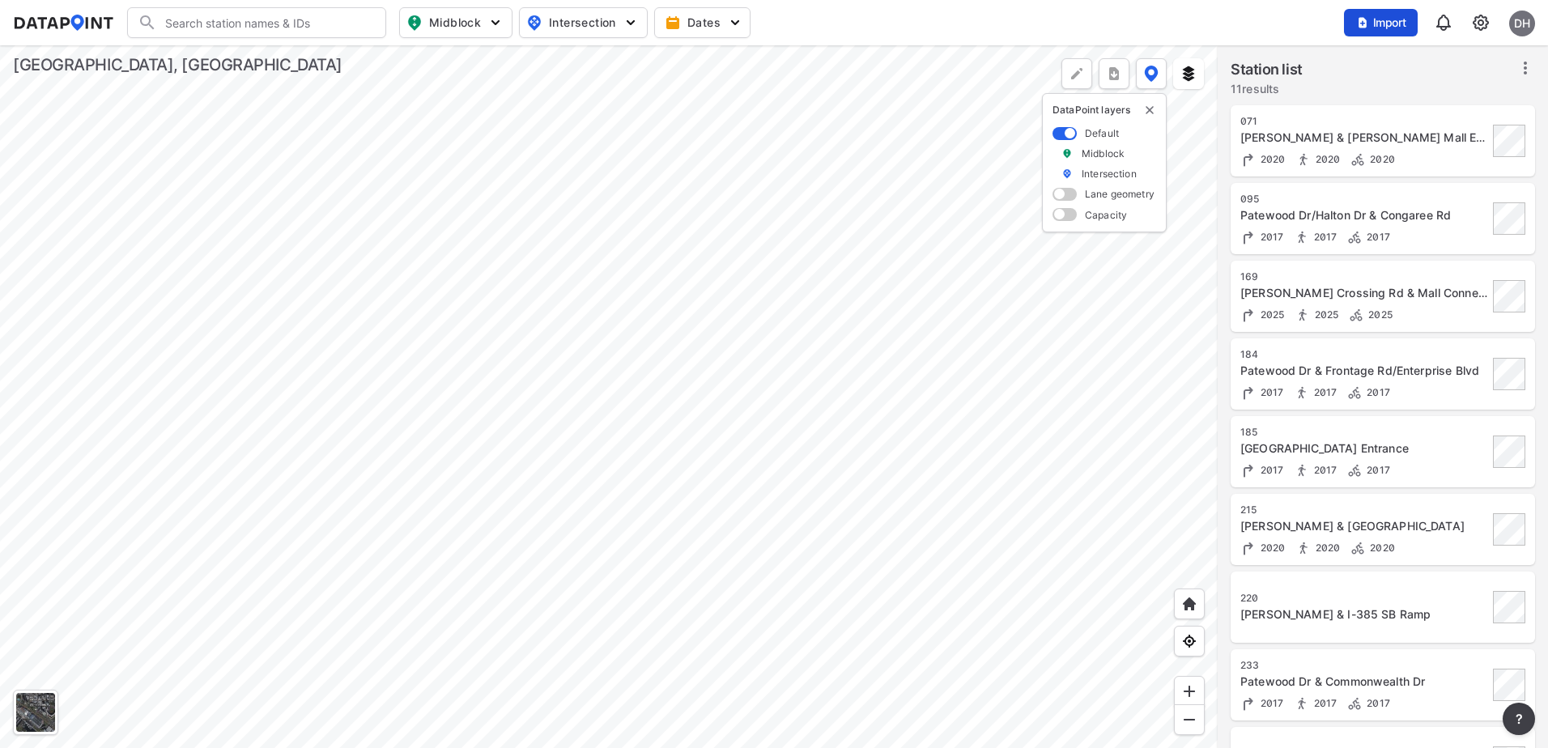
click at [1369, 19] on span "Import" at bounding box center [1381, 23] width 54 height 16
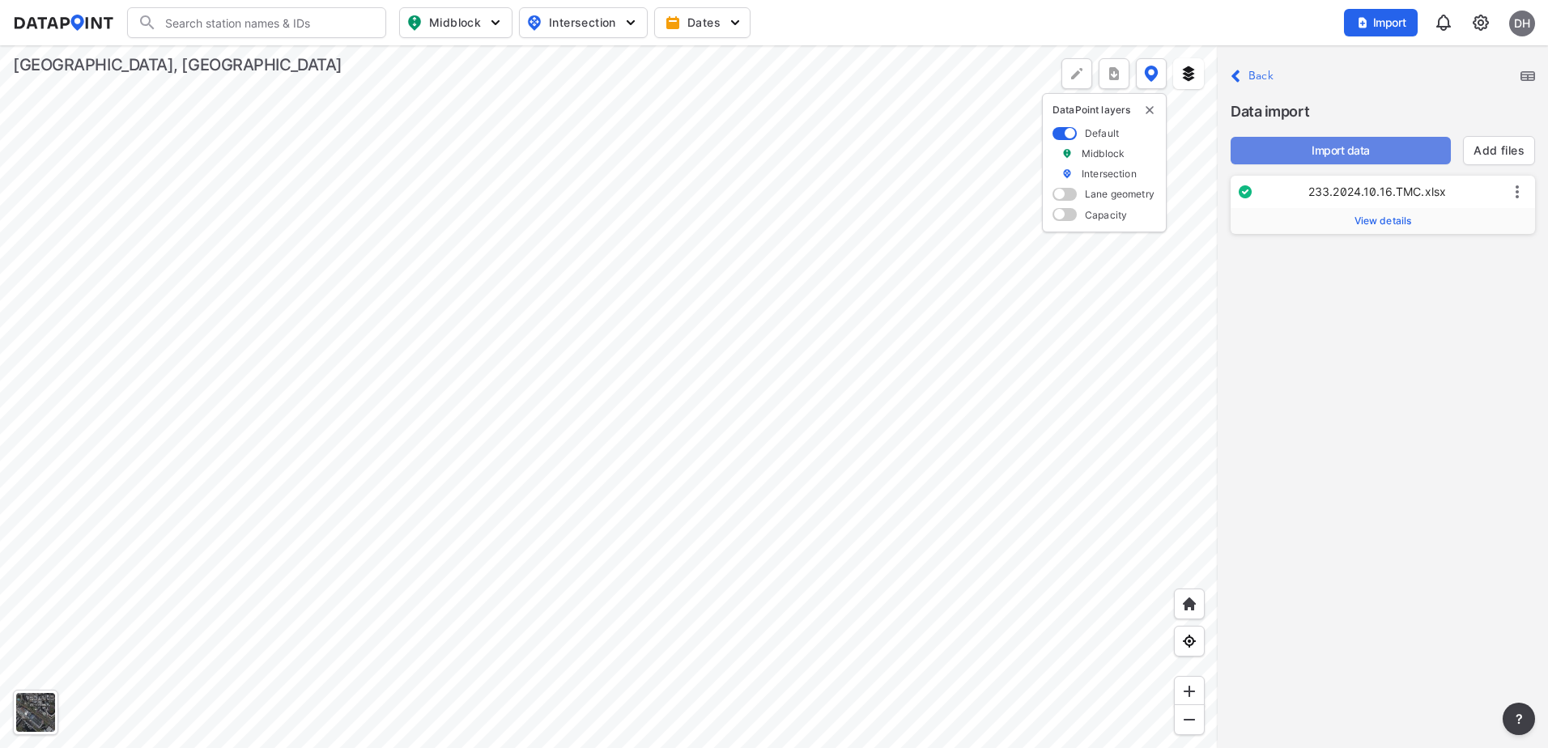
click at [1373, 147] on span "Import data" at bounding box center [1341, 151] width 194 height 16
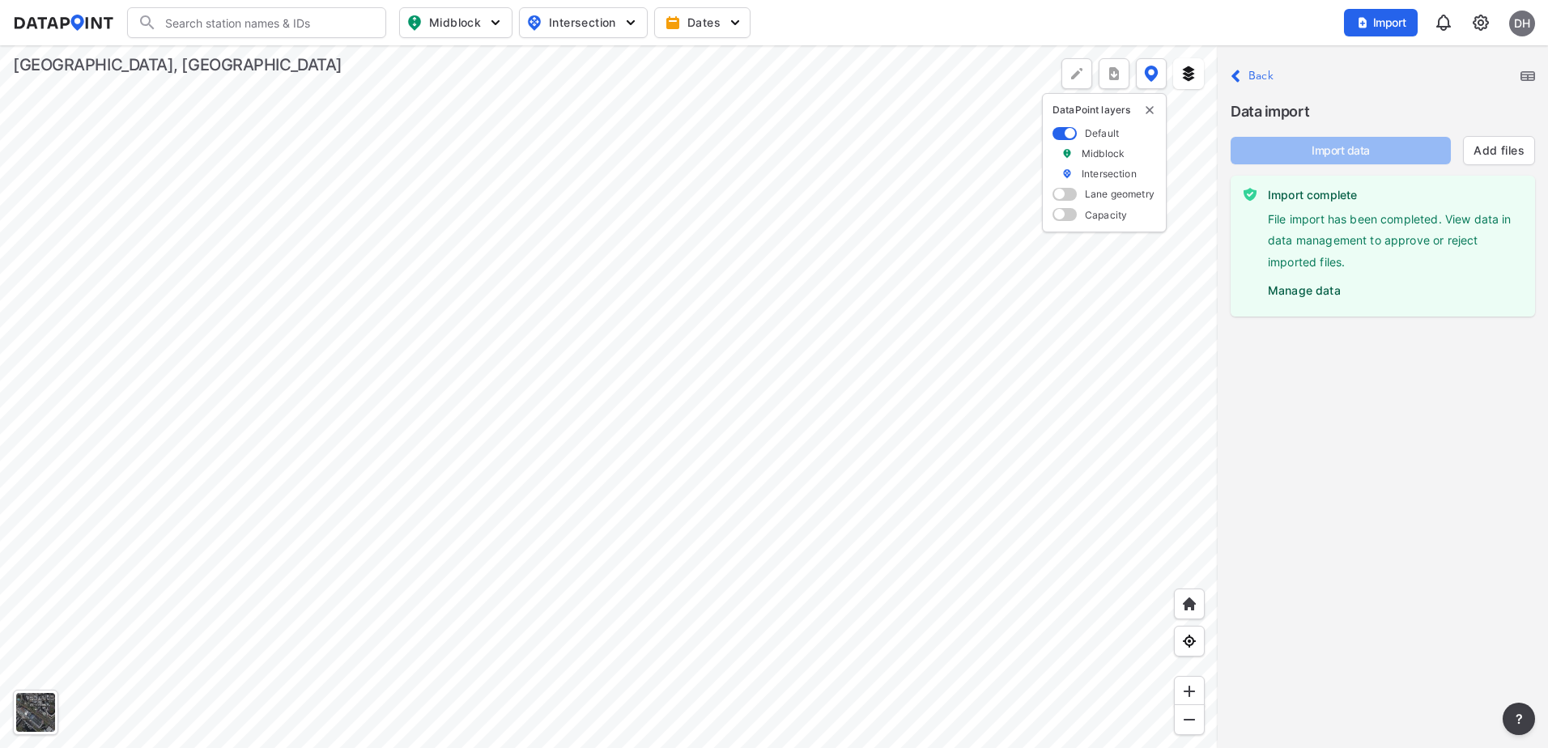
click at [1232, 74] on icon "Close" at bounding box center [1236, 75] width 10 height 19
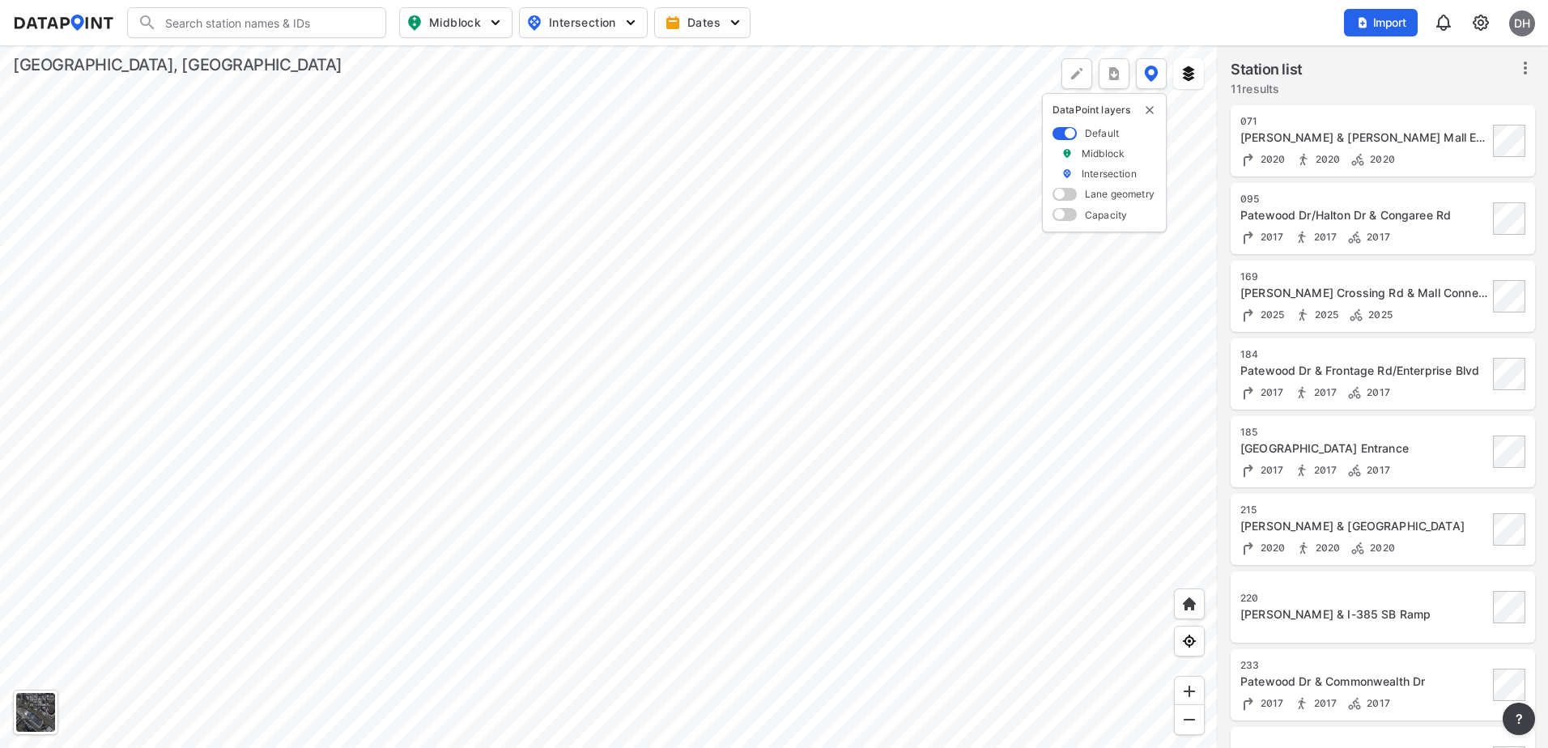
click at [488, 664] on div at bounding box center [609, 396] width 1218 height 703
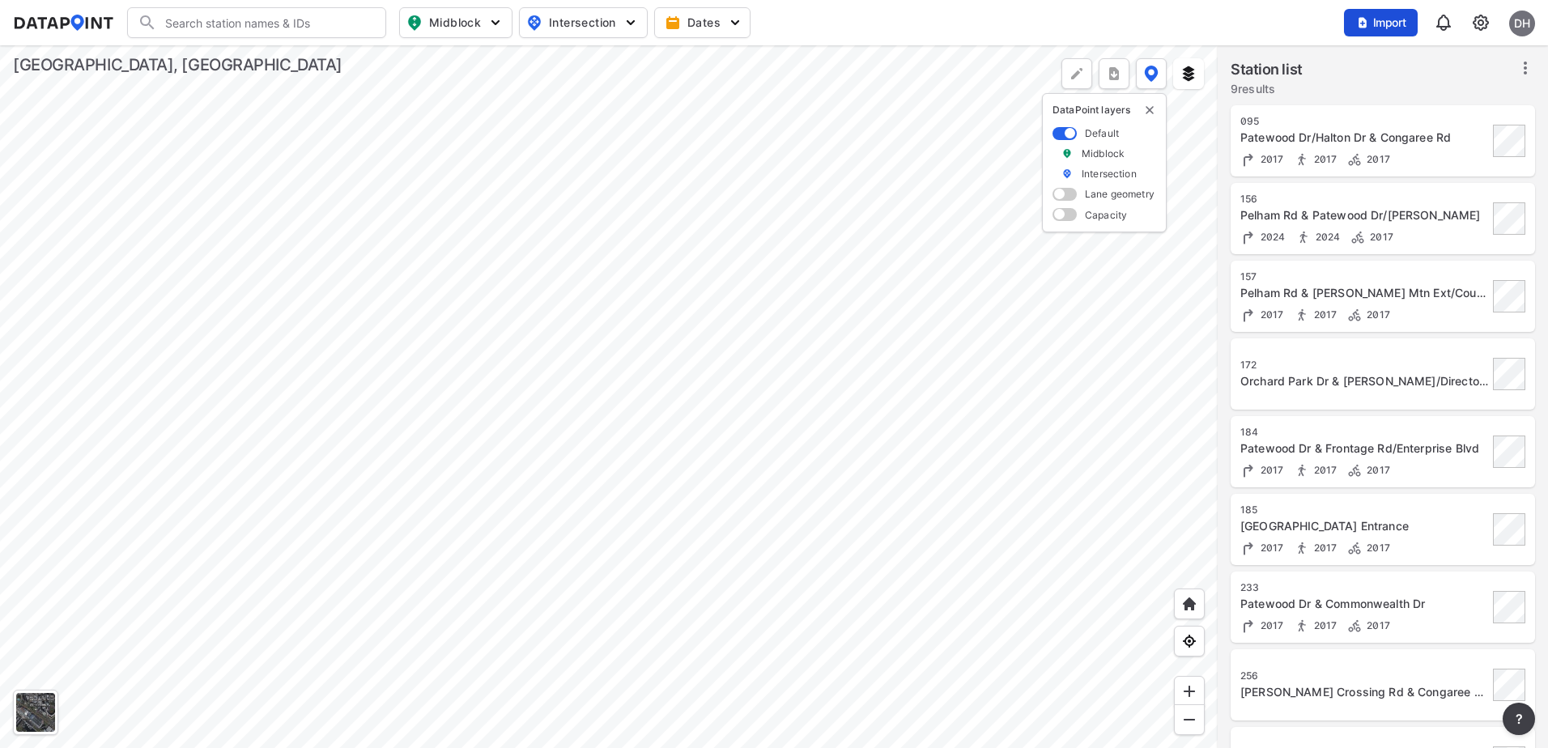
click at [1385, 11] on button "Import" at bounding box center [1381, 23] width 74 height 28
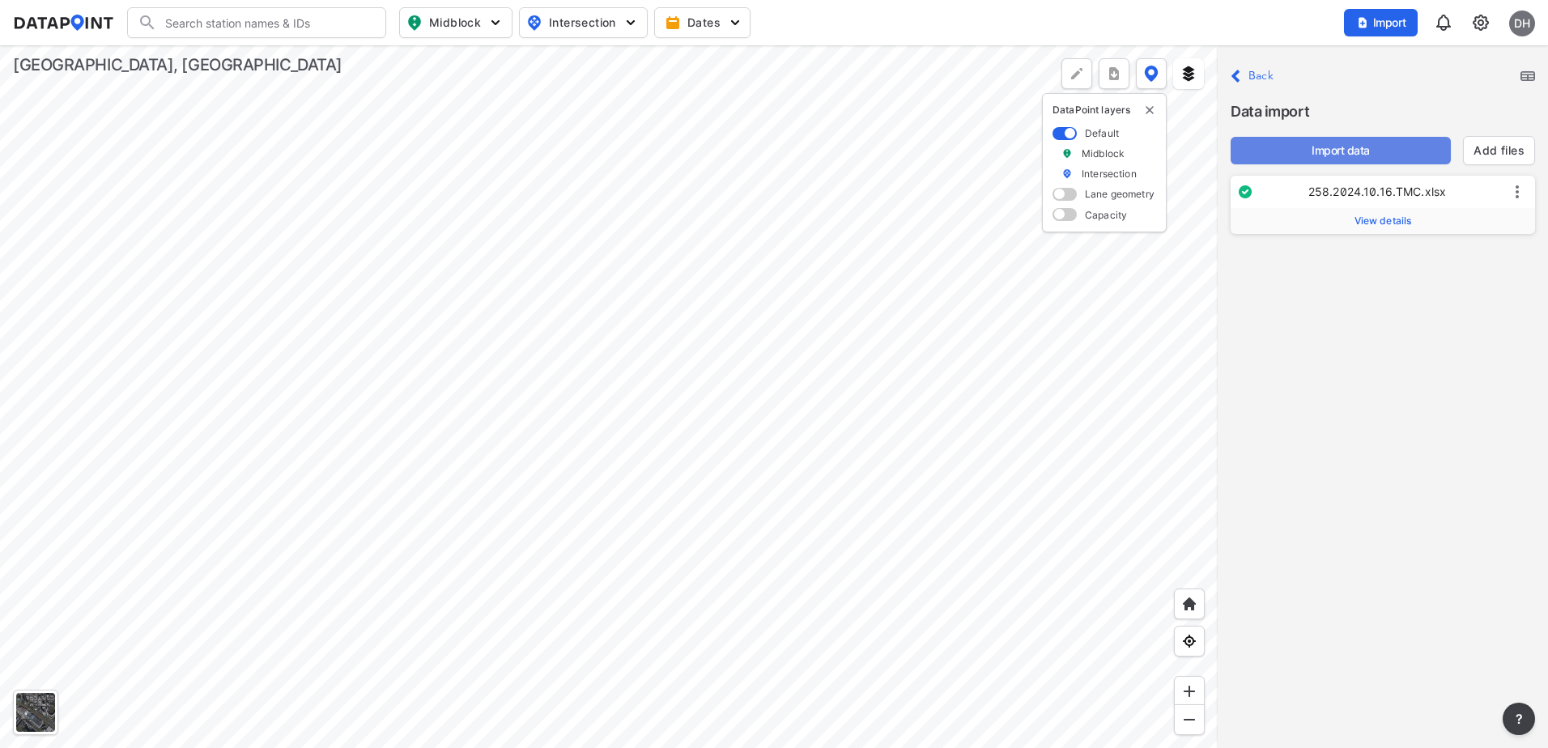
click at [1338, 149] on span "Import data" at bounding box center [1341, 151] width 194 height 16
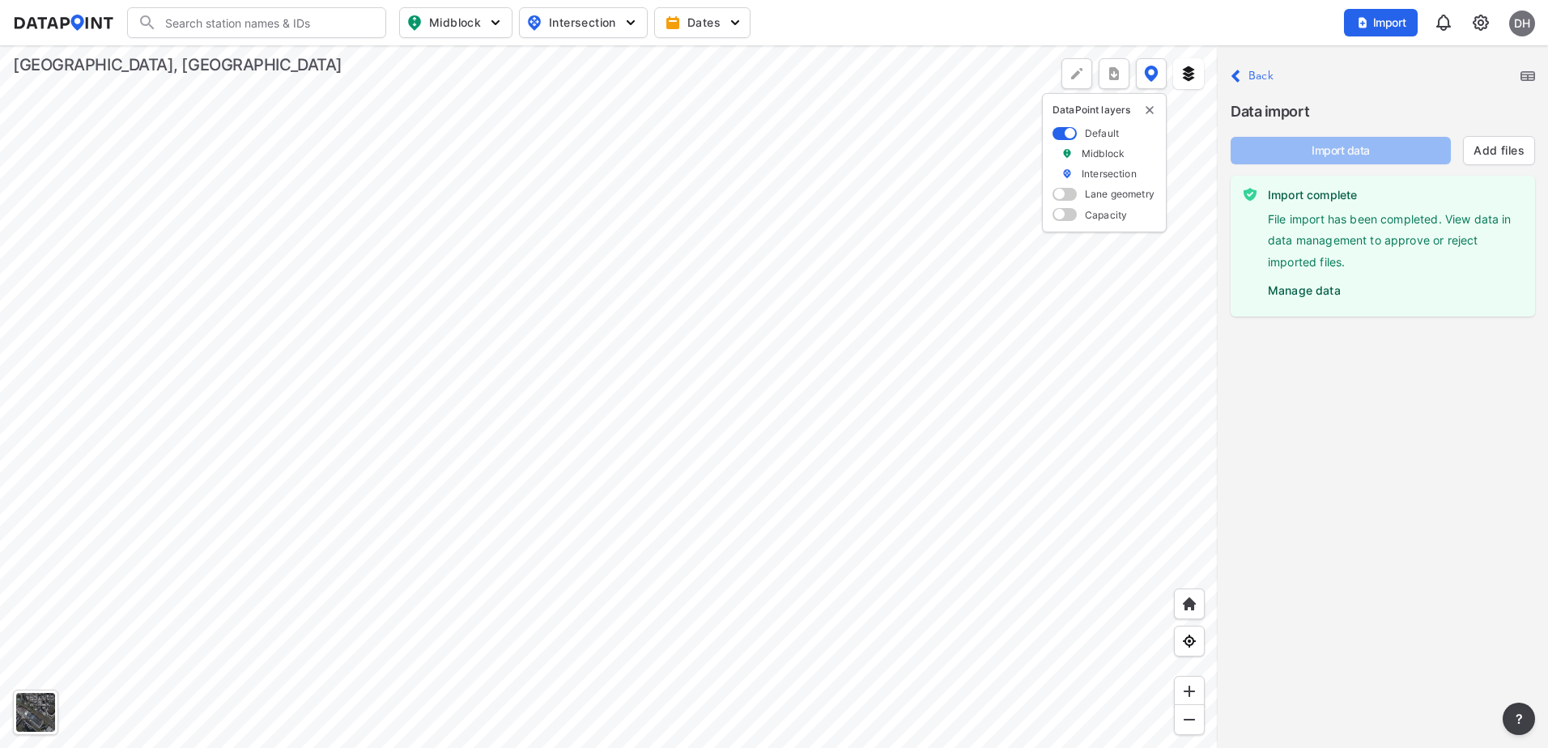
click at [1241, 81] on p "Close Back" at bounding box center [1252, 77] width 43 height 22
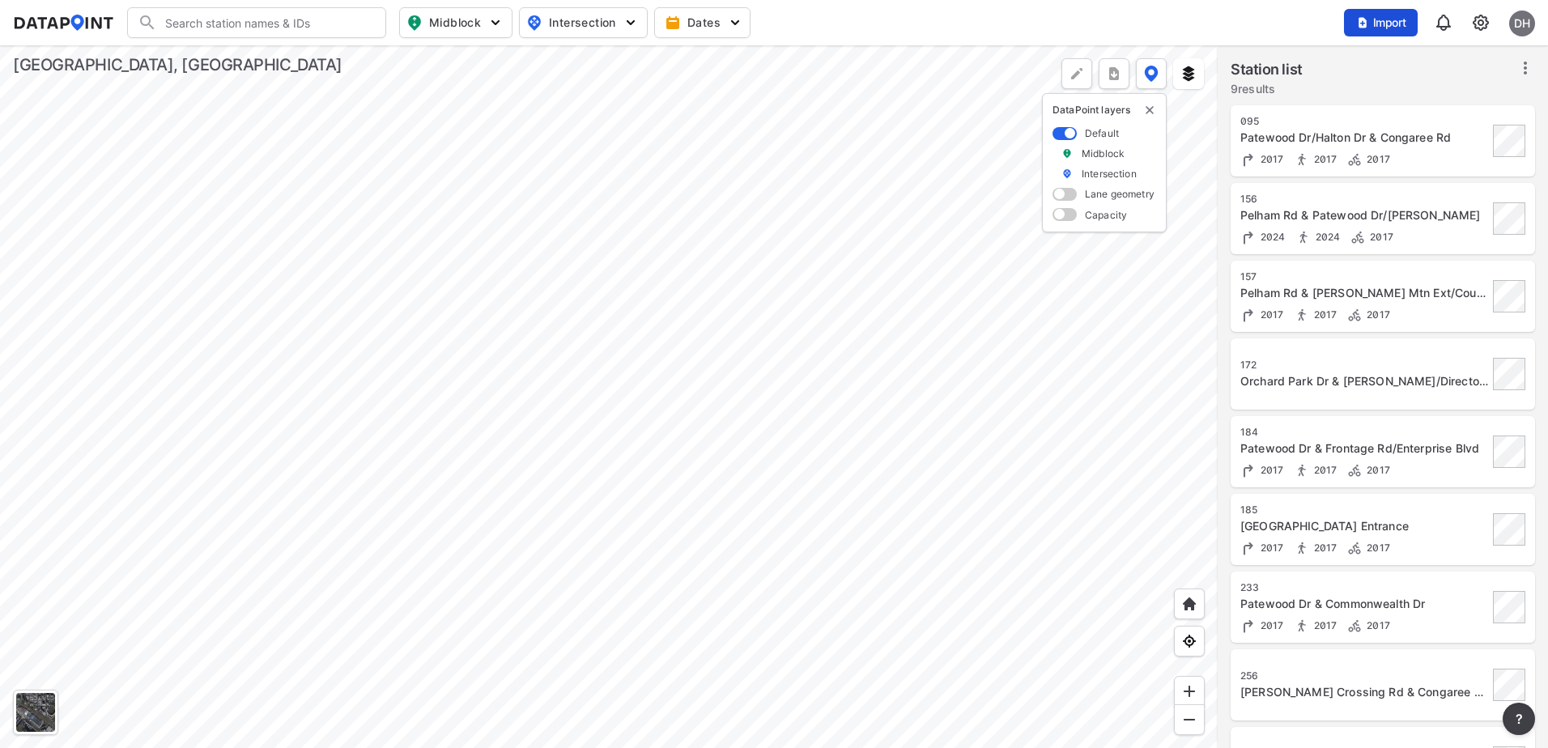
click at [1399, 28] on span "Import" at bounding box center [1381, 23] width 54 height 16
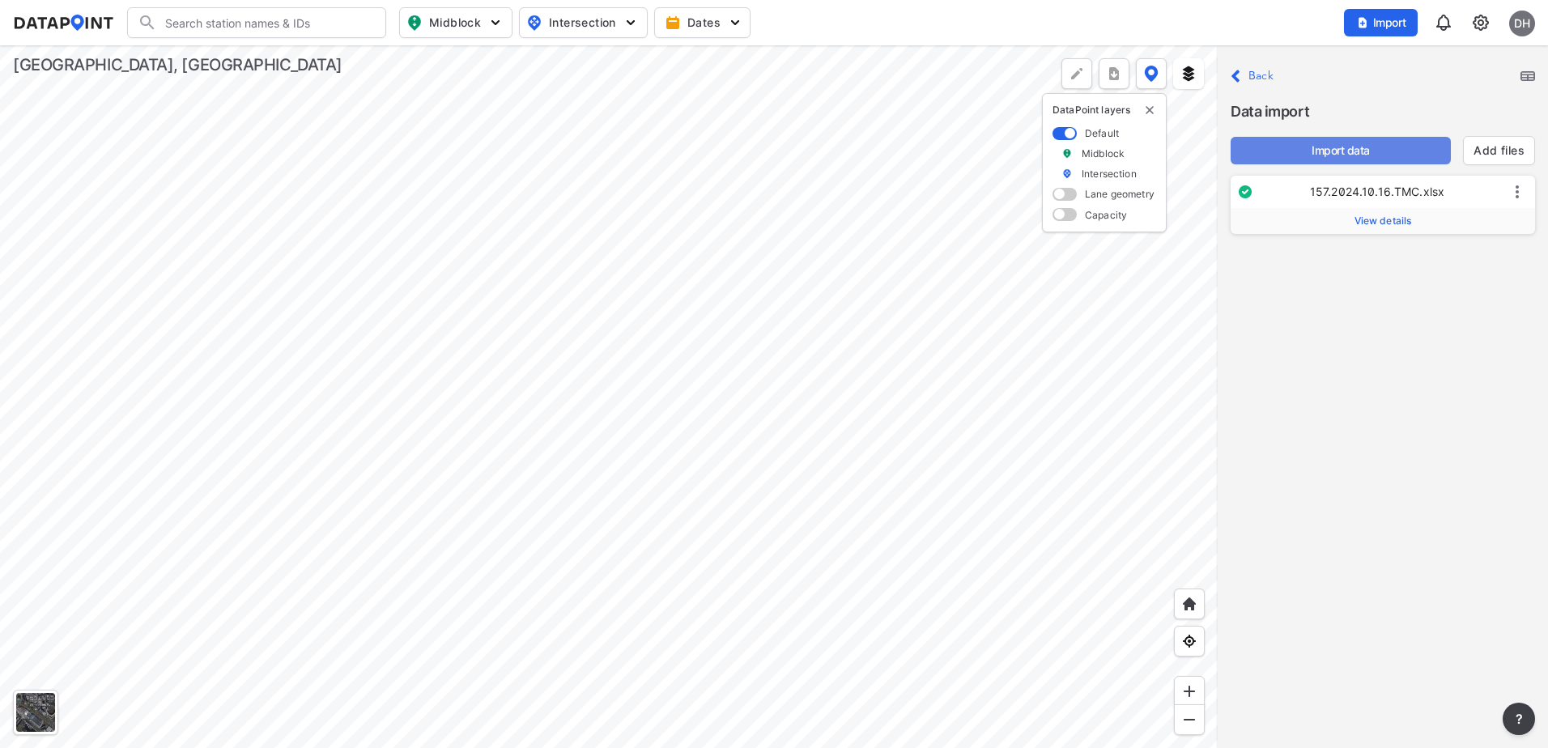
click at [1329, 147] on span "Import data" at bounding box center [1341, 151] width 194 height 16
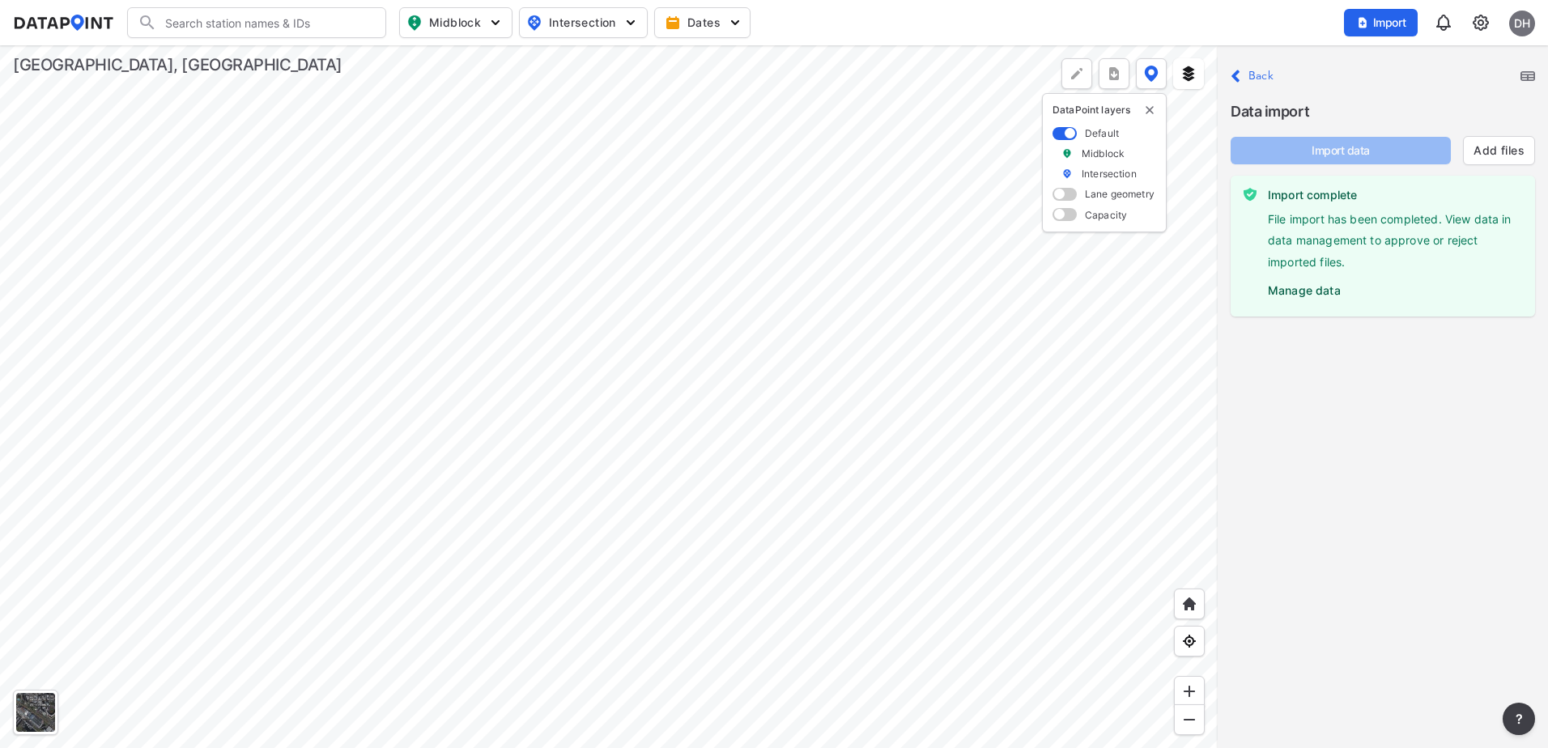
click at [1244, 77] on p "Close Back" at bounding box center [1252, 77] width 43 height 22
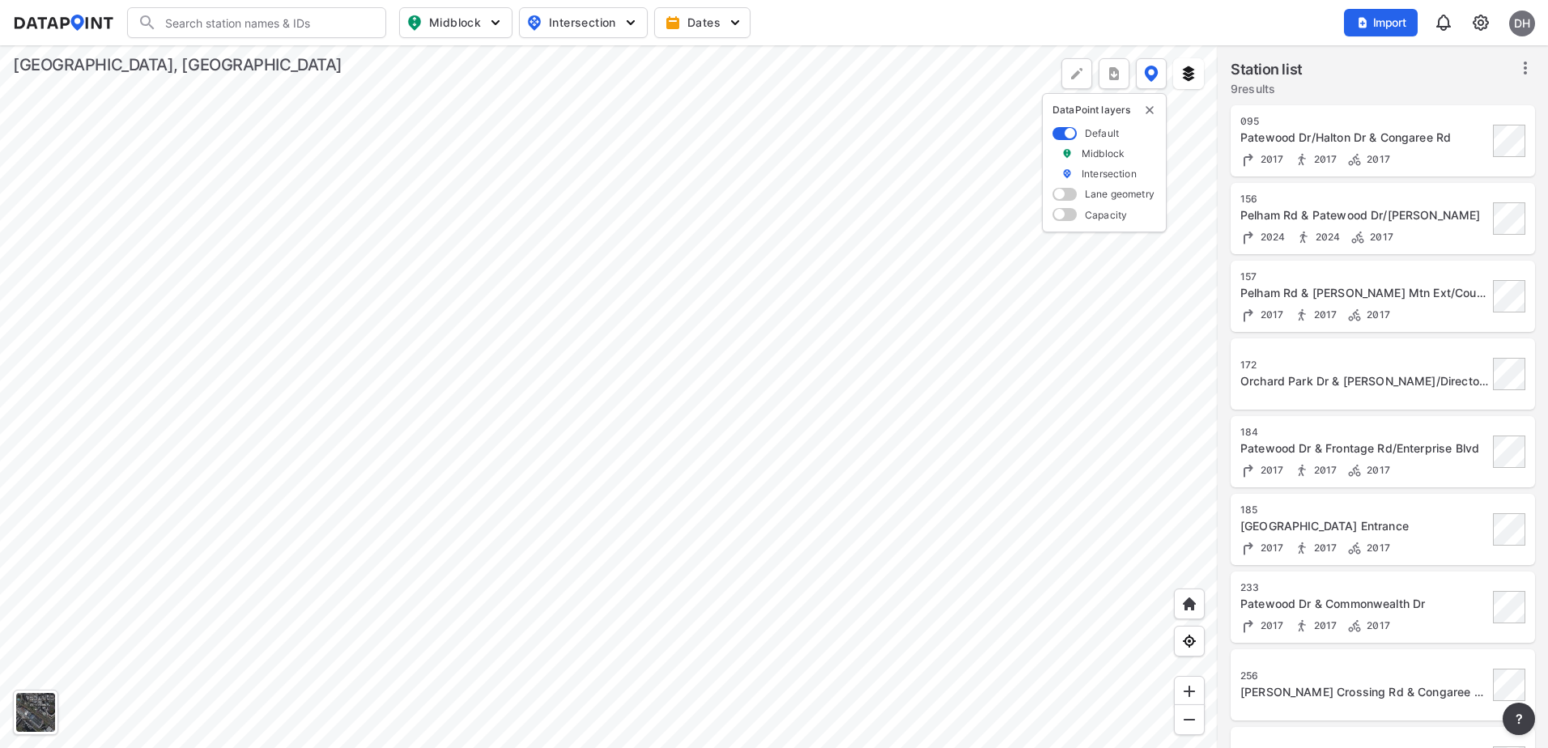
click at [1482, 18] on img at bounding box center [1480, 22] width 19 height 19
click at [1405, 57] on link "Data management" at bounding box center [1411, 62] width 139 height 16
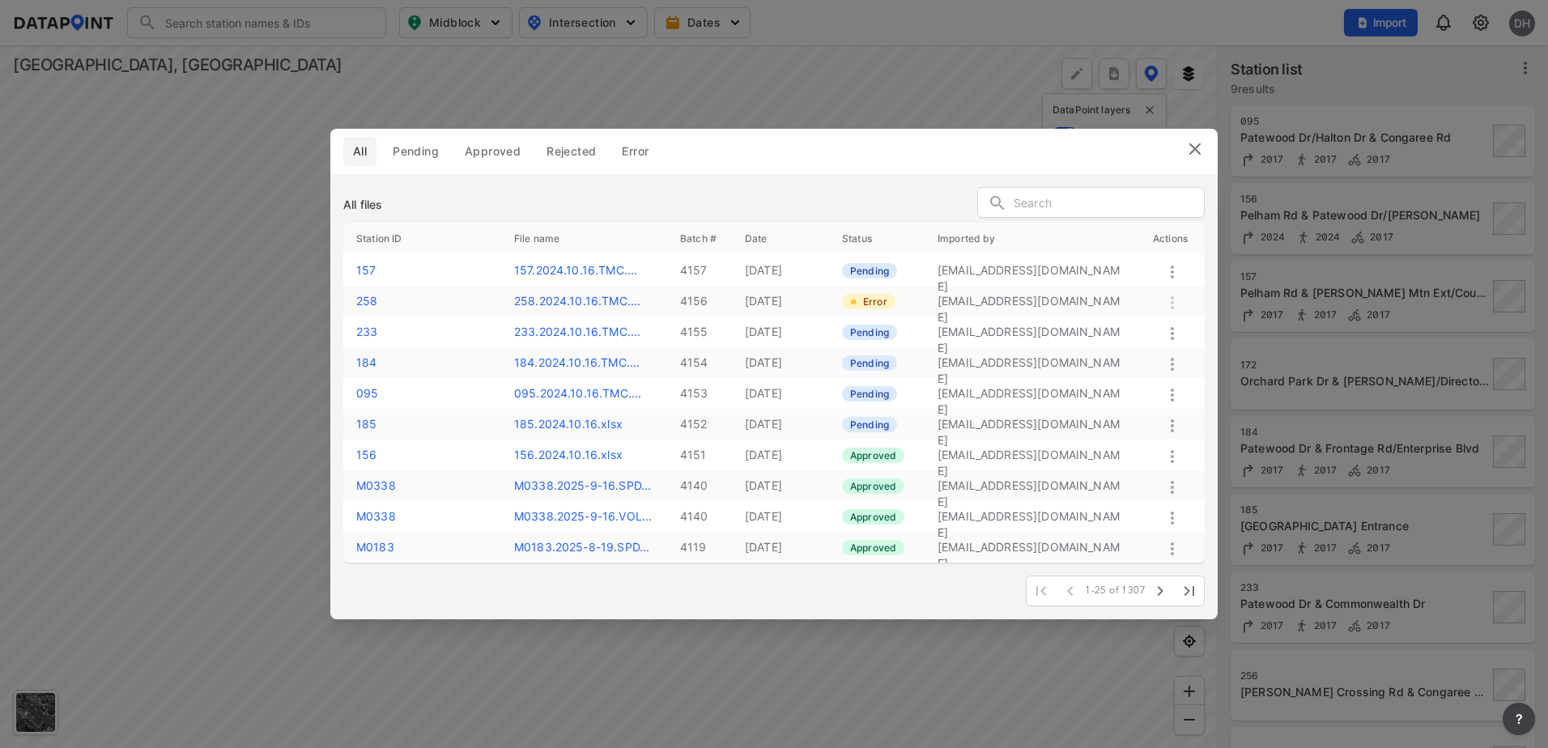
click at [1175, 428] on icon at bounding box center [1172, 425] width 19 height 19
click at [1155, 452] on label "Approve" at bounding box center [1152, 445] width 46 height 16
click at [1172, 262] on td at bounding box center [1172, 270] width 65 height 31
click at [1175, 269] on icon at bounding box center [1172, 271] width 19 height 19
click at [1160, 281] on label "Approve" at bounding box center [1152, 287] width 46 height 16
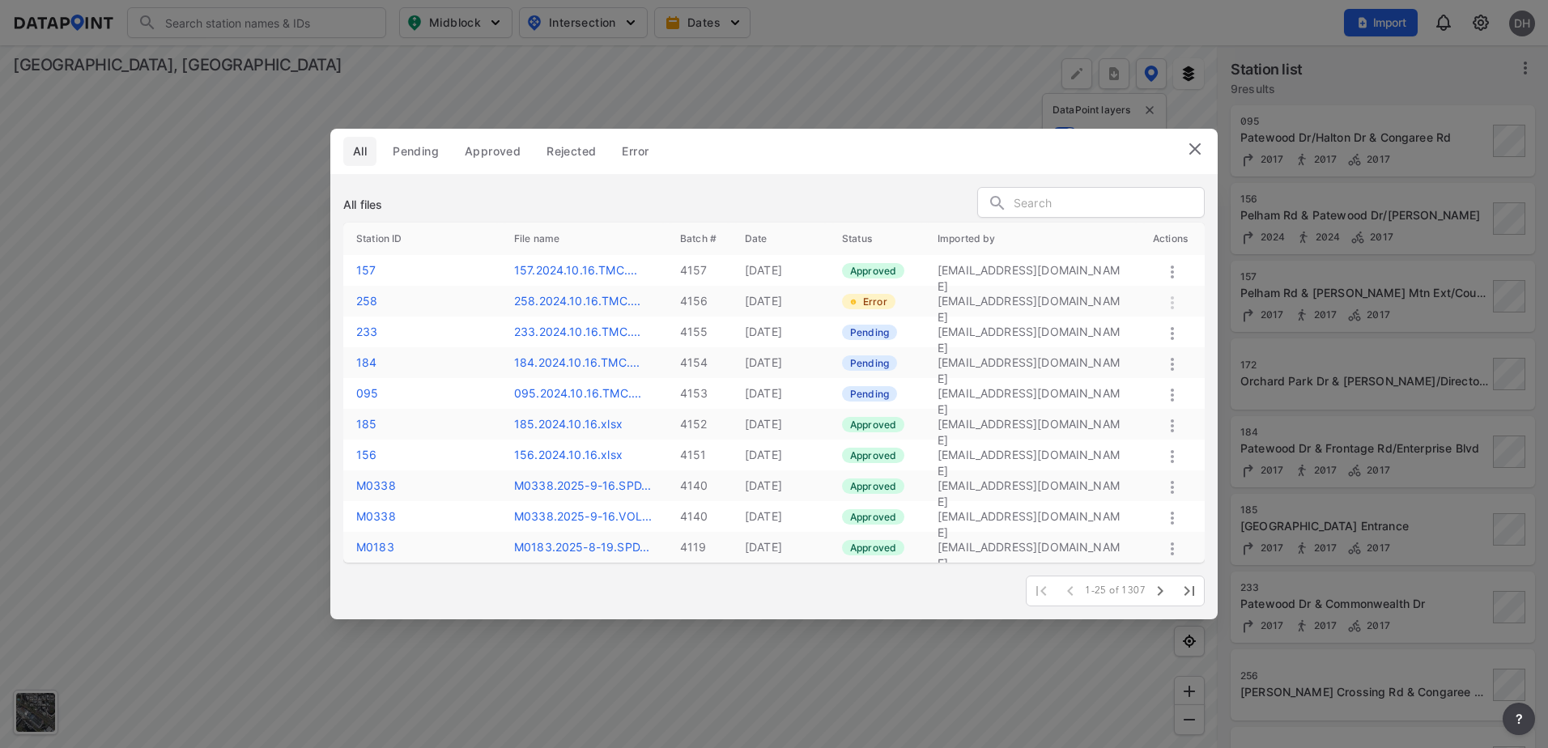
click at [1173, 333] on icon at bounding box center [1172, 333] width 3 height 13
click at [1154, 345] on label "Approve" at bounding box center [1151, 350] width 46 height 16
click at [1168, 333] on icon at bounding box center [1172, 333] width 19 height 19
click at [1110, 152] on header "All Pending Approved Rejected Error" at bounding box center [773, 151] width 887 height 45
click at [1174, 365] on icon at bounding box center [1172, 364] width 19 height 19
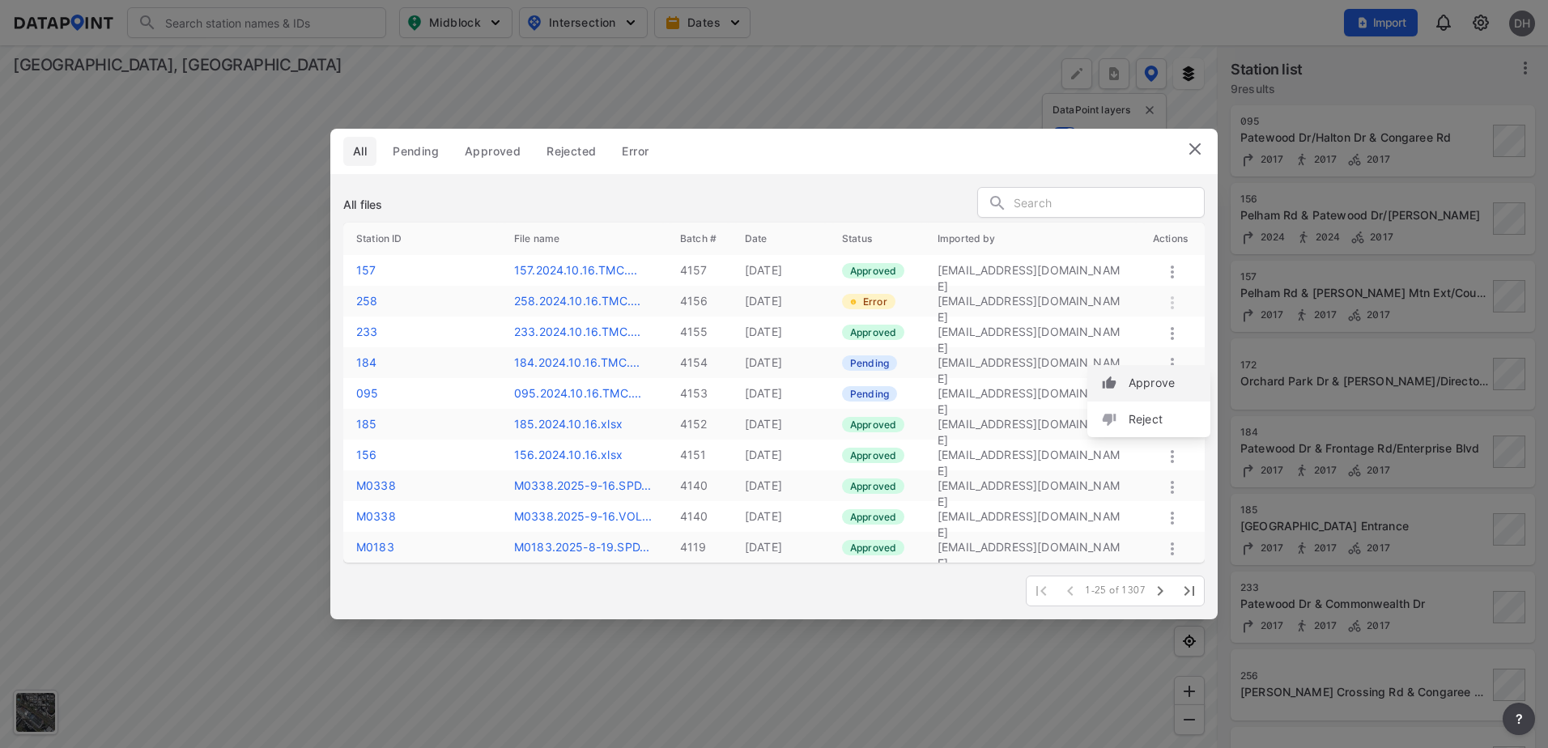
click at [1137, 385] on label "Approve" at bounding box center [1152, 383] width 46 height 16
click at [1170, 394] on icon at bounding box center [1172, 394] width 19 height 19
click at [1145, 408] on label "Approve" at bounding box center [1148, 411] width 46 height 16
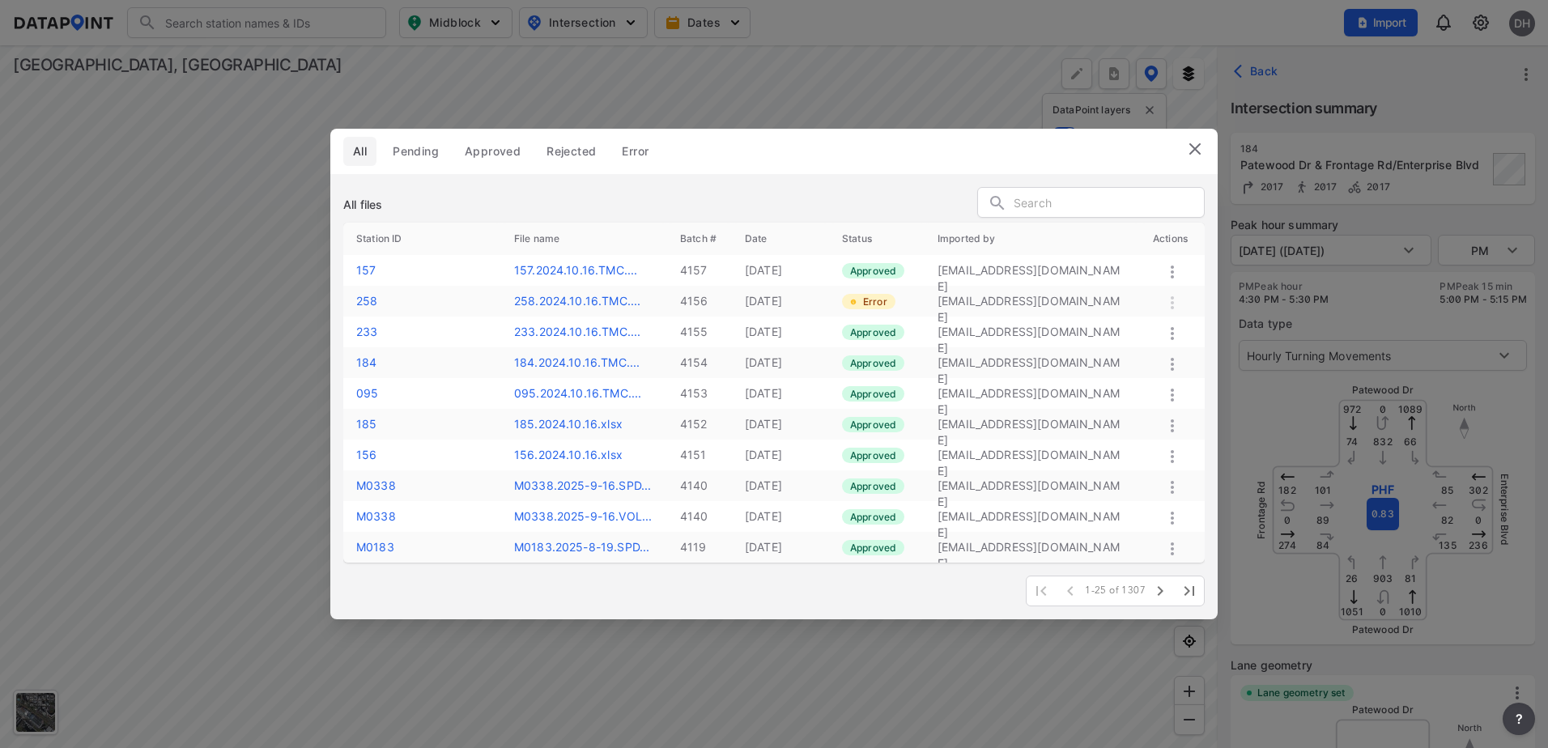
type input "5690"
click at [1194, 152] on img at bounding box center [1194, 148] width 19 height 19
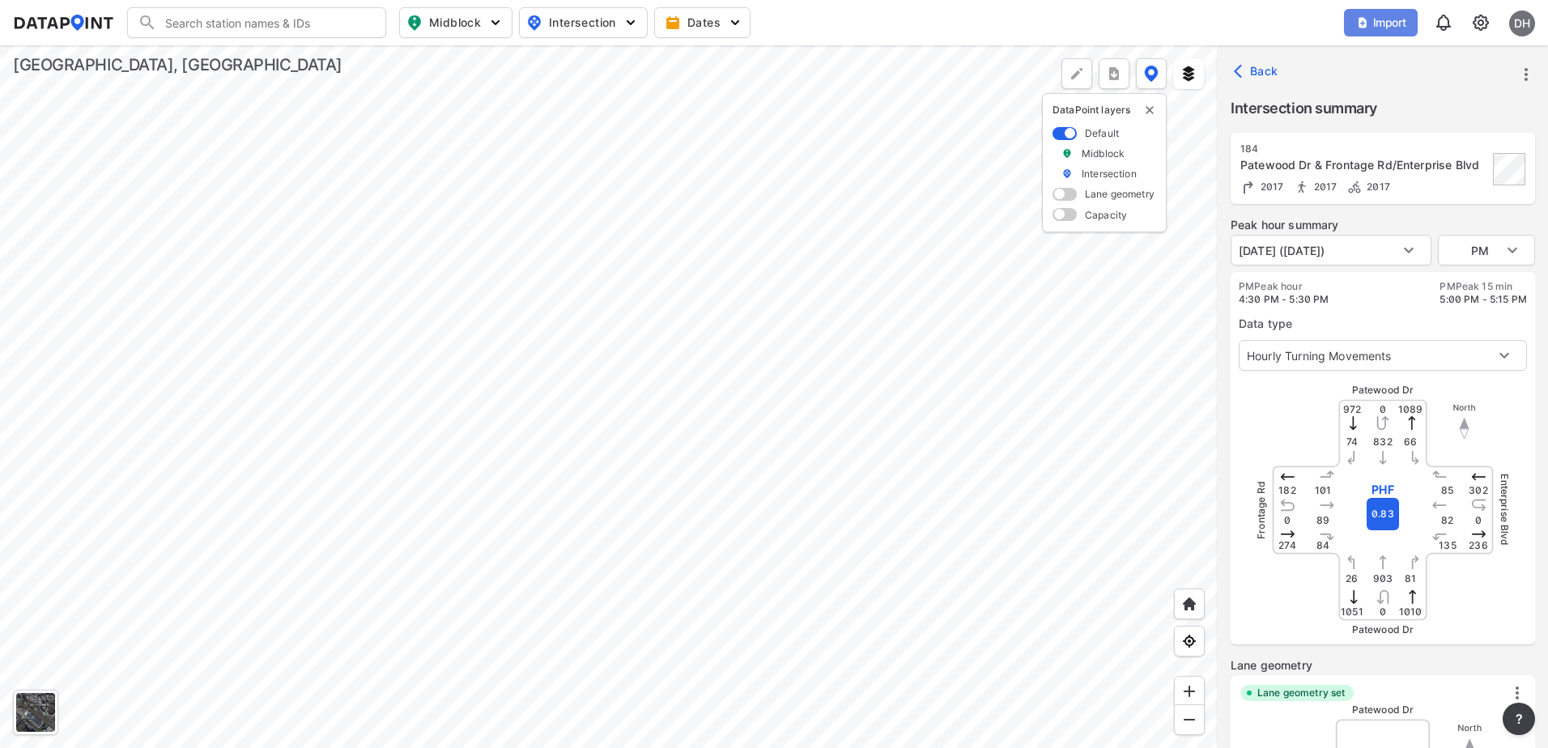
click at [1385, 22] on span "Import" at bounding box center [1381, 23] width 54 height 16
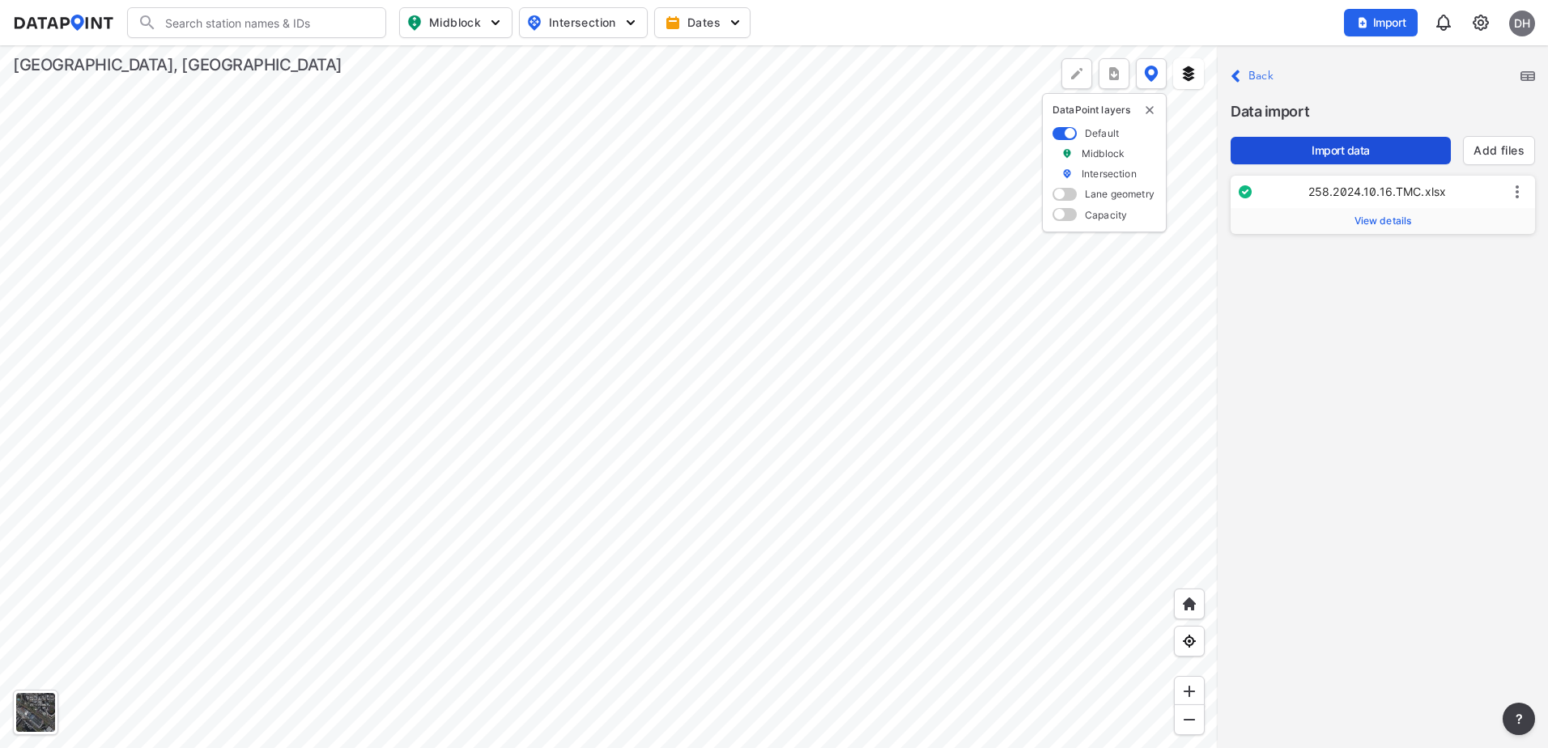
click at [1373, 146] on span "Import data" at bounding box center [1341, 151] width 194 height 16
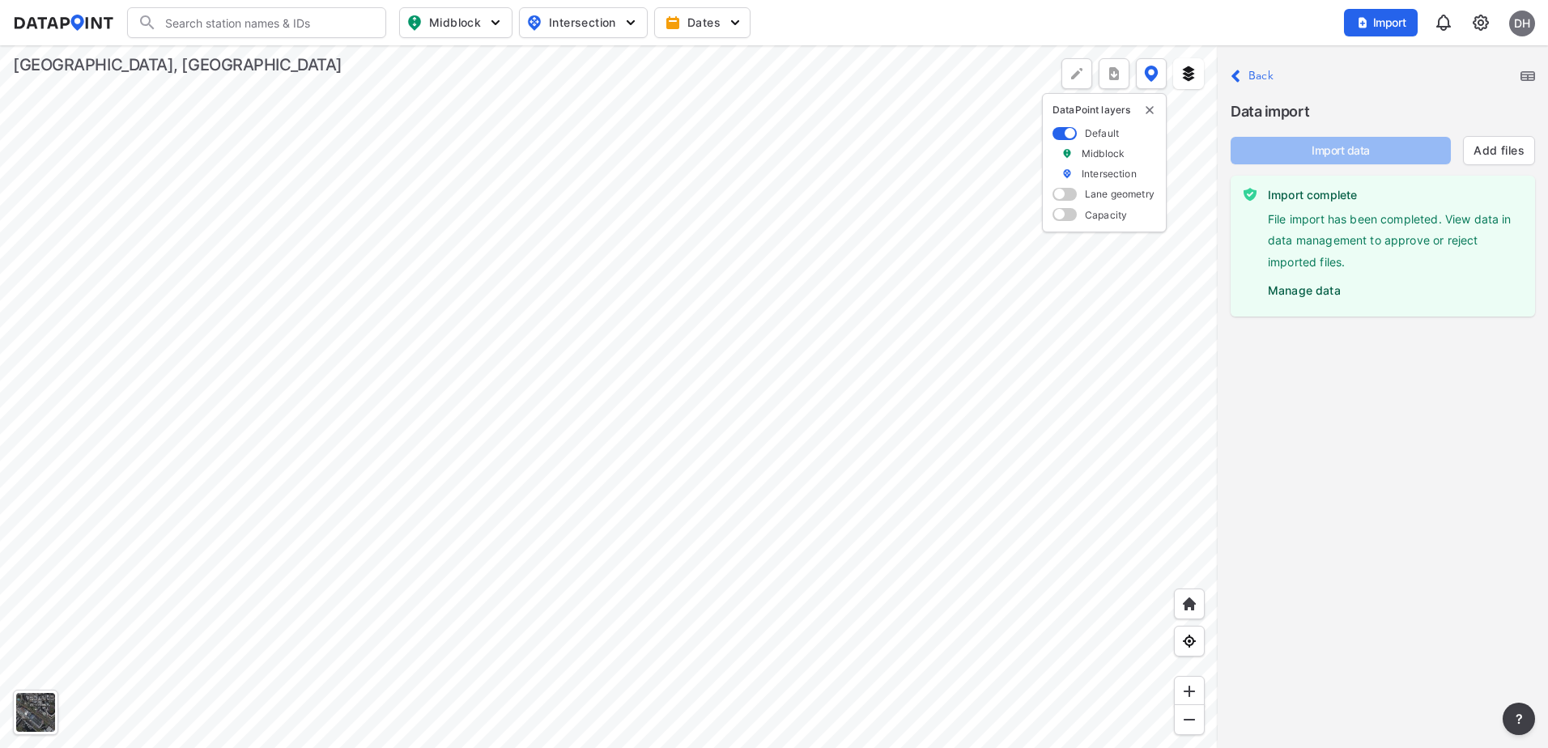
click at [1236, 80] on icon at bounding box center [1236, 76] width 8 height 12
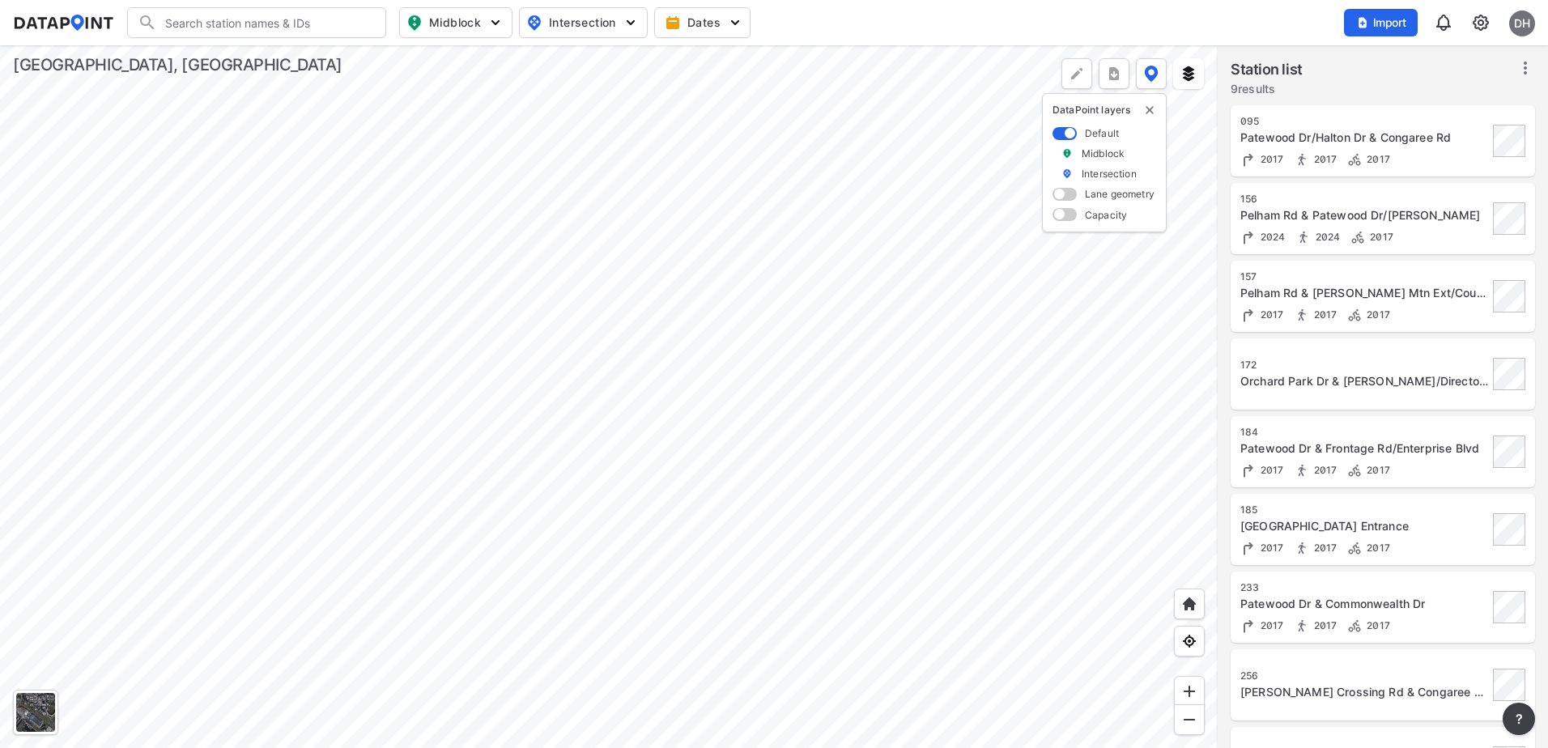
click at [1479, 23] on img at bounding box center [1480, 22] width 19 height 19
click at [1419, 57] on link "Data management" at bounding box center [1411, 62] width 139 height 16
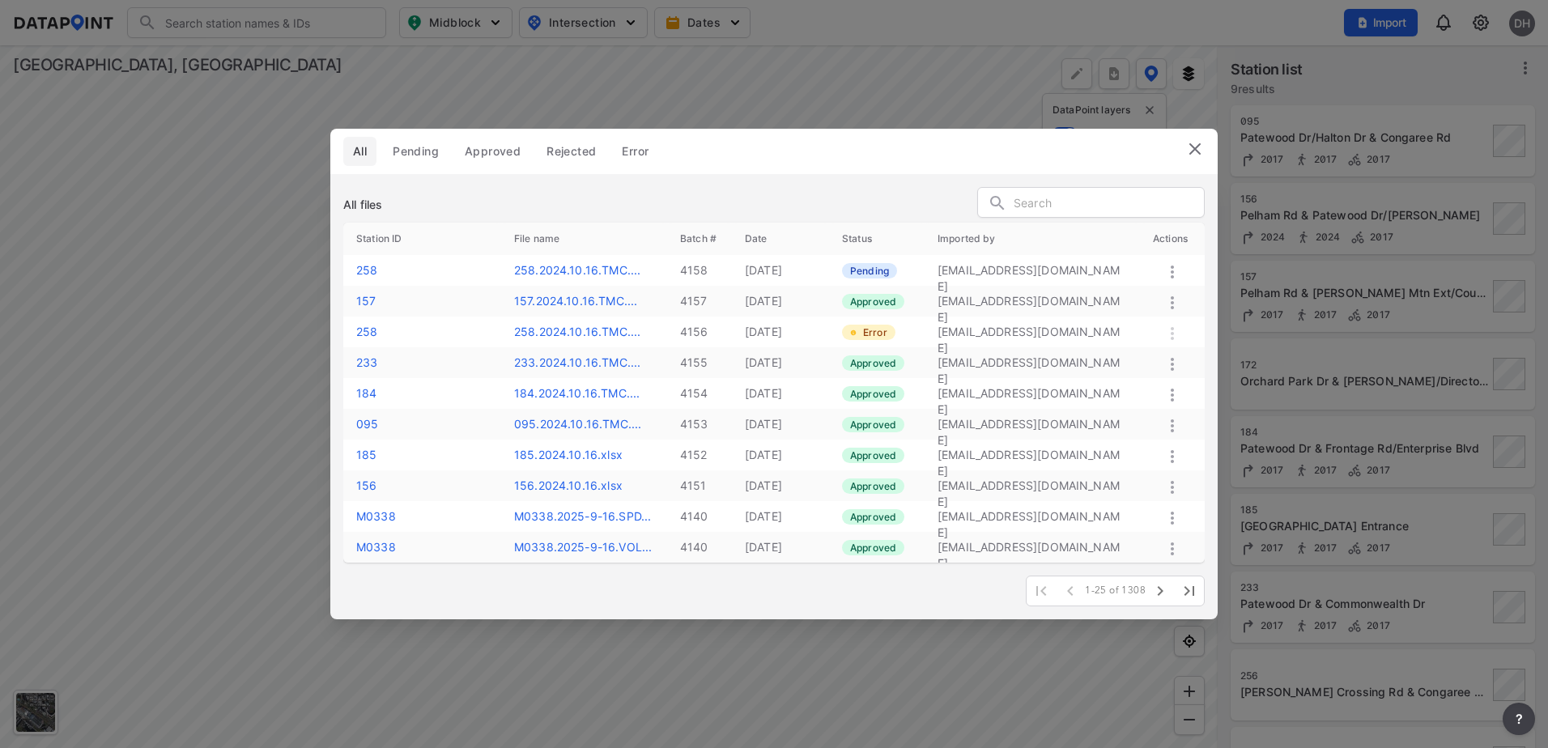
click at [1172, 270] on icon at bounding box center [1172, 271] width 19 height 19
click at [1155, 289] on label "Approve" at bounding box center [1150, 287] width 46 height 16
click at [1194, 147] on img at bounding box center [1194, 148] width 19 height 19
